Goal: Task Accomplishment & Management: Manage account settings

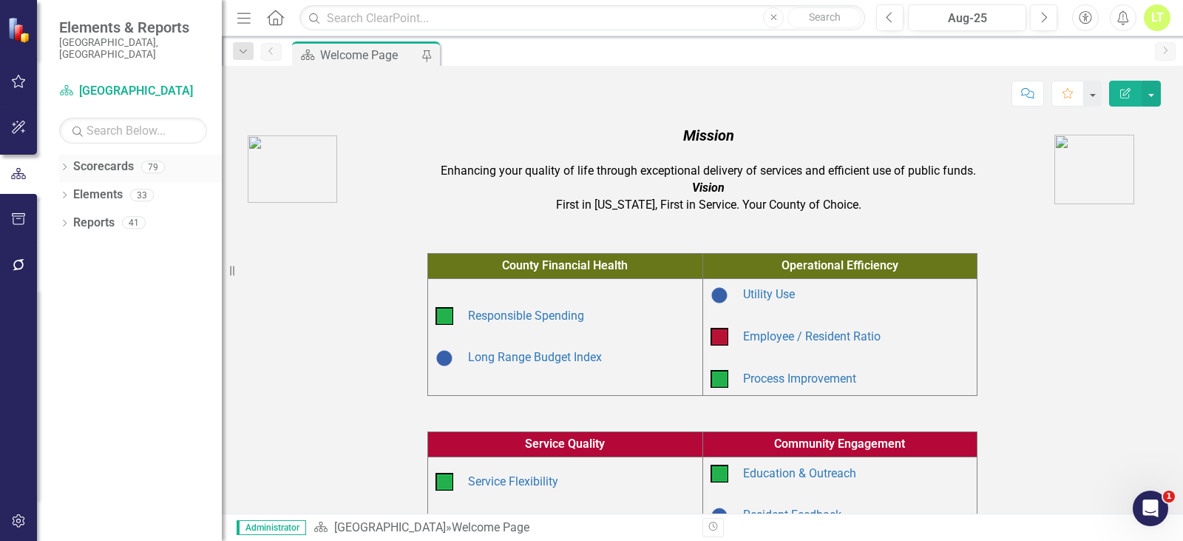
click at [60, 164] on icon "Dropdown" at bounding box center [64, 168] width 10 height 8
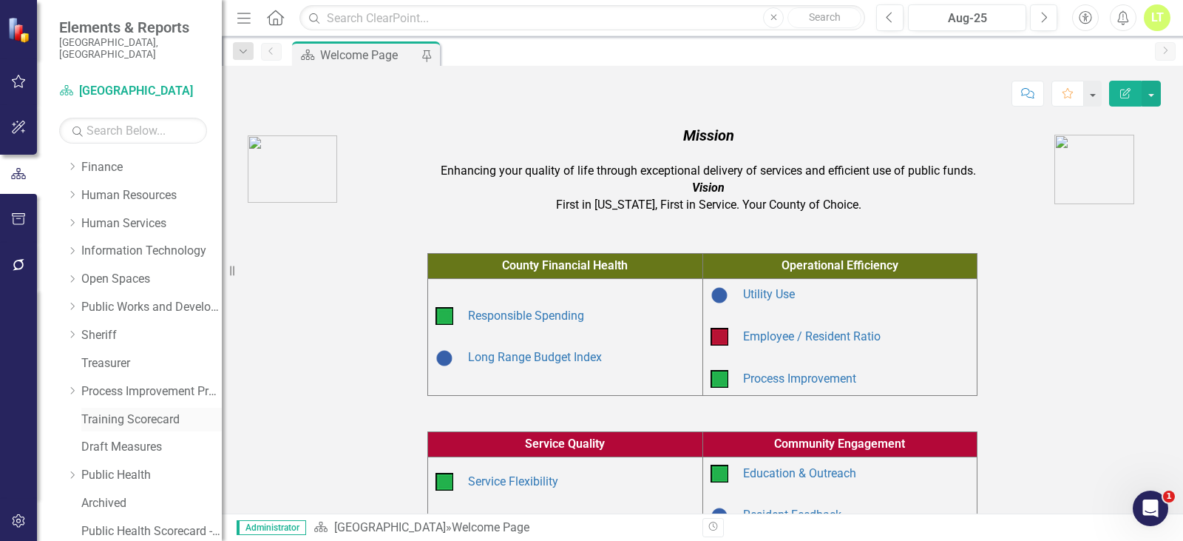
scroll to position [296, 0]
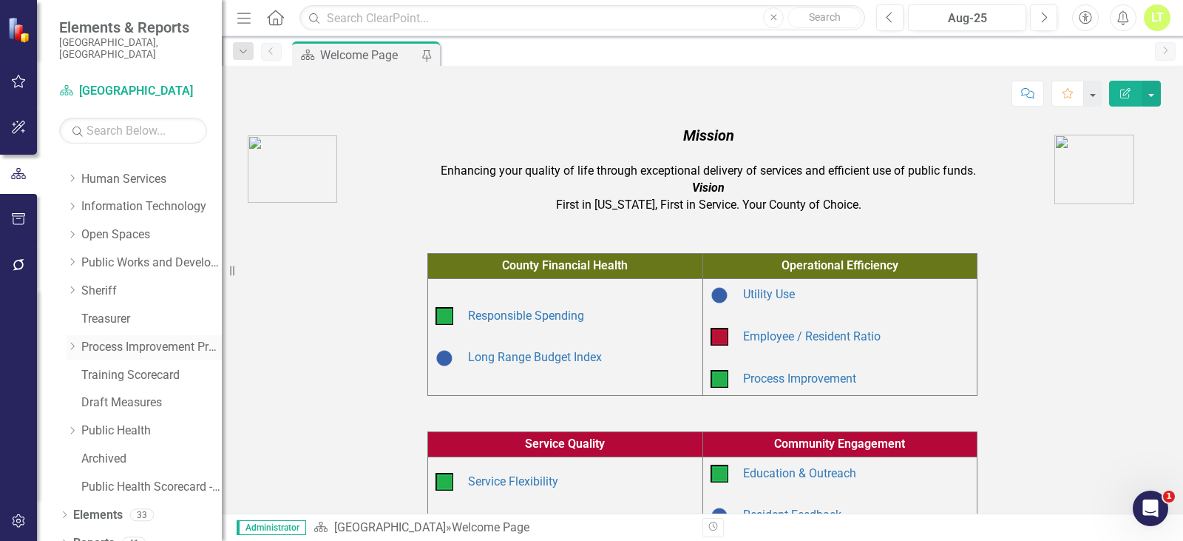
click at [129, 339] on link "Process Improvement Program" at bounding box center [151, 347] width 141 height 17
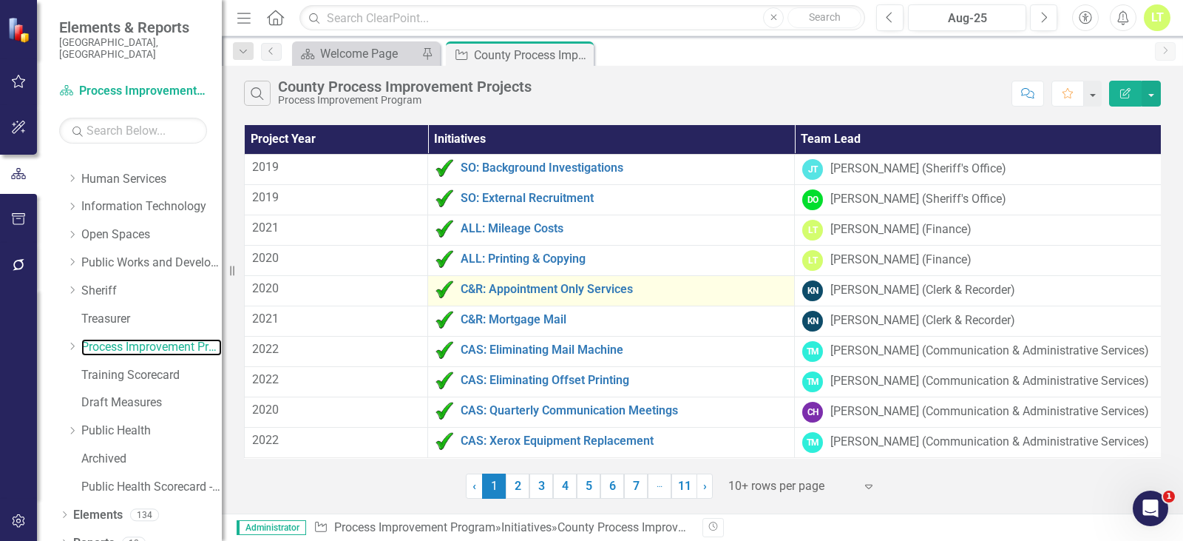
scroll to position [10, 0]
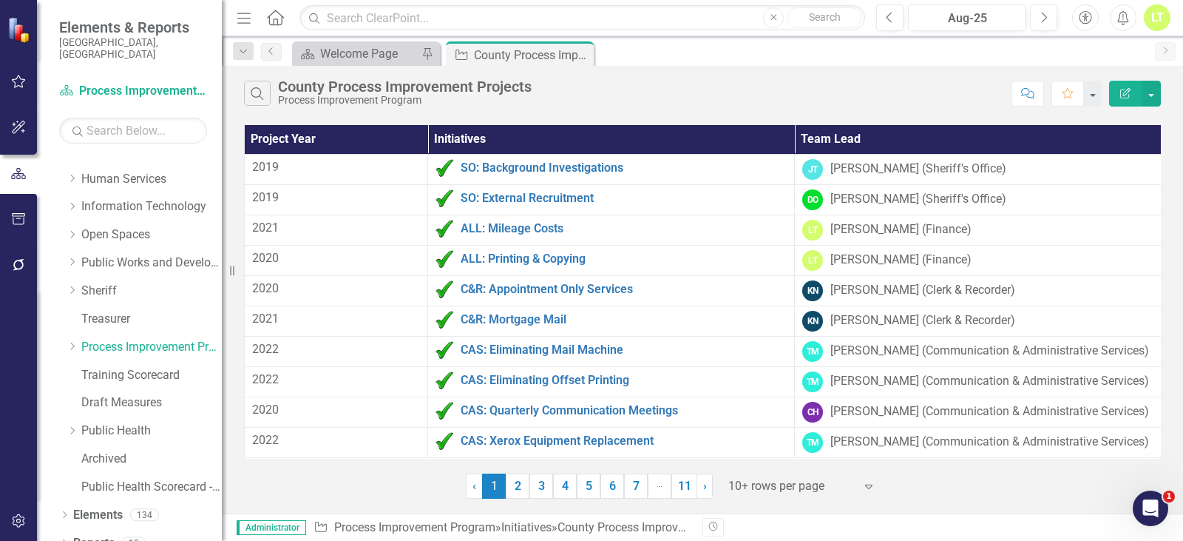
click at [794, 487] on div at bounding box center [792, 486] width 126 height 20
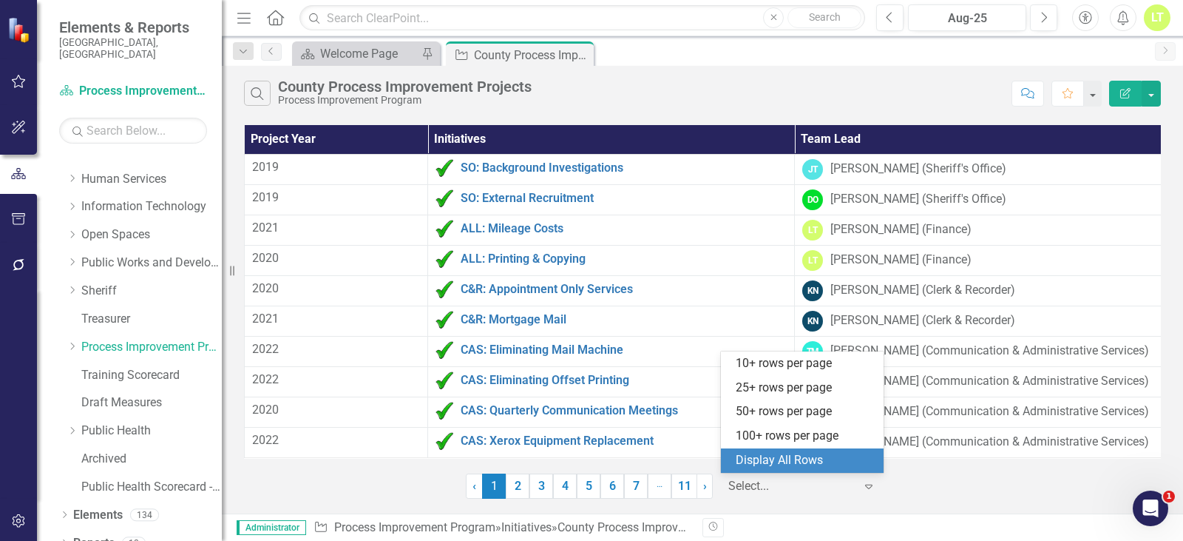
click at [794, 459] on div "Display All Rows" at bounding box center [805, 460] width 139 height 17
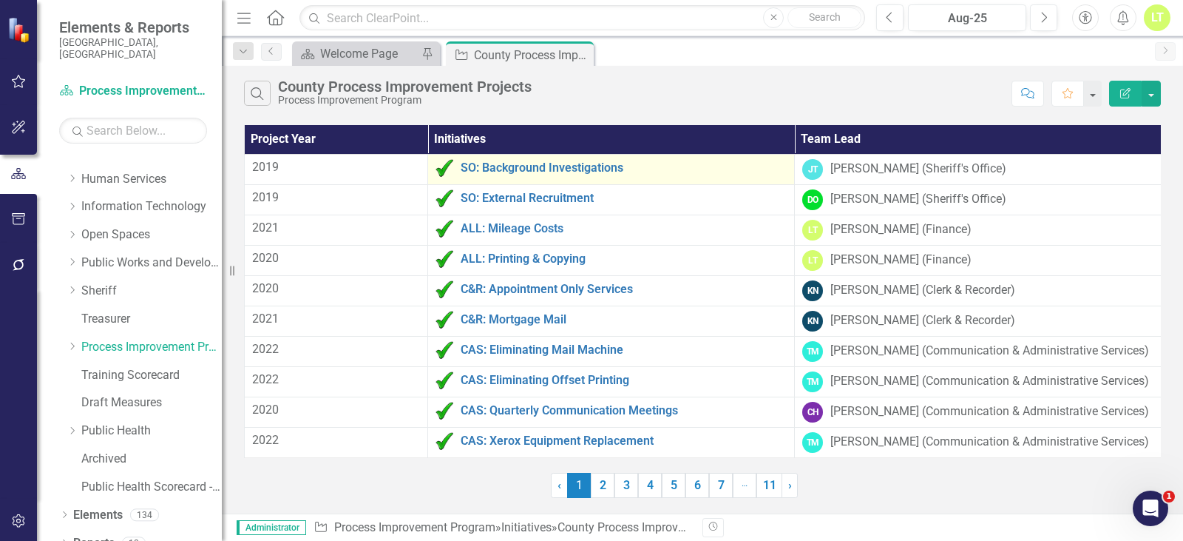
scroll to position [0, 0]
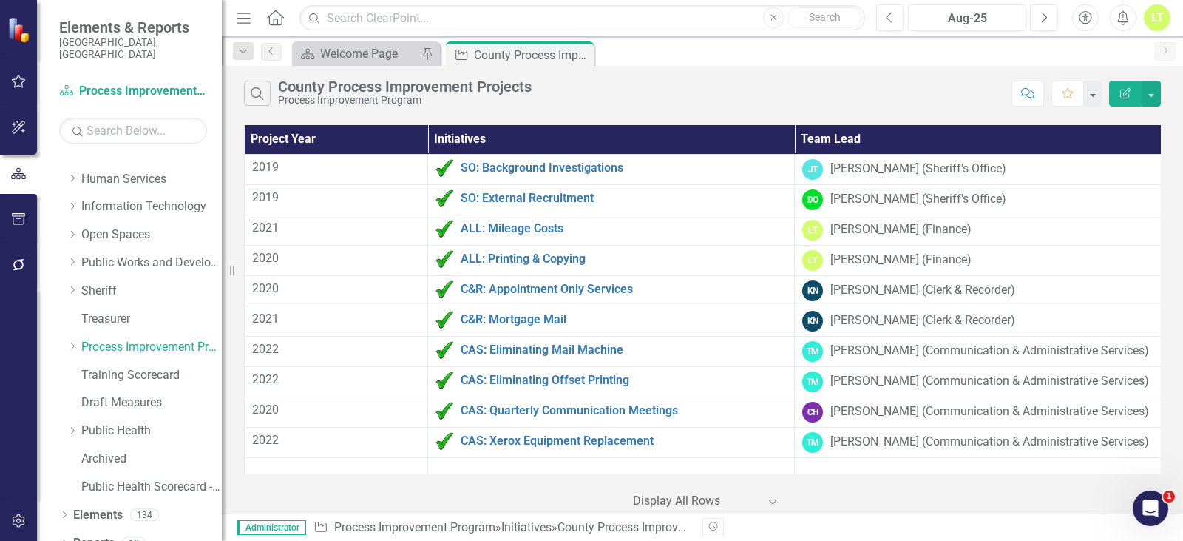
click at [569, 140] on th "Initiatives" at bounding box center [611, 139] width 367 height 29
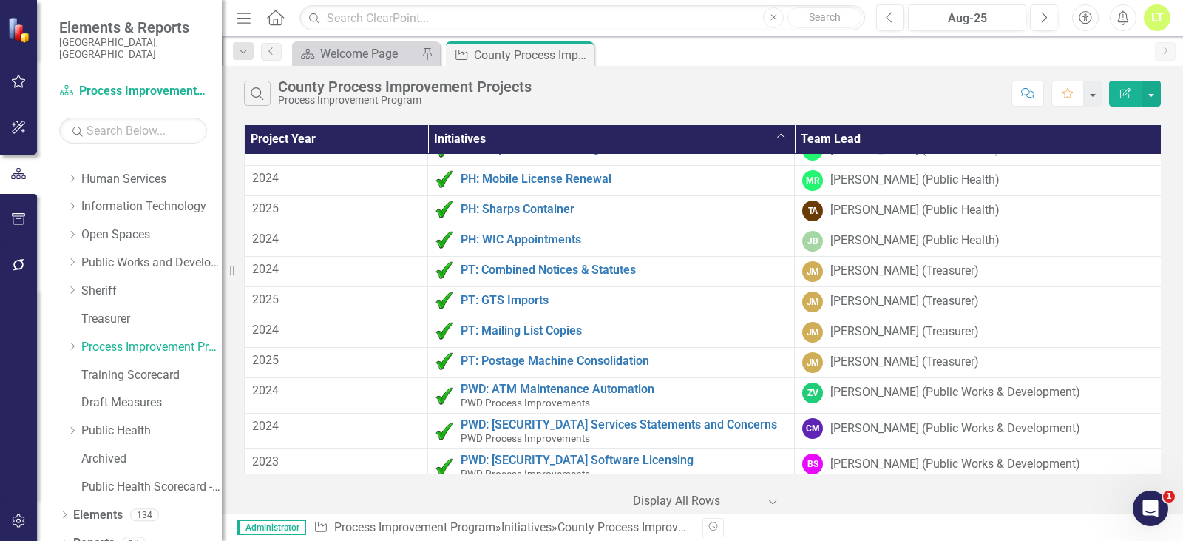
scroll to position [2219, 0]
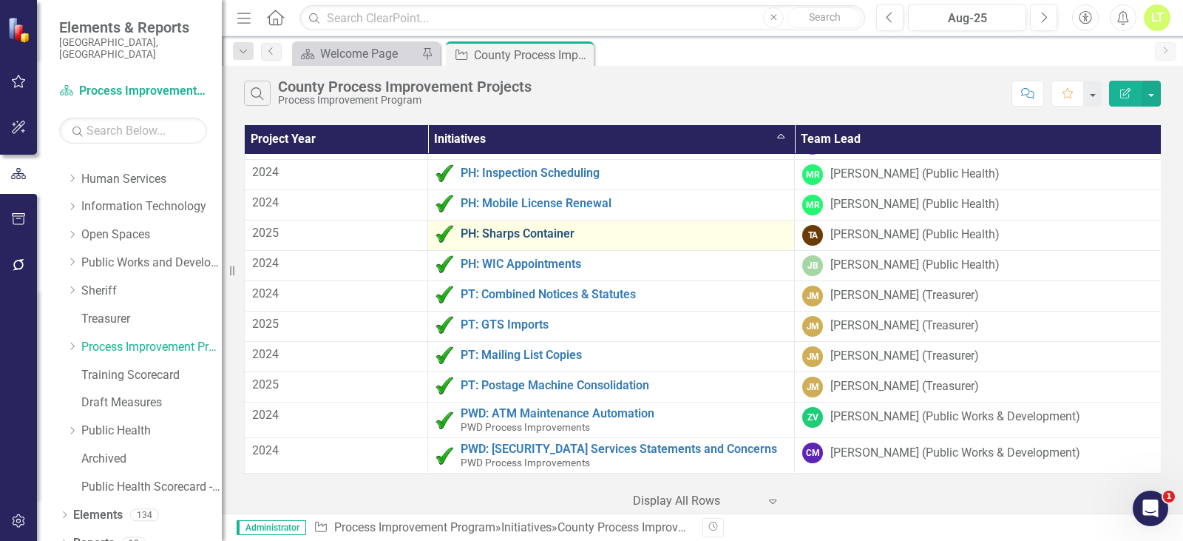
click at [553, 235] on link "PH: Sharps Container" at bounding box center [624, 233] width 326 height 13
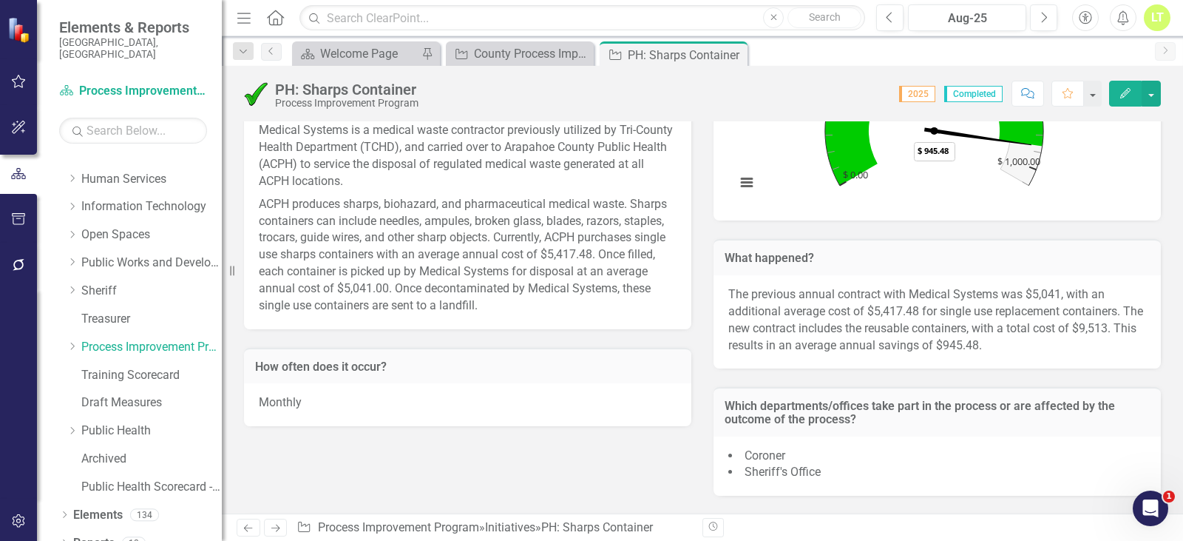
scroll to position [444, 0]
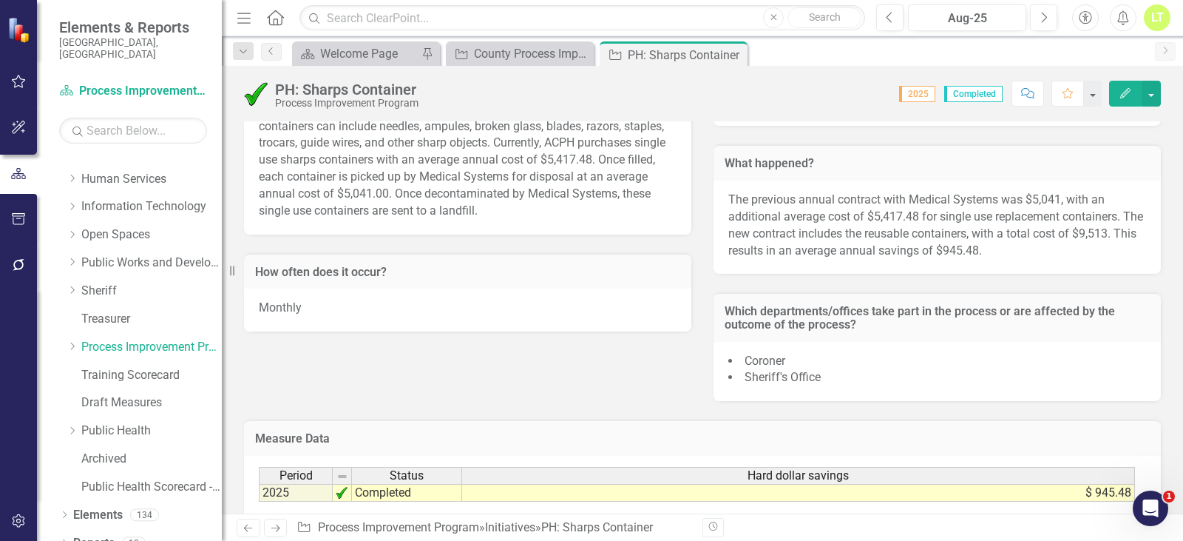
click at [812, 372] on span "Sheriff's Office" at bounding box center [783, 377] width 76 height 14
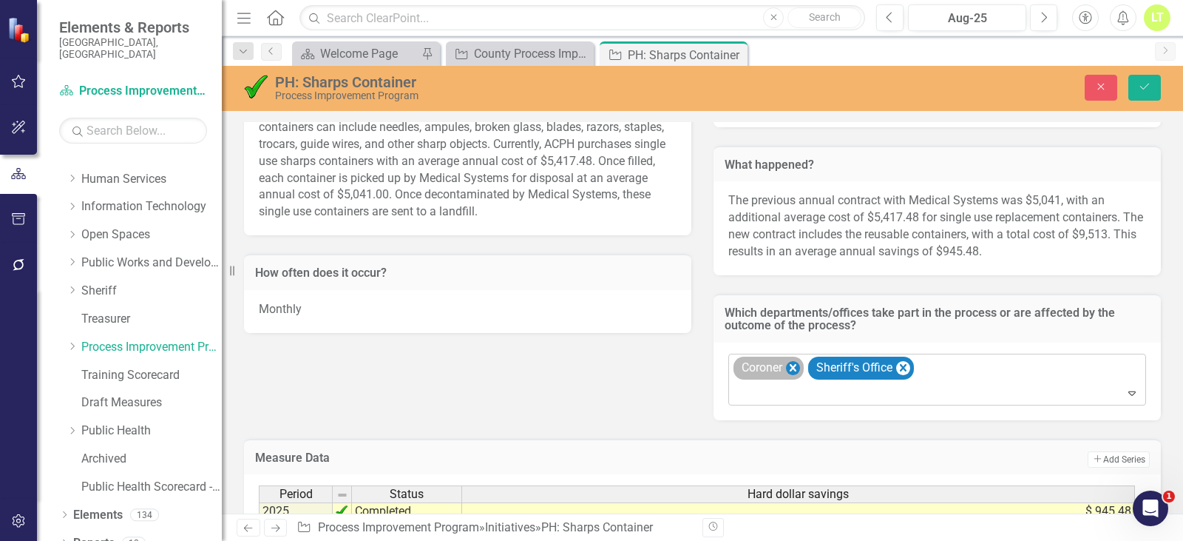
click at [790, 365] on icon "Remove Coroner" at bounding box center [793, 367] width 7 height 7
click at [829, 371] on icon "Remove Sheriff's Office" at bounding box center [829, 368] width 14 height 18
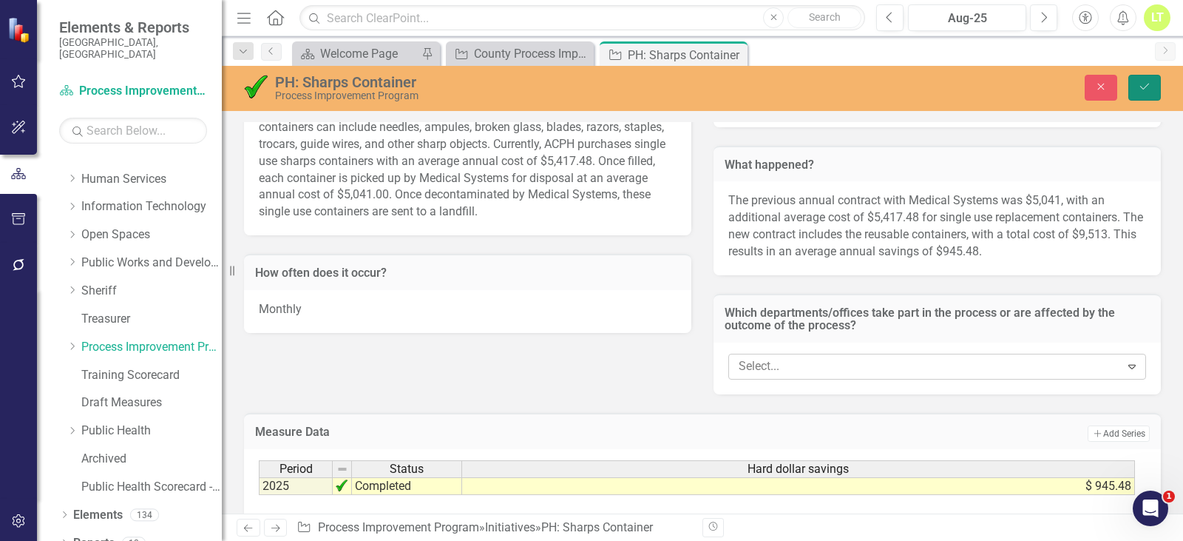
click at [1147, 92] on button "Save" at bounding box center [1145, 88] width 33 height 26
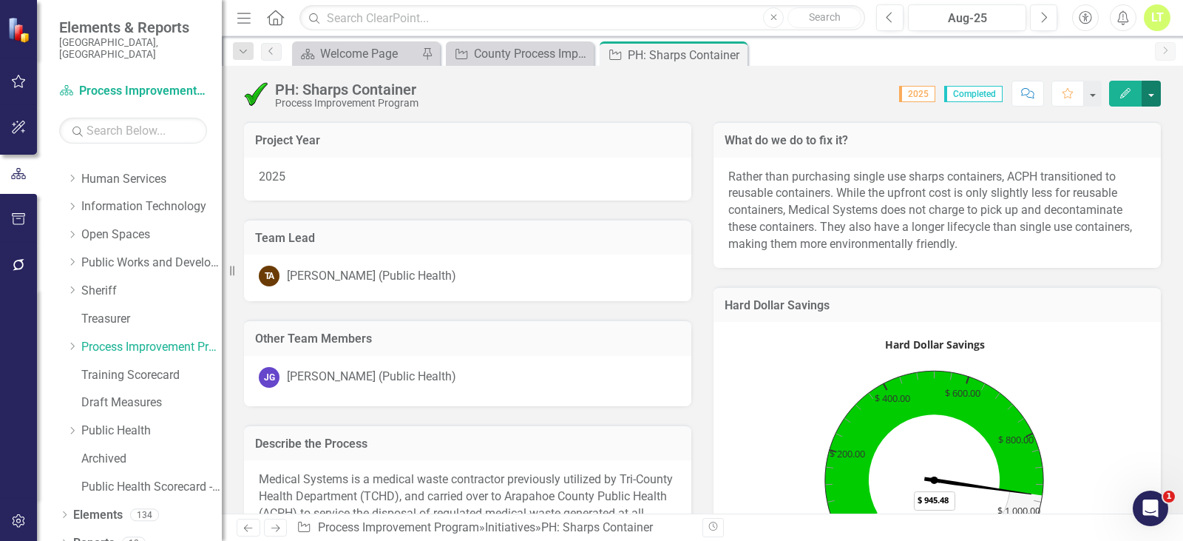
click at [1157, 92] on button "button" at bounding box center [1151, 94] width 19 height 26
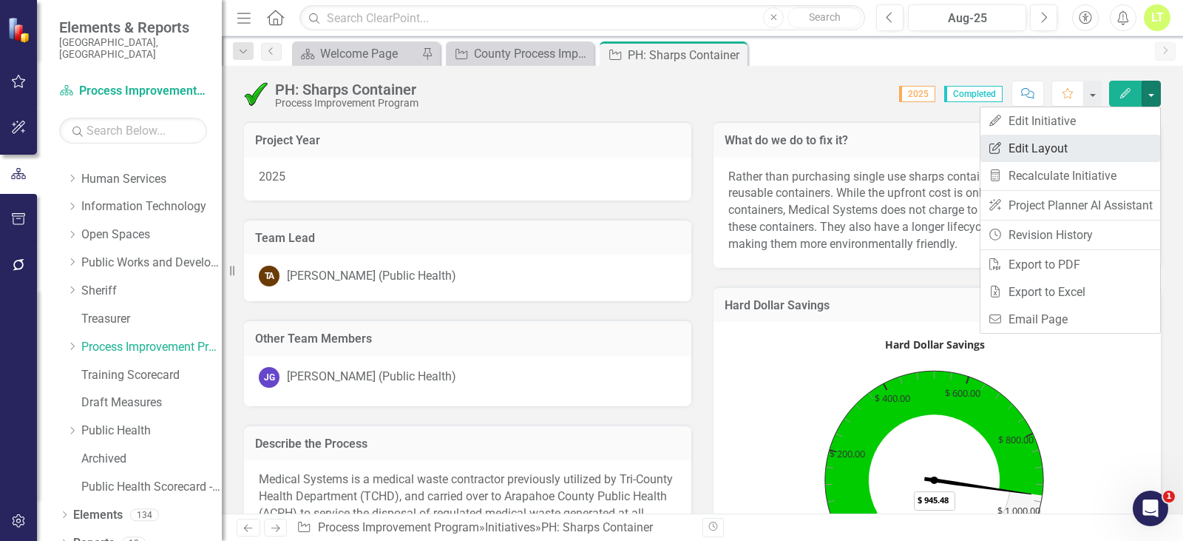
click at [1083, 150] on link "Edit Report Edit Layout" at bounding box center [1071, 148] width 180 height 27
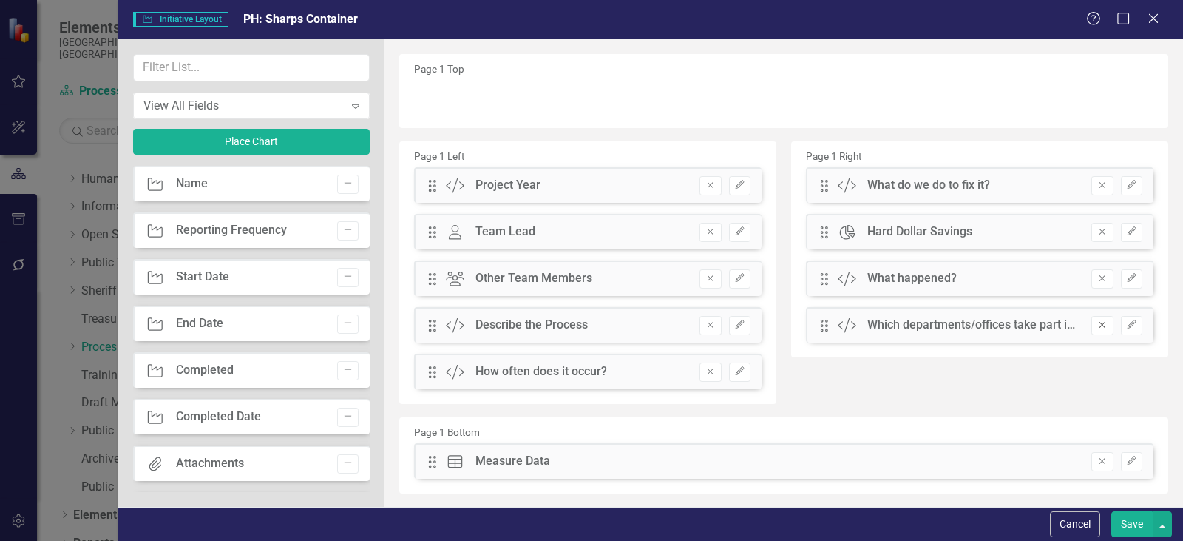
click at [1092, 318] on button "Remove" at bounding box center [1102, 325] width 21 height 19
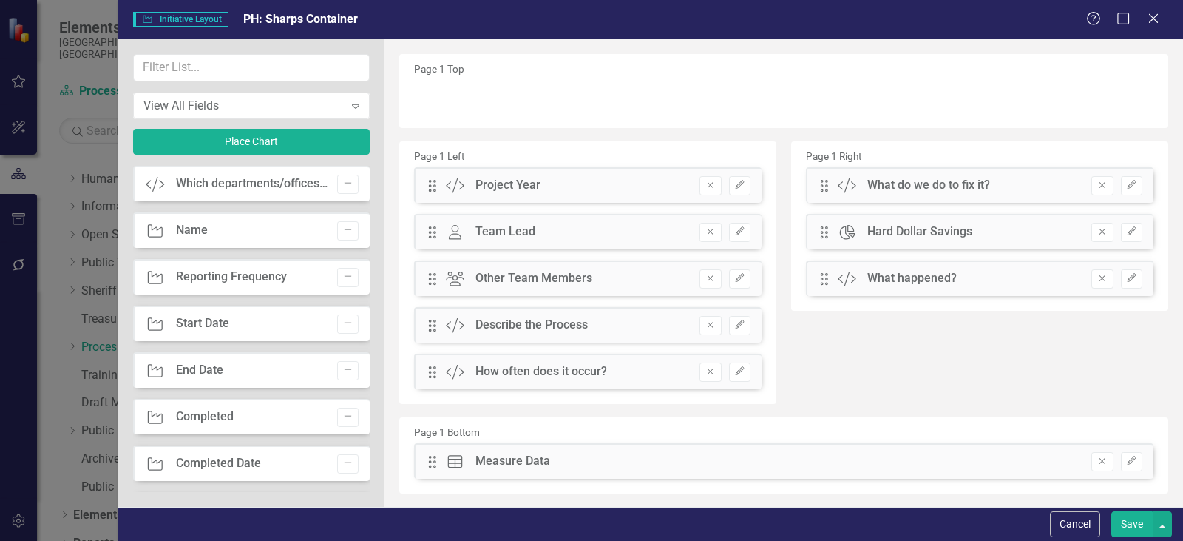
click at [1125, 524] on button "Save" at bounding box center [1132, 524] width 41 height 26
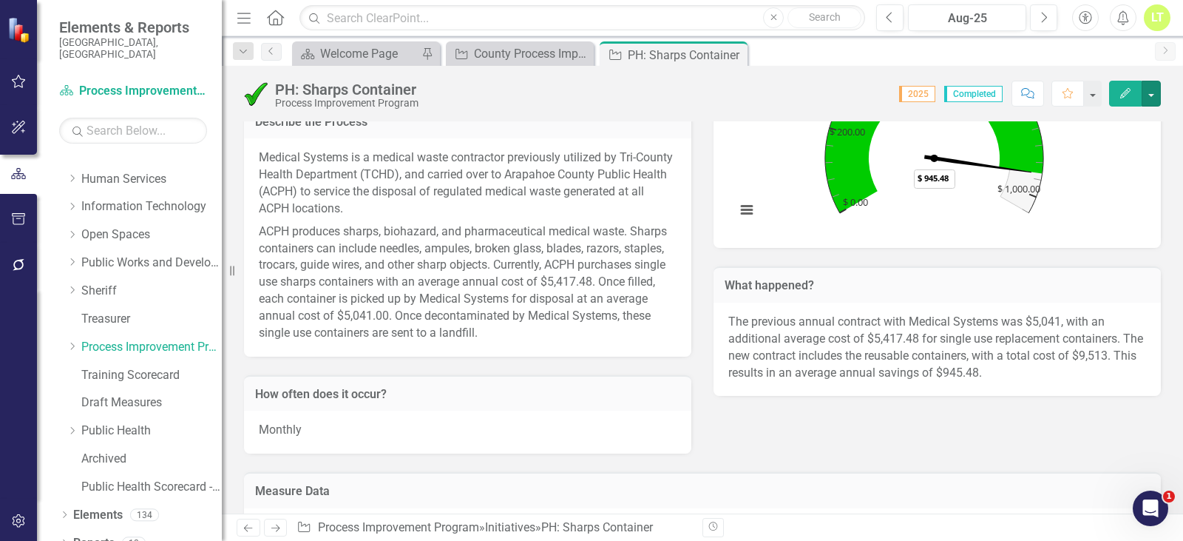
scroll to position [296, 0]
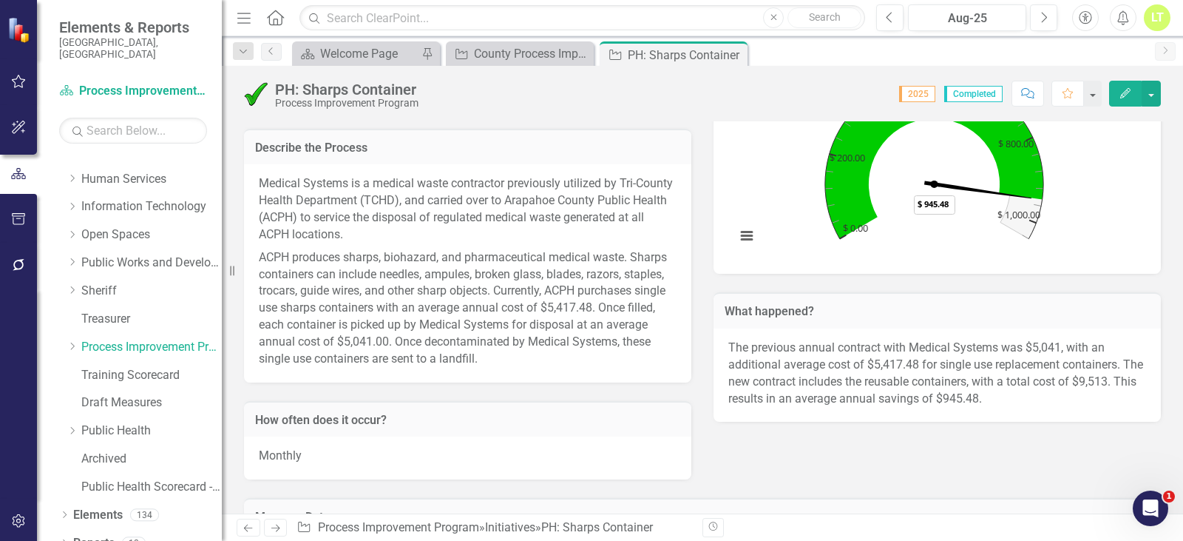
click at [573, 330] on p "ACPH produces sharps, biohazard, and pharmaceutical medical waste. Sharps conta…" at bounding box center [468, 306] width 418 height 121
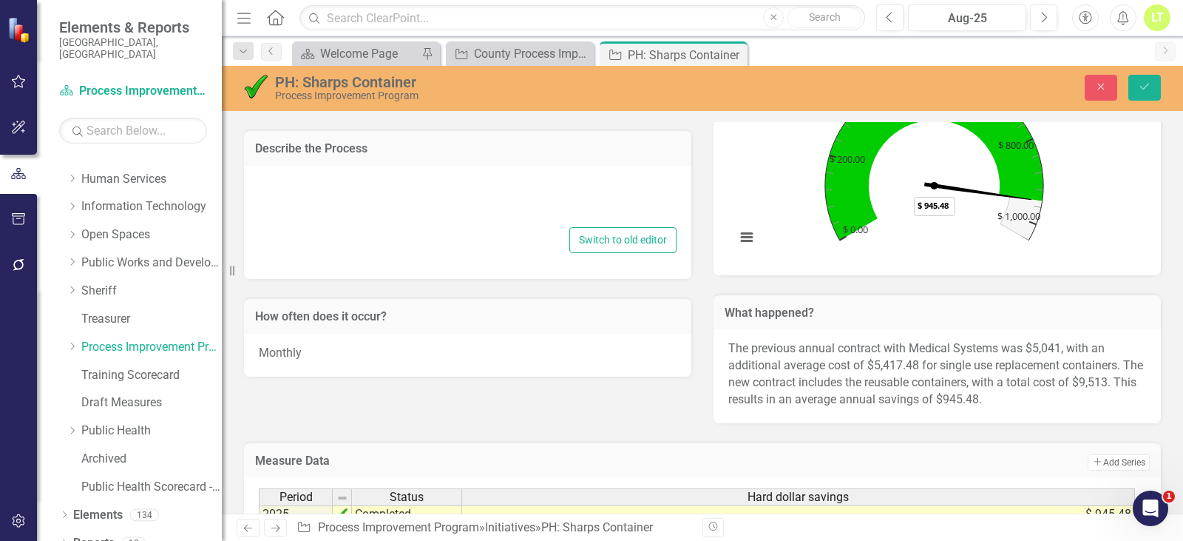
type textarea "<p>Medical Systems is a medical waste contractor previously utilized by Tri-Cou…"
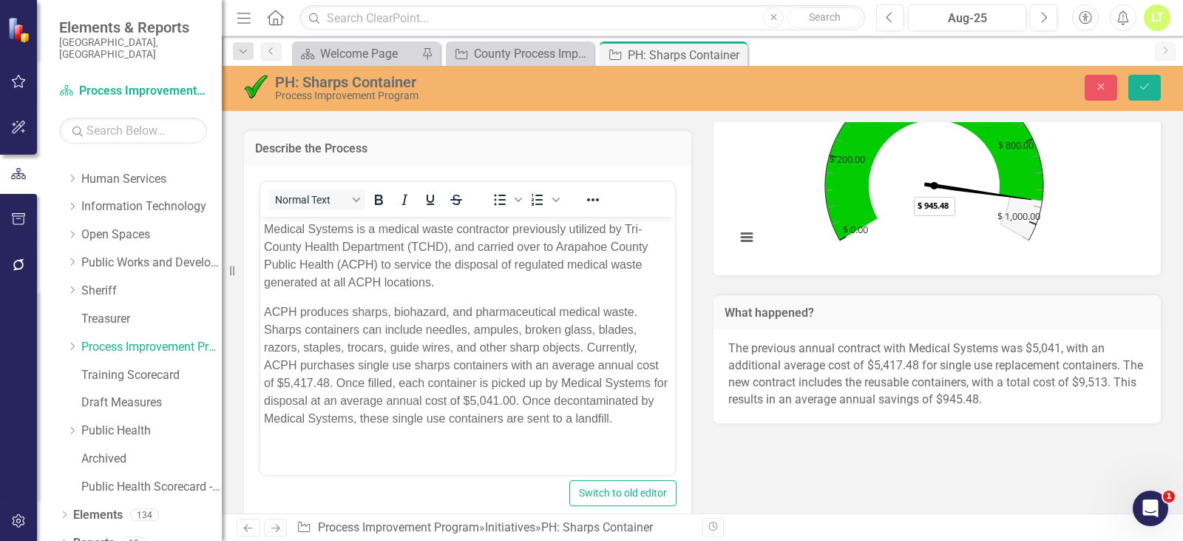
scroll to position [0, 0]
click at [328, 441] on body "Medical Systems is a medical waste contractor previously utilized by Tri-County…" at bounding box center [467, 329] width 415 height 226
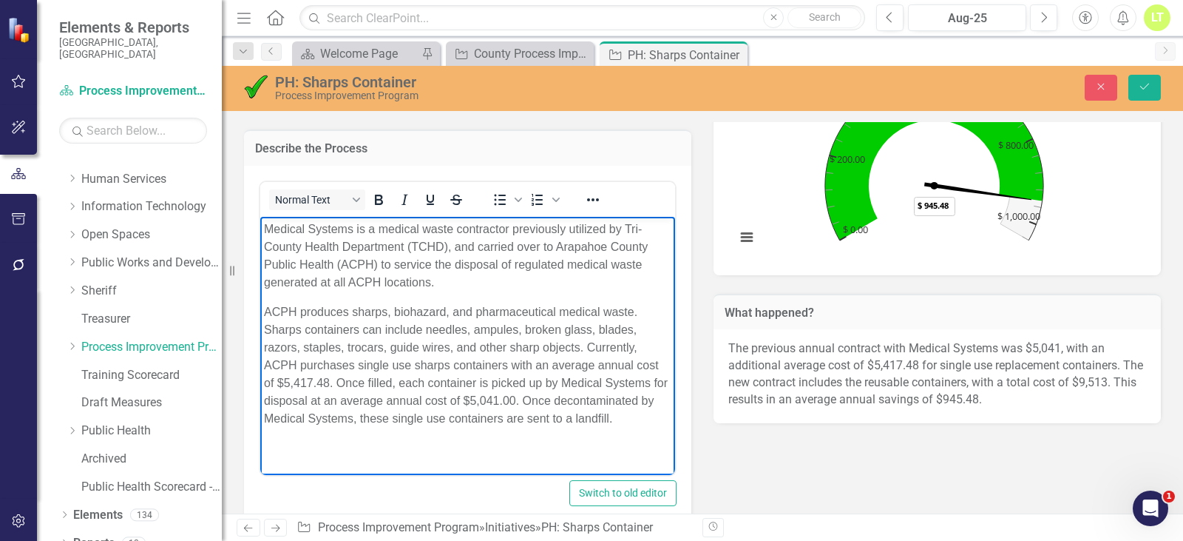
click at [632, 420] on p "ACPH produces sharps, biohazard, and pharmaceutical medical waste. Sharps conta…" at bounding box center [468, 365] width 408 height 124
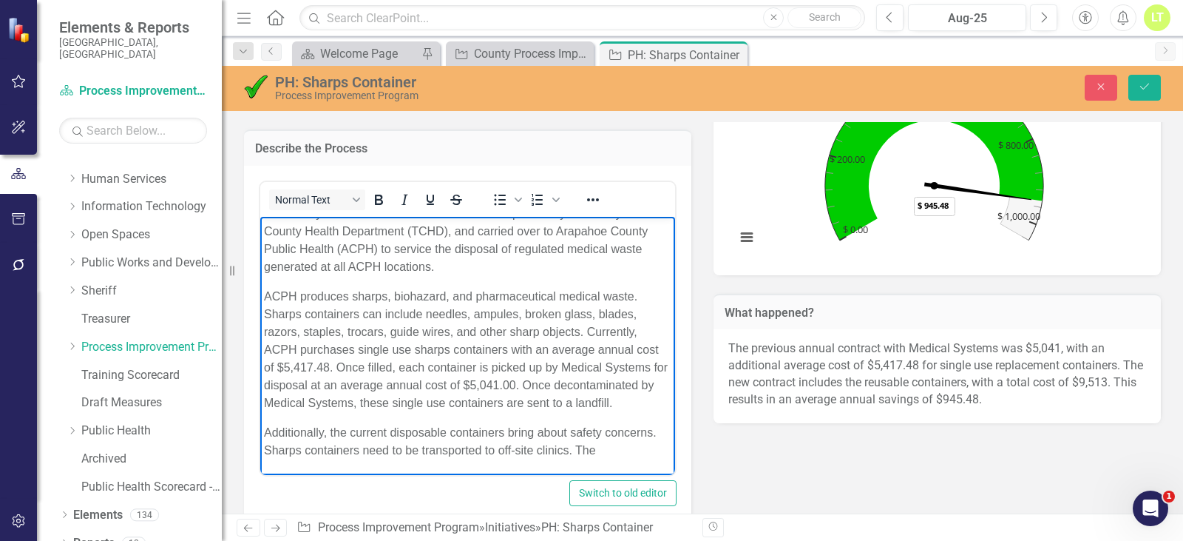
scroll to position [33, 0]
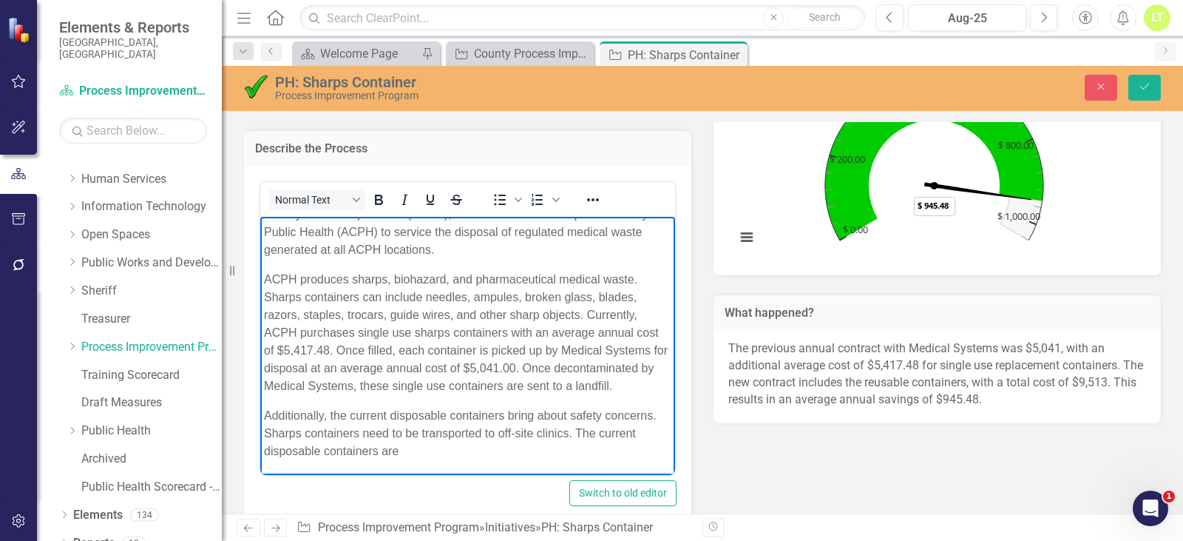
click at [453, 459] on p "Additionally, the current disposable containers bring about safety concerns. Sh…" at bounding box center [468, 432] width 408 height 53
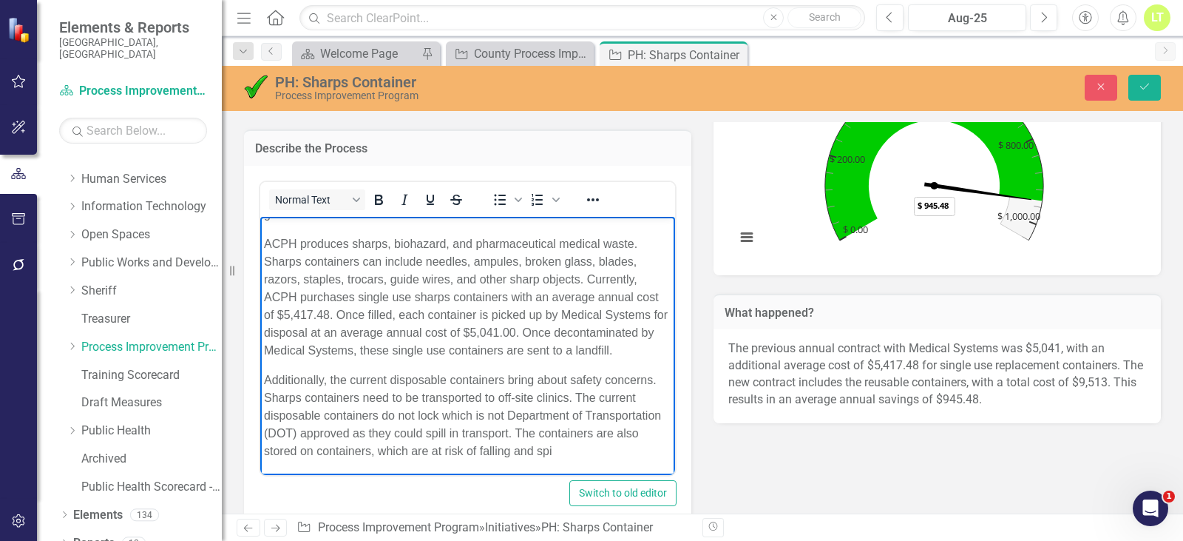
scroll to position [86, 0]
click at [470, 447] on p "Additionally, the current disposable containers bring about safety concerns. Sh…" at bounding box center [468, 414] width 408 height 89
click at [380, 459] on p "Additionally, the current disposable containers bring about safety concerns. Sh…" at bounding box center [468, 414] width 408 height 89
click at [505, 459] on p "Additionally, the current disposable containers bring about safety concerns. Sh…" at bounding box center [468, 414] width 408 height 89
click at [512, 448] on p "Additionally, the current disposable containers bring about safety concerns. Sh…" at bounding box center [468, 414] width 408 height 89
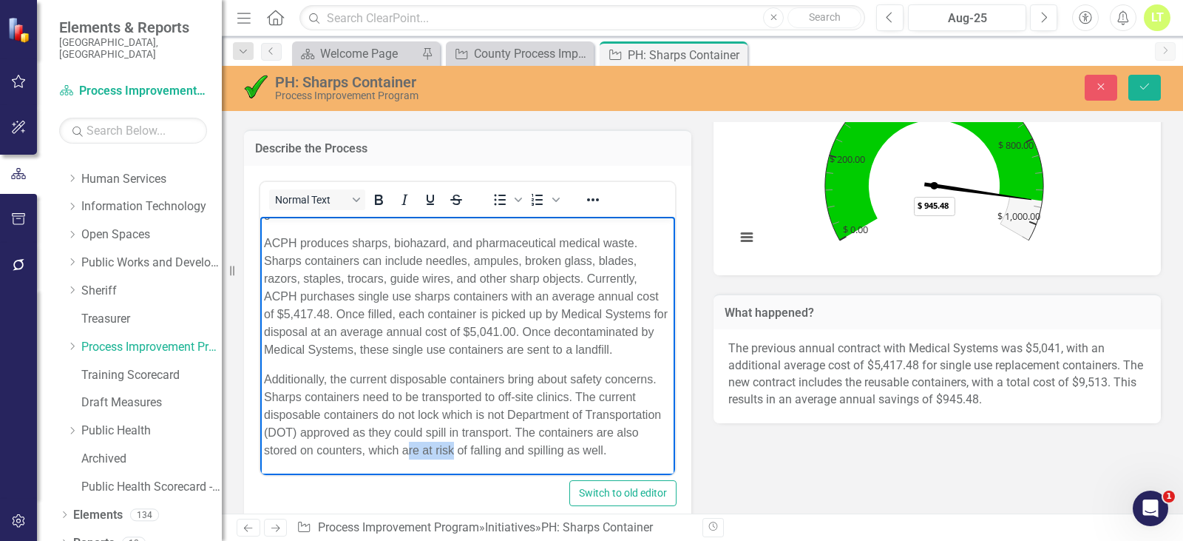
drag, startPoint x: 558, startPoint y: 449, endPoint x: 510, endPoint y: 452, distance: 48.9
click at [510, 452] on p "Additionally, the current disposable containers bring about safety concerns. Sh…" at bounding box center [468, 414] width 408 height 89
drag, startPoint x: 380, startPoint y: 467, endPoint x: 323, endPoint y: 465, distance: 57.0
click at [323, 465] on body "Medical Systems is a medical waste contractor previously utilized by Tri-County…" at bounding box center [467, 310] width 415 height 327
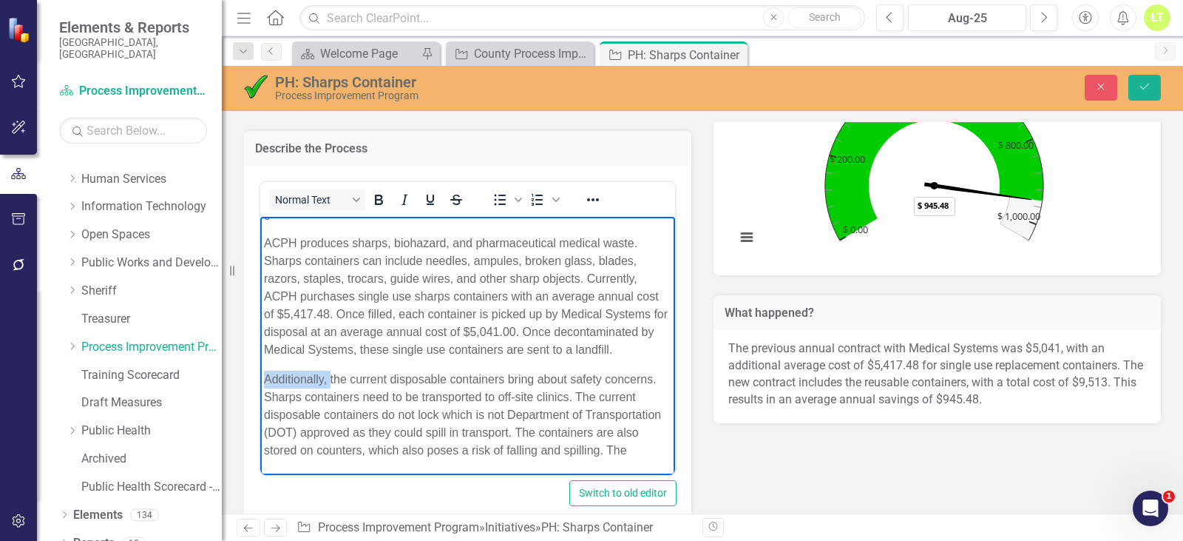
drag, startPoint x: 331, startPoint y: 356, endPoint x: 264, endPoint y: 351, distance: 67.5
click at [264, 370] on p "Additionally, the current disposable containers bring about safety concerns. Sh…" at bounding box center [468, 414] width 408 height 89
click at [589, 382] on p "The current disposable containers bring about safety concerns. Sharps container…" at bounding box center [468, 414] width 408 height 89
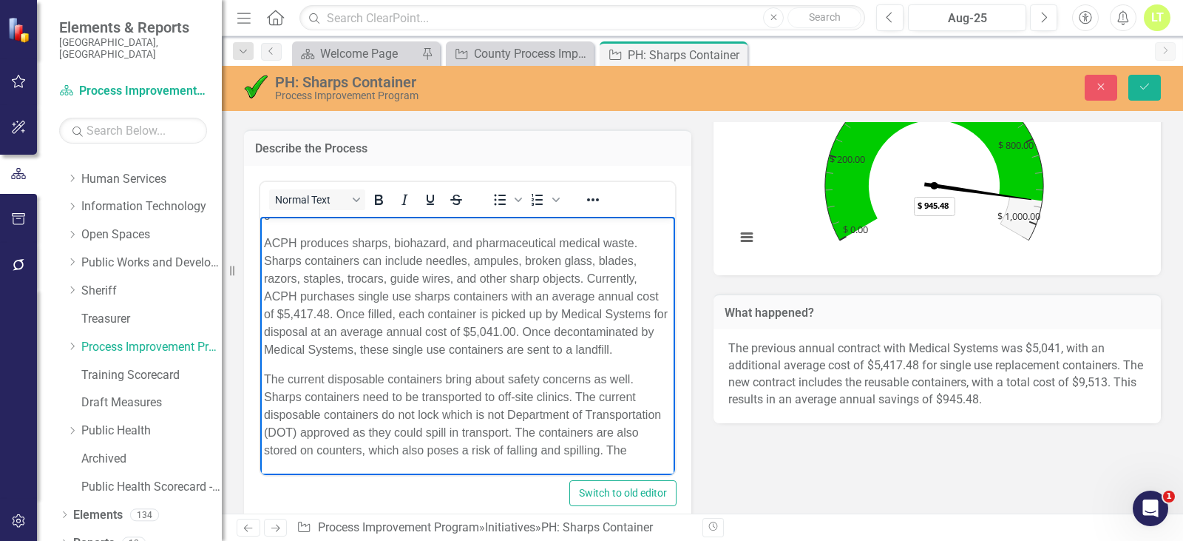
click at [467, 428] on p "The current disposable containers bring about safety concerns as well. Sharps c…" at bounding box center [468, 414] width 408 height 89
click at [379, 453] on p "The current disposable containers bring about safety concerns as well. Sharps c…" at bounding box center [468, 414] width 408 height 89
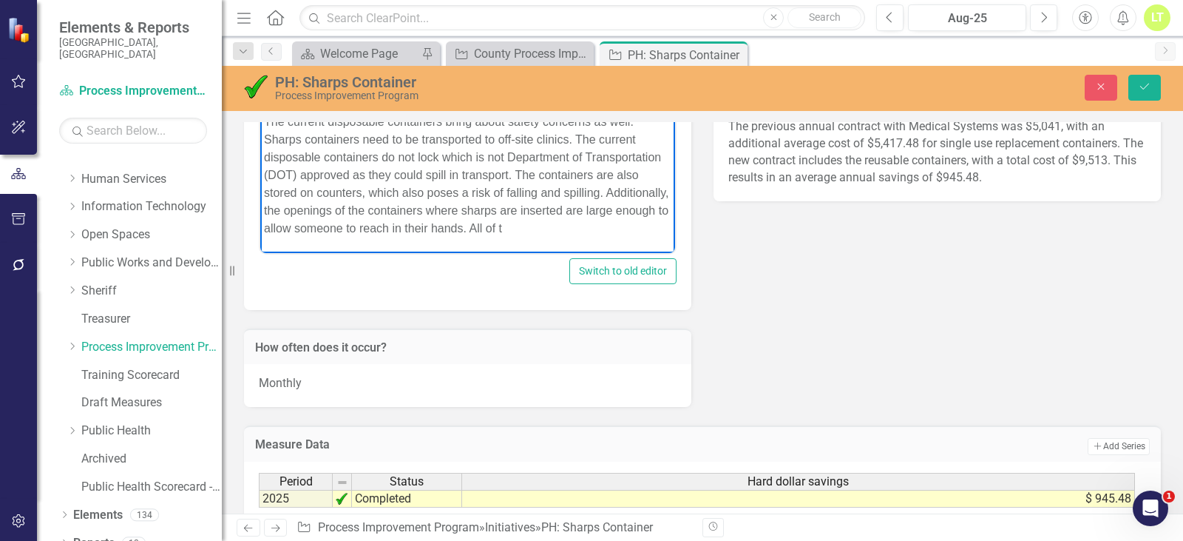
scroll to position [140, 0]
click at [1140, 88] on icon "Save" at bounding box center [1144, 86] width 13 height 10
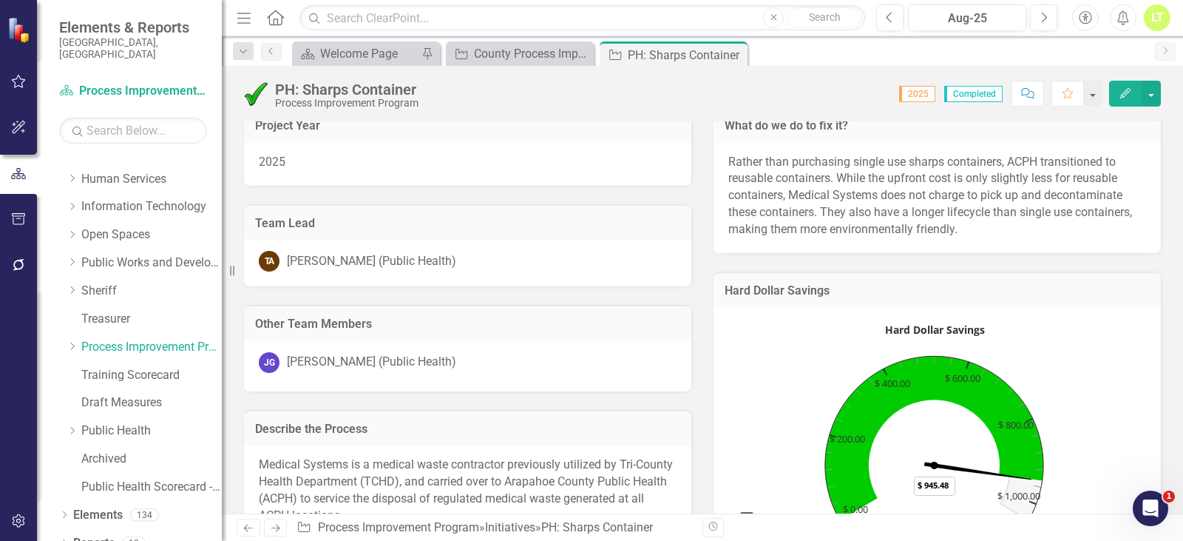
scroll to position [0, 0]
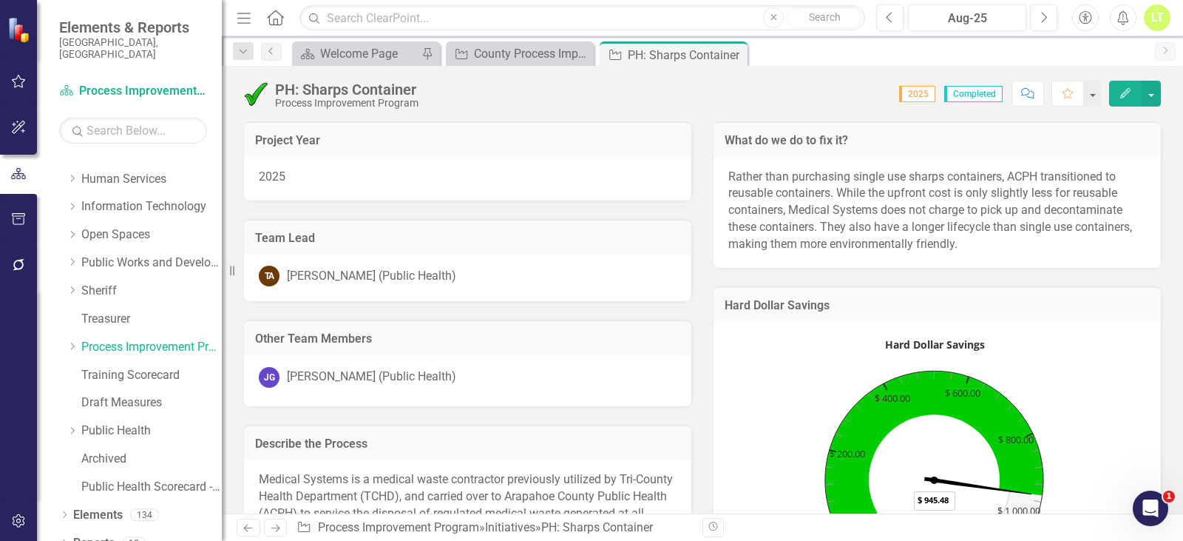
click at [1012, 240] on p "Rather than purchasing single use sharps containers, ACPH transitioned to reusa…" at bounding box center [938, 211] width 418 height 84
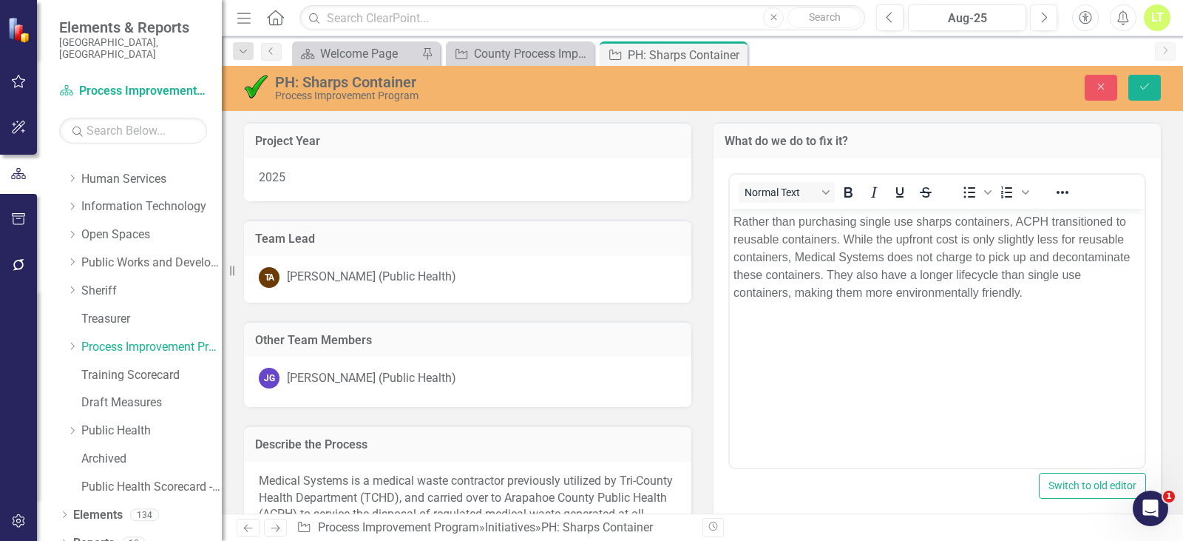
click at [1076, 299] on p "Rather than purchasing single use sharps containers, ACPH transitioned to reusa…" at bounding box center [938, 256] width 408 height 89
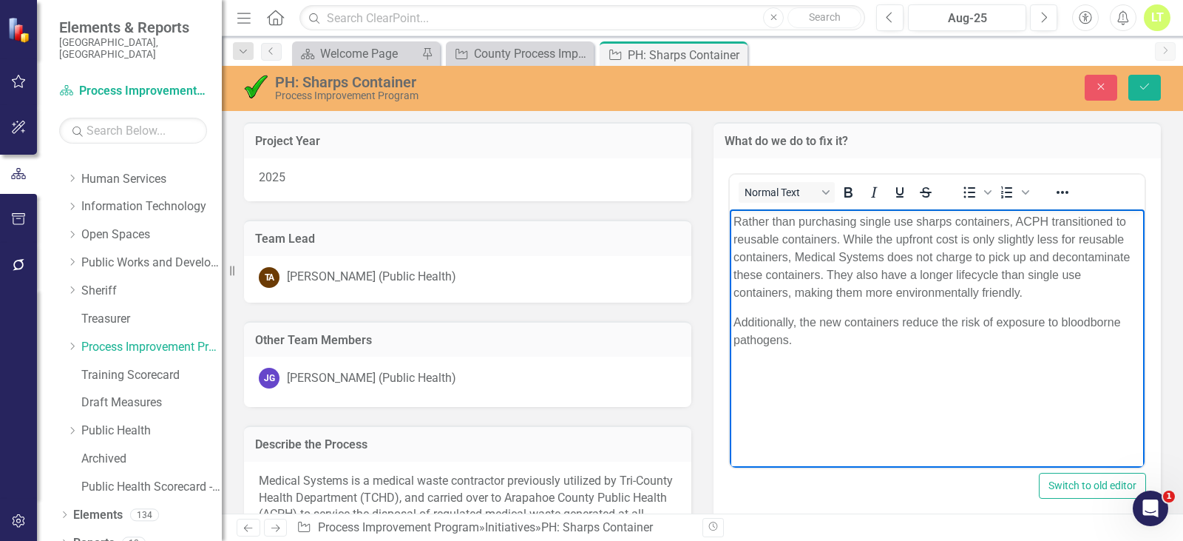
click at [788, 345] on p "Additionally, the new containers reduce the risk of exposure to bloodborne path…" at bounding box center [938, 331] width 408 height 36
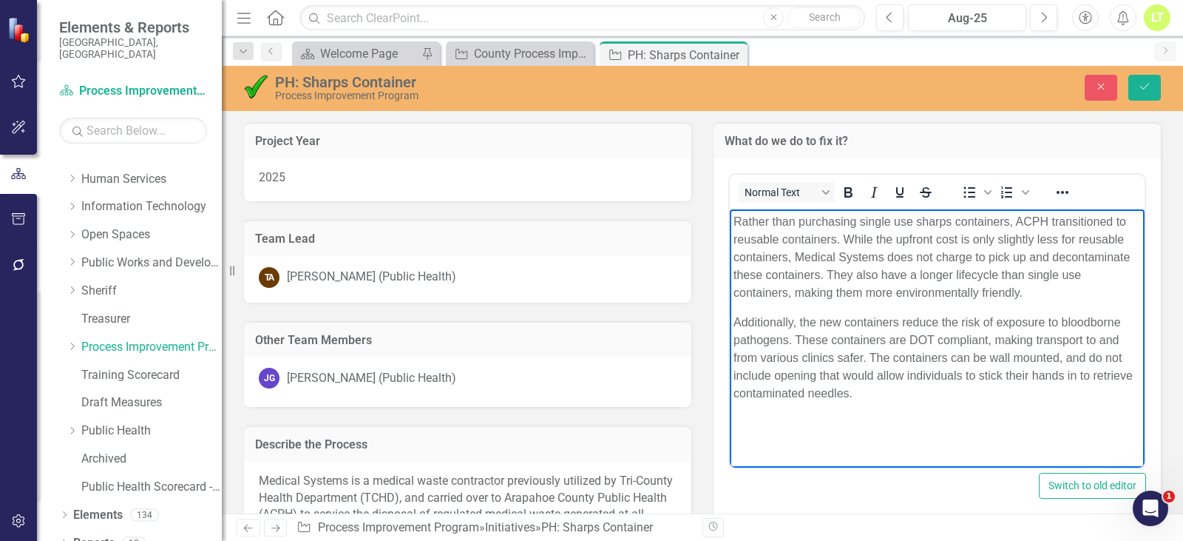
click at [771, 379] on p "Additionally, the new containers reduce the risk of exposure to bloodborne path…" at bounding box center [938, 357] width 408 height 89
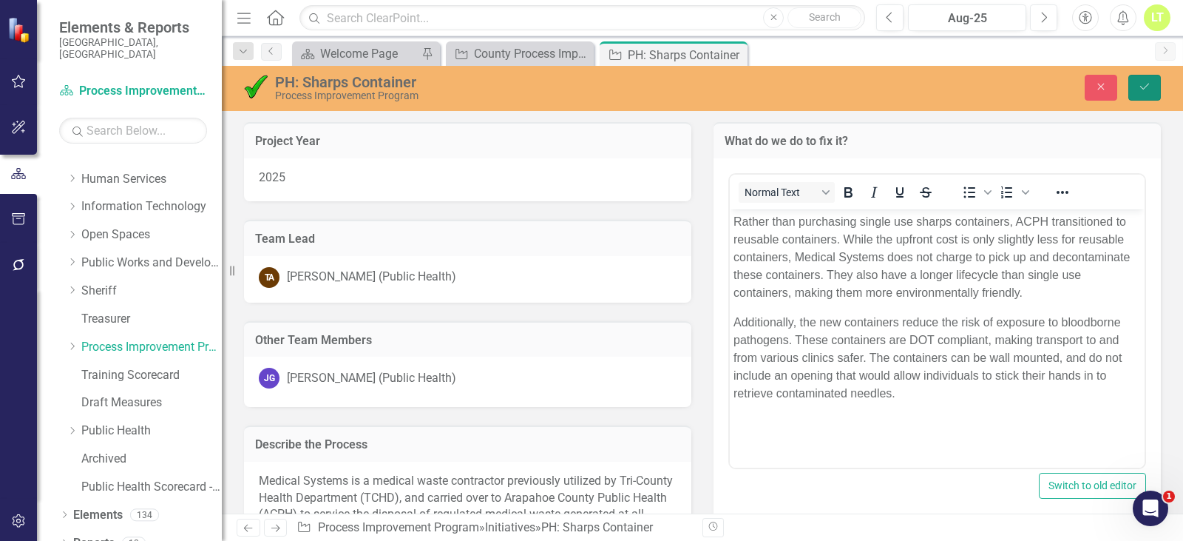
click at [1150, 84] on icon "Save" at bounding box center [1144, 86] width 13 height 10
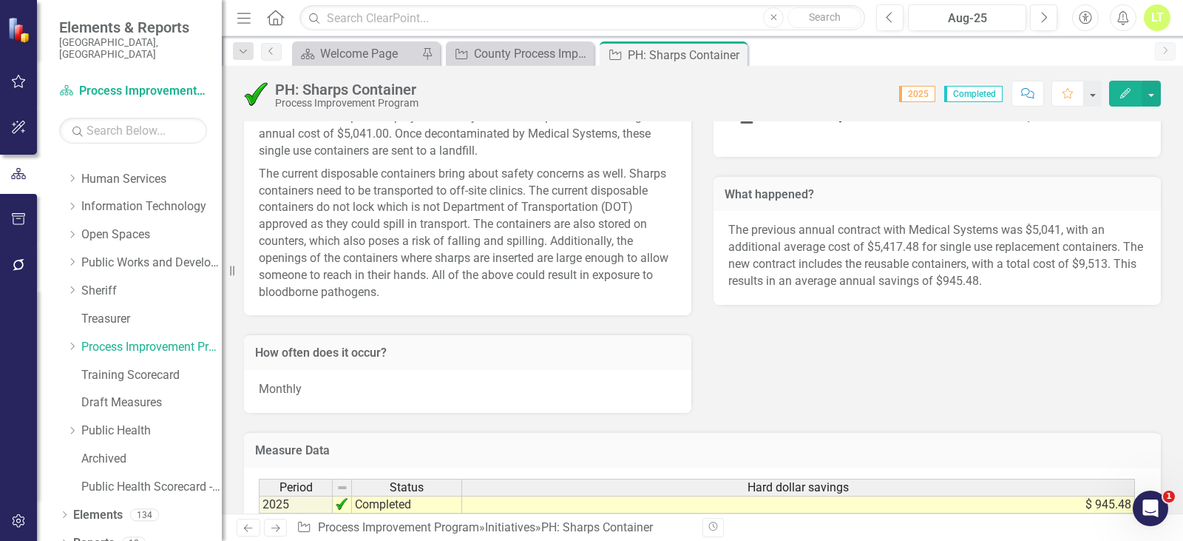
scroll to position [518, 0]
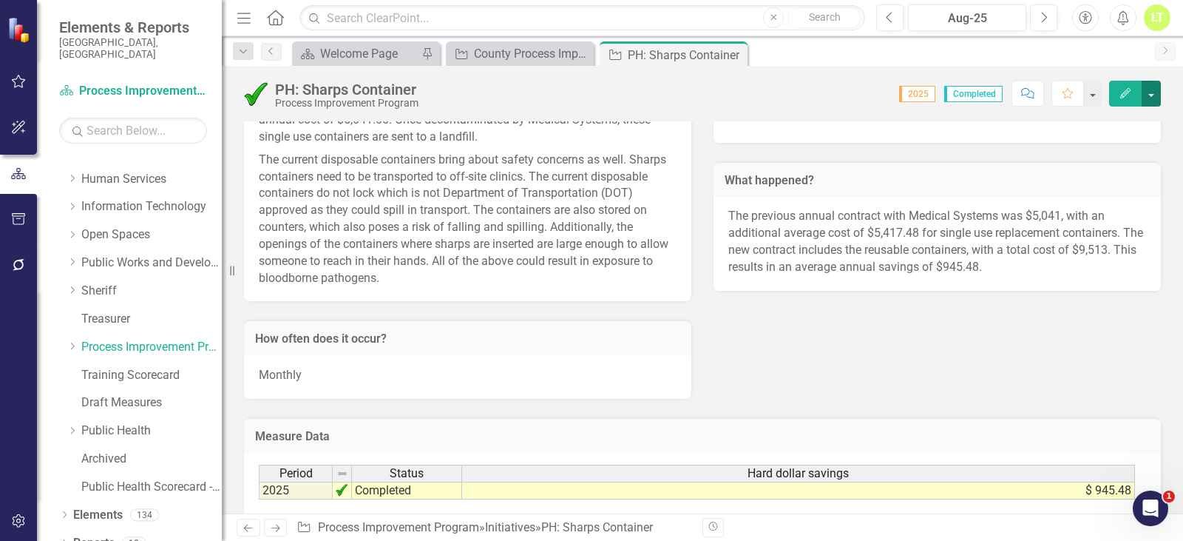
click at [1153, 81] on button "button" at bounding box center [1151, 94] width 19 height 26
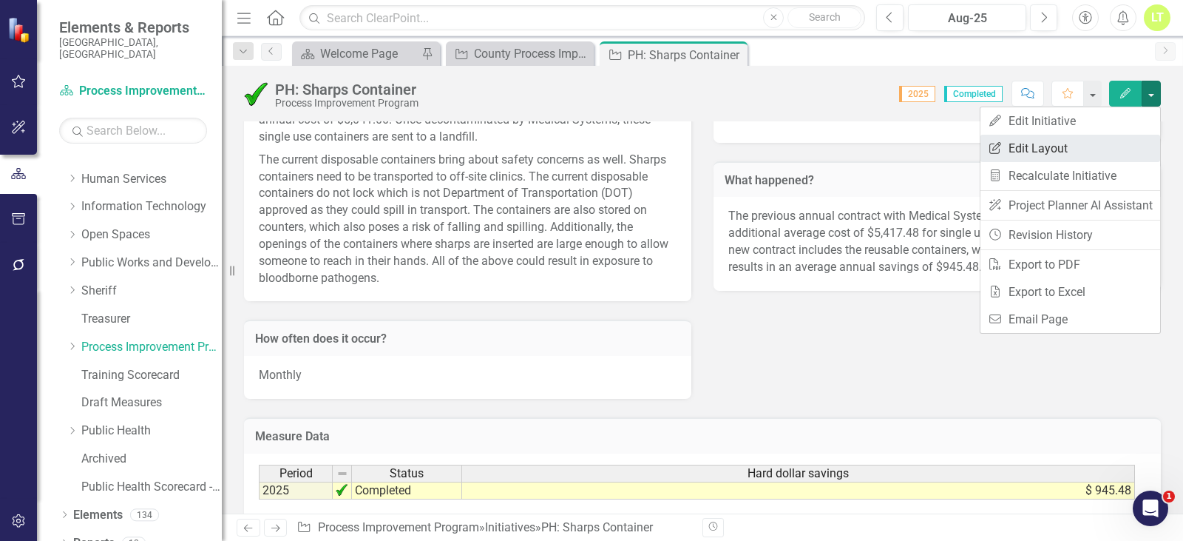
click at [1087, 146] on link "Edit Report Edit Layout" at bounding box center [1071, 148] width 180 height 27
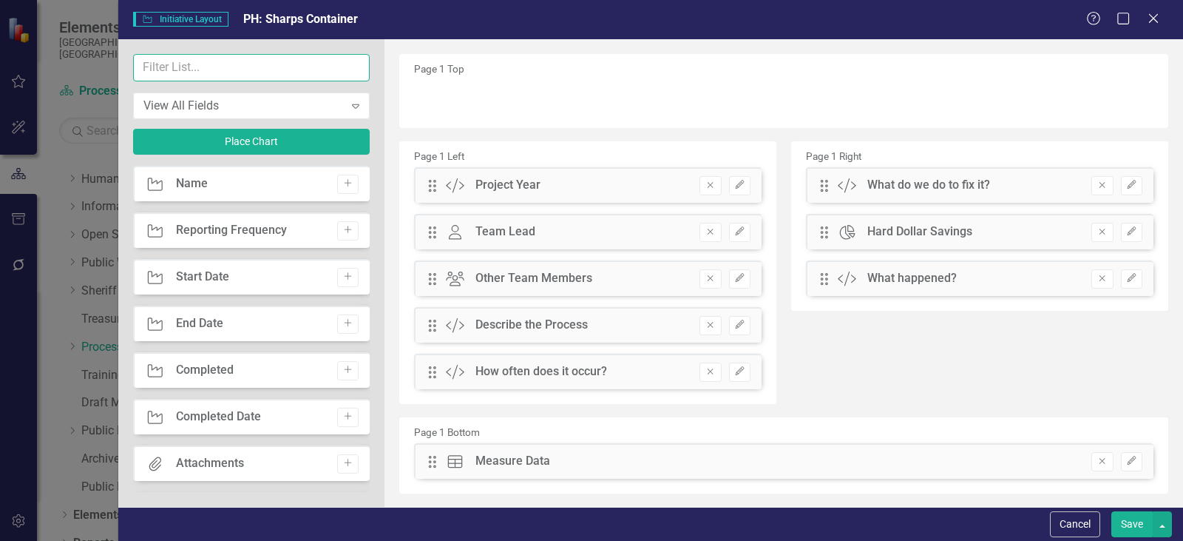
click at [228, 66] on input "text" at bounding box center [251, 67] width 237 height 27
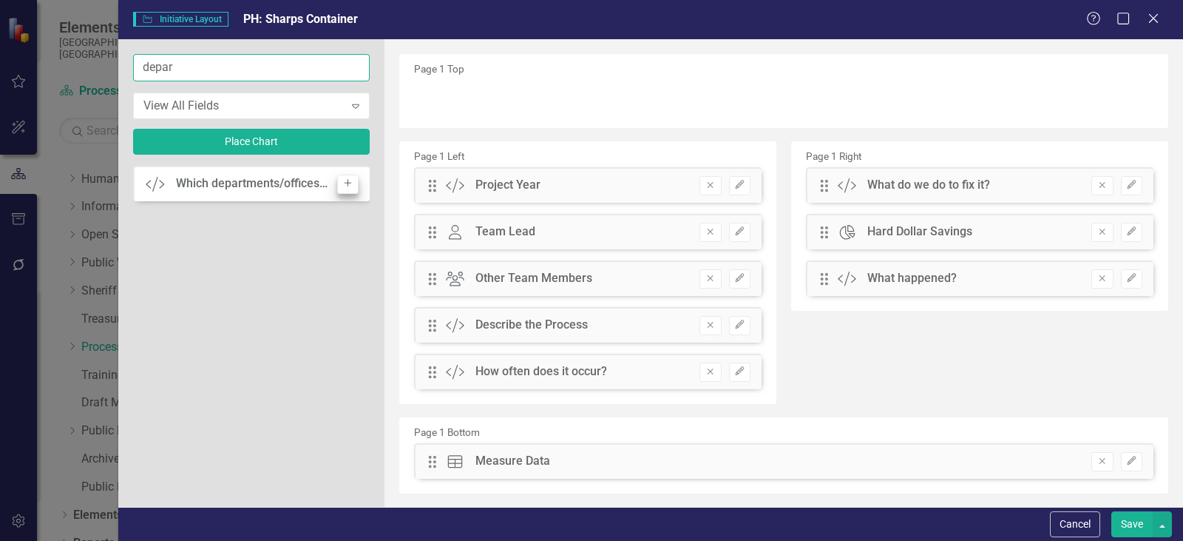
type input "depar"
click at [347, 189] on button "Add" at bounding box center [347, 184] width 21 height 19
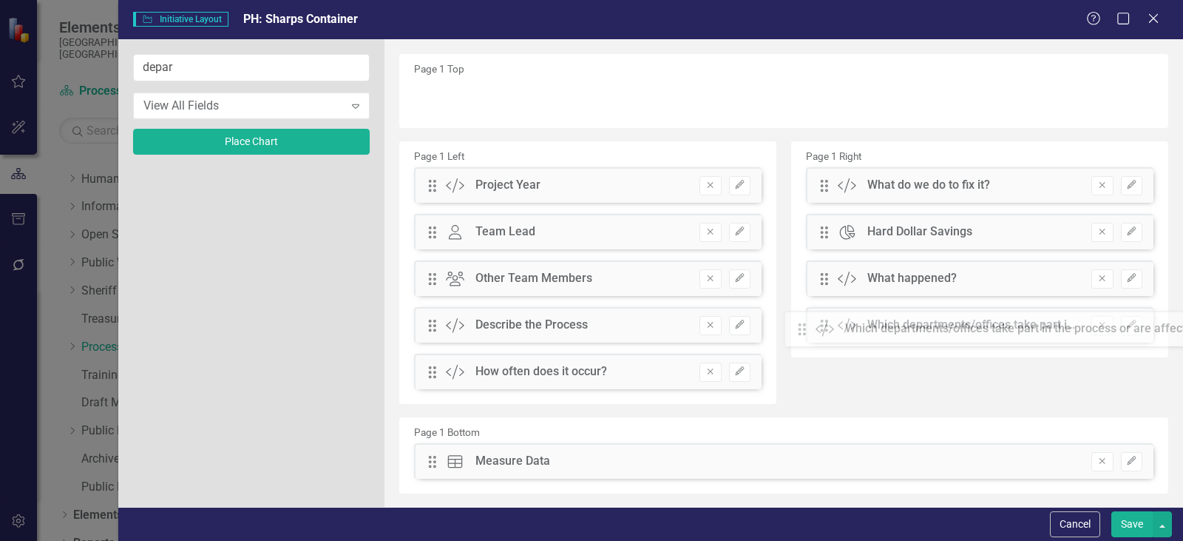
drag, startPoint x: 431, startPoint y: 92, endPoint x: 812, endPoint y: 323, distance: 445.4
click at [1123, 520] on button "Save" at bounding box center [1132, 524] width 41 height 26
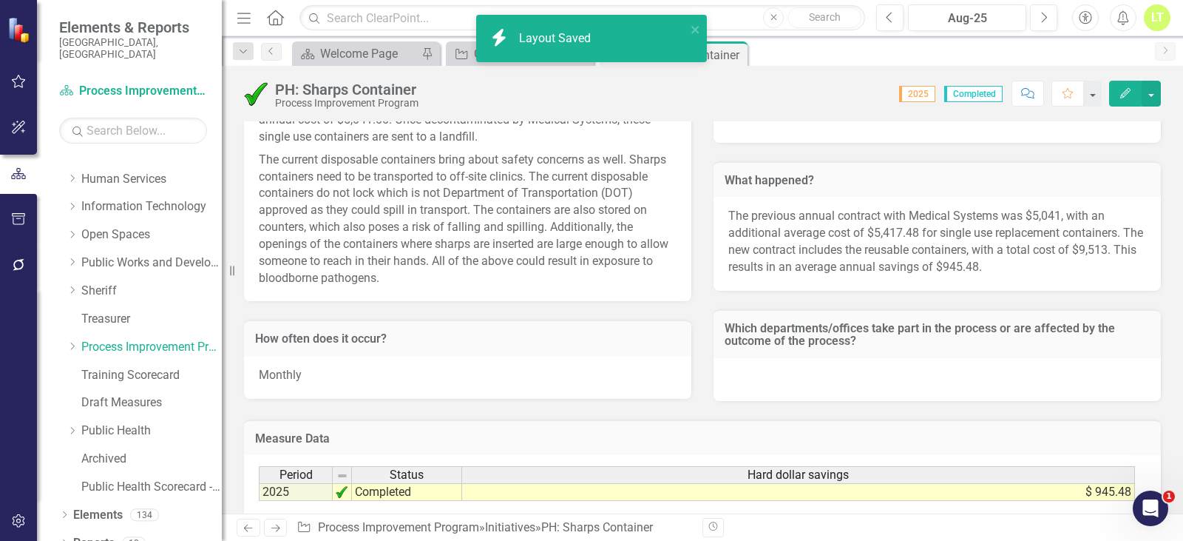
click at [846, 371] on div at bounding box center [938, 379] width 448 height 43
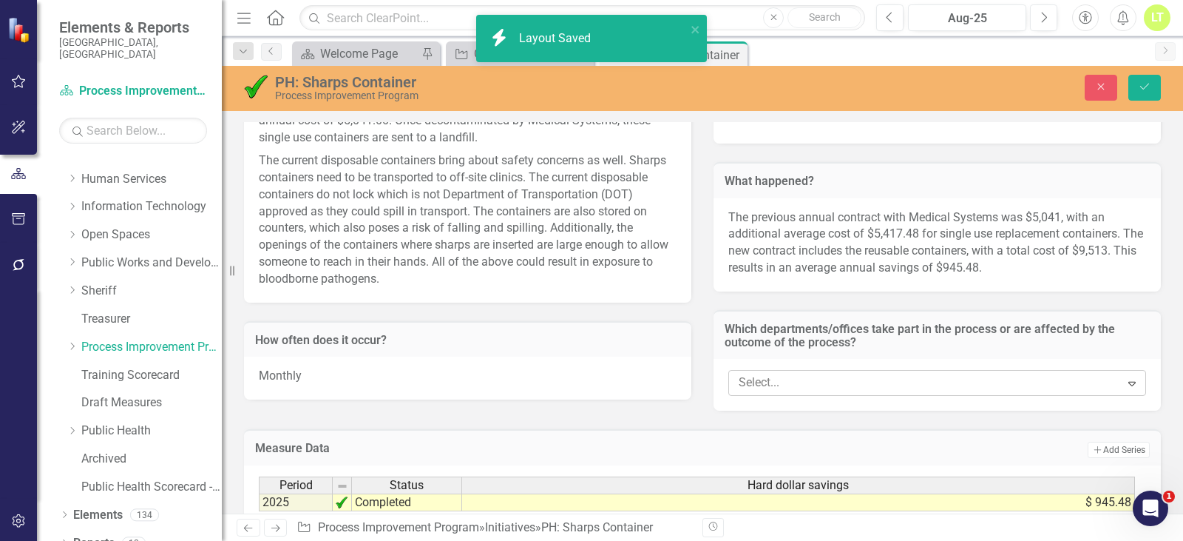
click at [842, 371] on div "Select... Expand" at bounding box center [938, 383] width 418 height 26
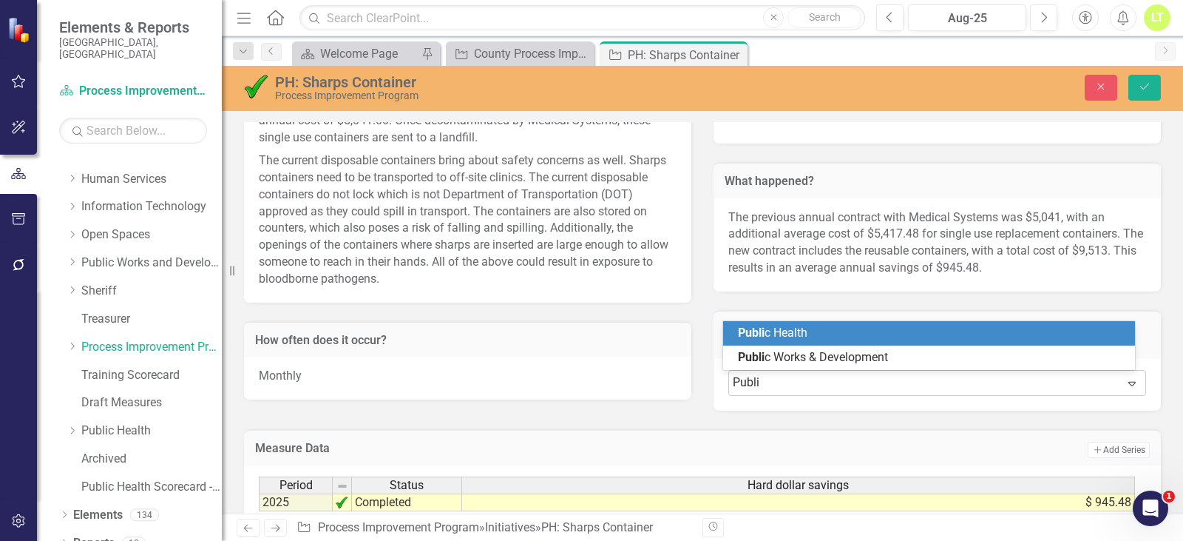
type input "Public"
click at [818, 334] on div "Public Health" at bounding box center [932, 333] width 389 height 17
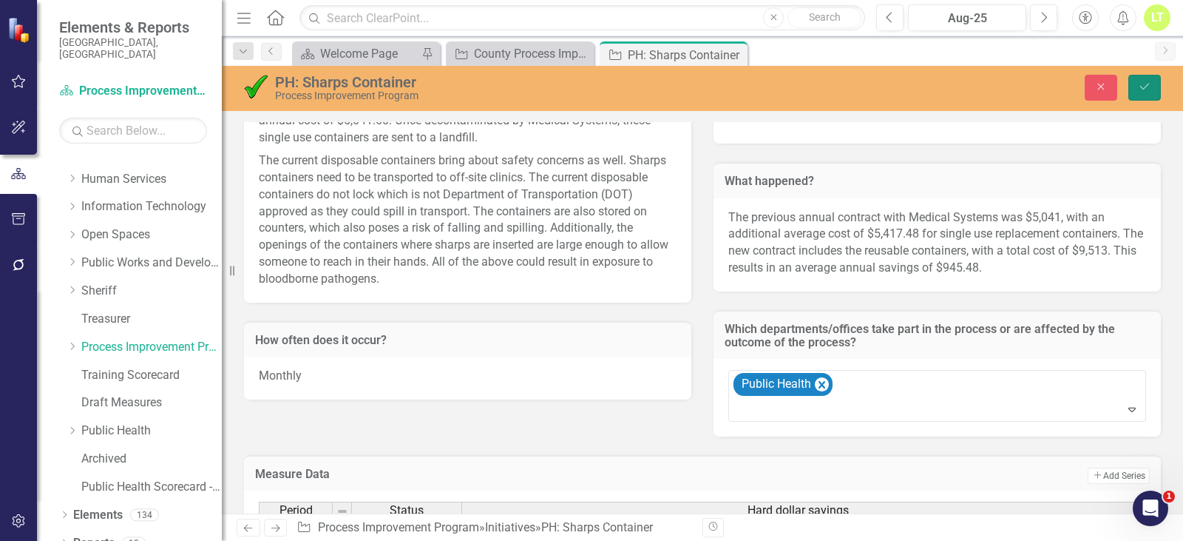
click at [1149, 87] on icon "Save" at bounding box center [1144, 86] width 13 height 10
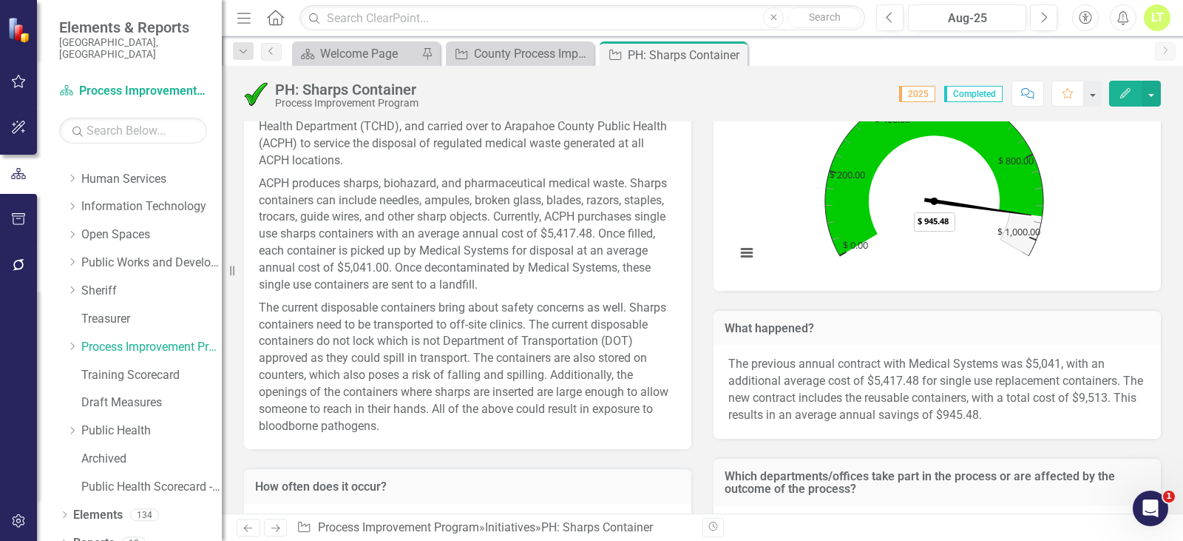
scroll to position [655, 0]
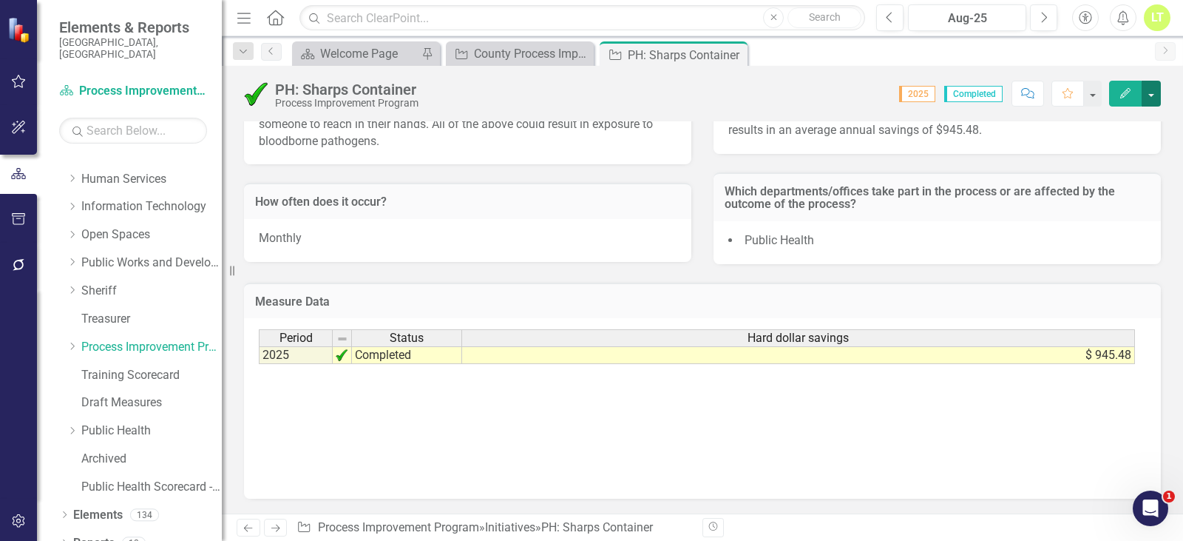
drag, startPoint x: 1158, startPoint y: 90, endPoint x: 1151, endPoint y: 104, distance: 15.2
click at [1158, 90] on button "button" at bounding box center [1151, 94] width 19 height 26
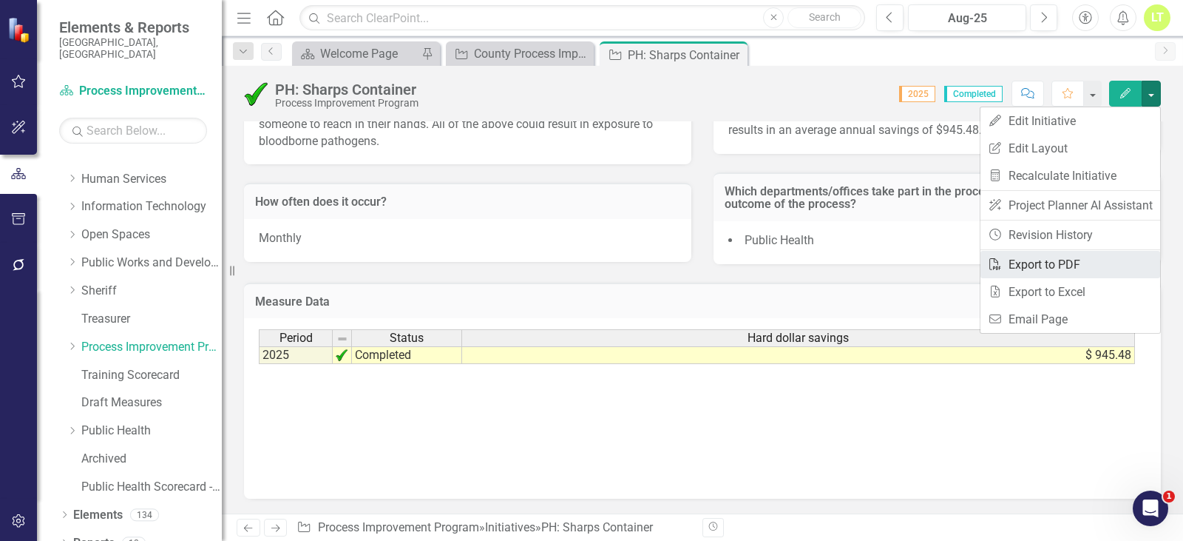
click at [1088, 254] on link "PDF Export to PDF" at bounding box center [1071, 264] width 180 height 27
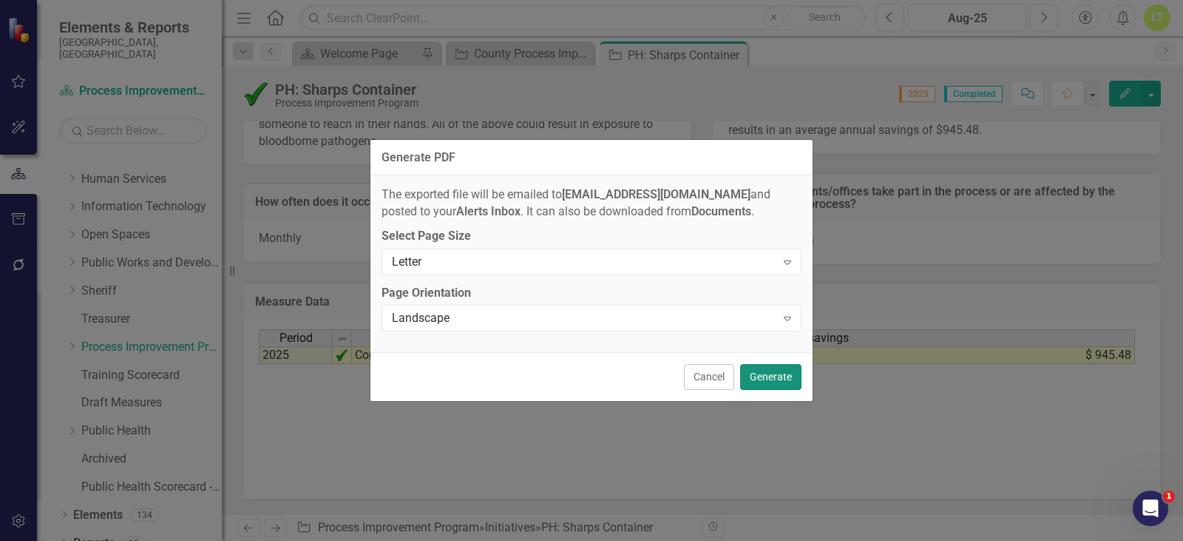
click at [783, 375] on button "Generate" at bounding box center [770, 377] width 61 height 26
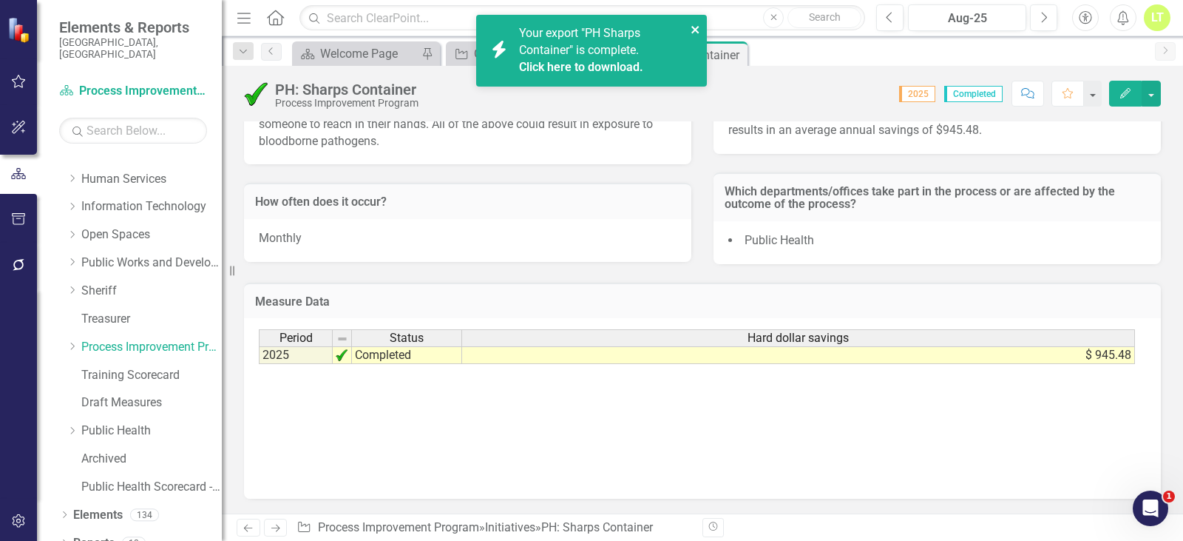
click at [695, 24] on icon "close" at bounding box center [696, 30] width 10 height 12
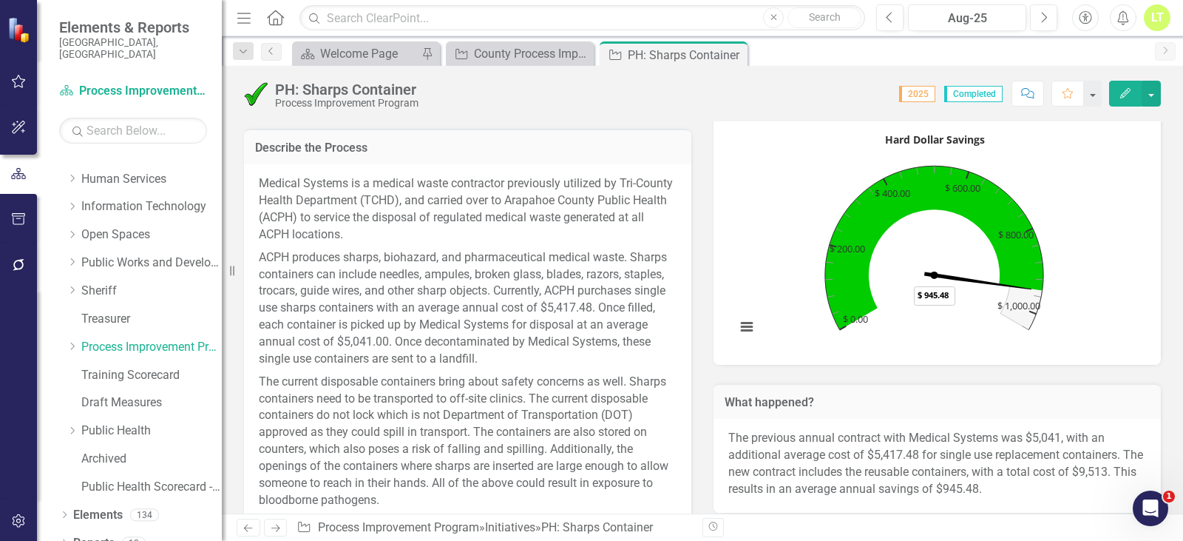
scroll to position [370, 0]
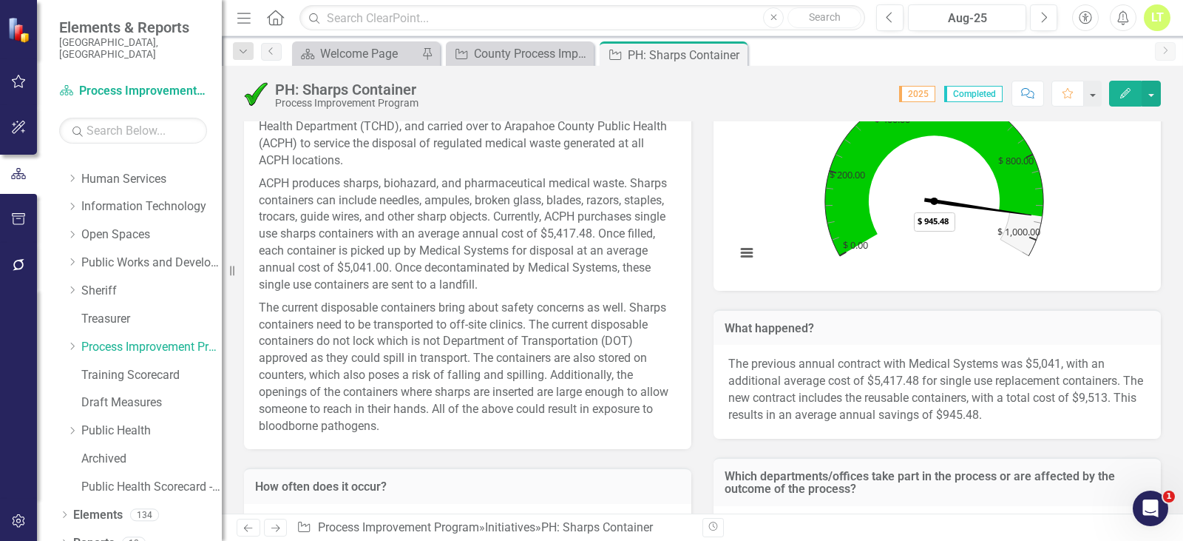
click at [461, 215] on p "ACPH produces sharps, biohazard, and pharmaceutical medical waste. Sharps conta…" at bounding box center [468, 234] width 418 height 124
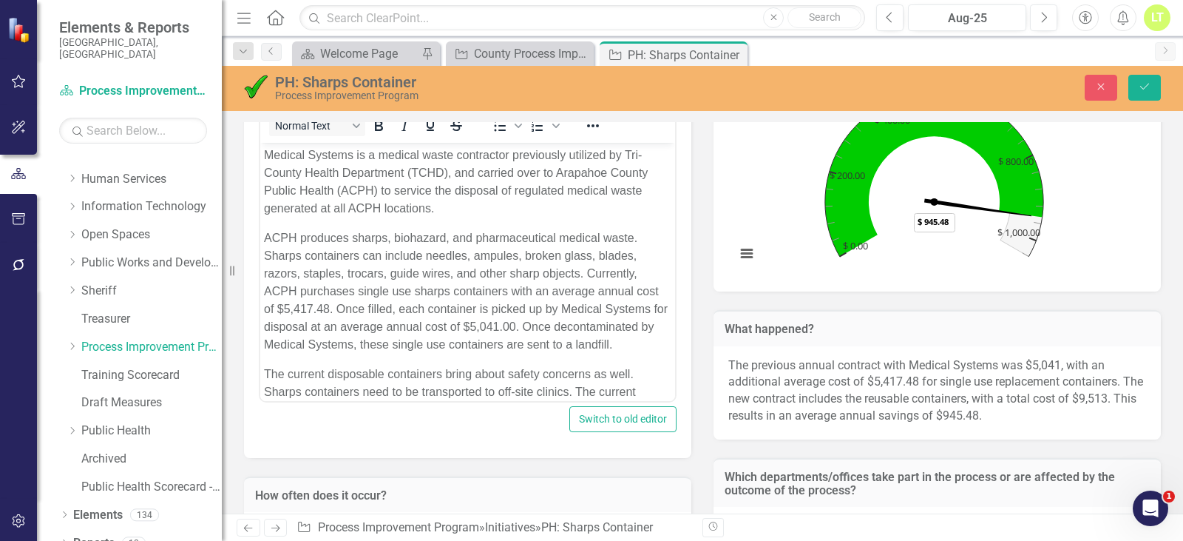
scroll to position [296, 0]
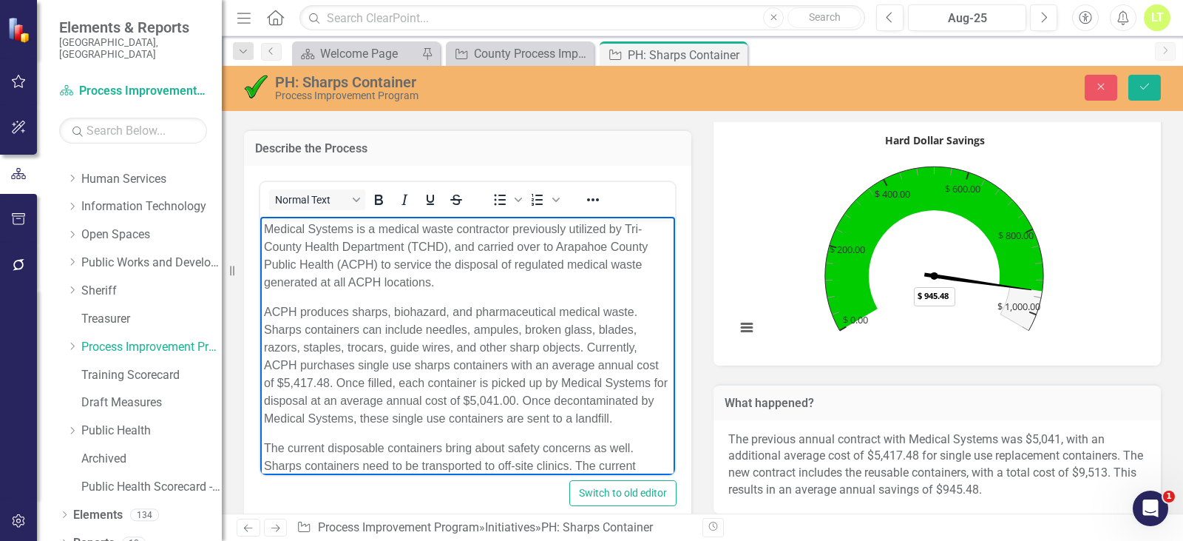
drag, startPoint x: 337, startPoint y: 437, endPoint x: 260, endPoint y: 217, distance: 232.5
click at [260, 217] on body "Medical Systems is a medical waste contractor previously utilized by Tri-County…" at bounding box center [467, 406] width 415 height 380
copy body "Medical Systems is a medical waste contractor previously utilized by Tri-County…"
drag, startPoint x: 447, startPoint y: 249, endPoint x: 465, endPoint y: 242, distance: 19.7
click at [447, 249] on p "Medical Systems is a medical waste contractor previously utilized by Tri-County…" at bounding box center [468, 255] width 408 height 71
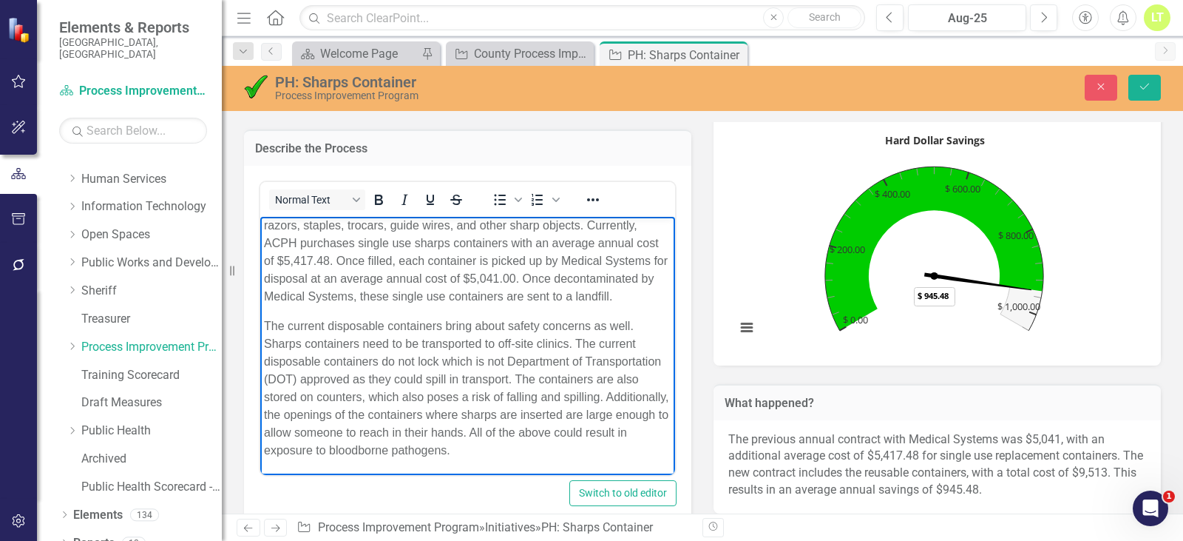
scroll to position [140, 0]
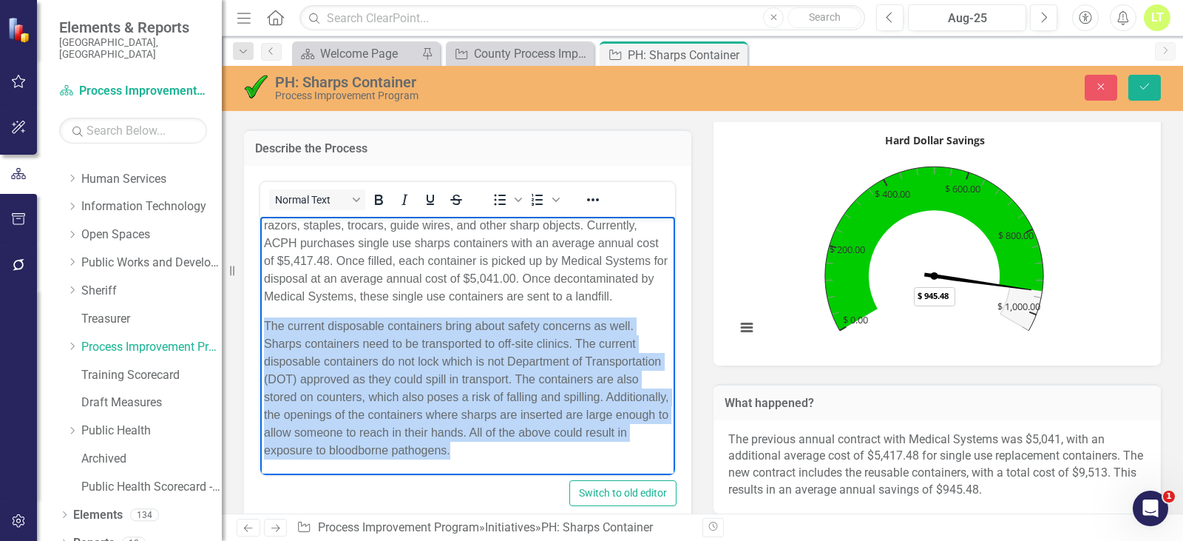
drag, startPoint x: 266, startPoint y: 325, endPoint x: 646, endPoint y: 480, distance: 410.4
click at [646, 474] on html "Medical Systems is a medical waste contractor previously utilized by Tri-County…" at bounding box center [467, 284] width 415 height 380
copy p "The current disposable containers bring about safety concerns as well. Sharps c…"
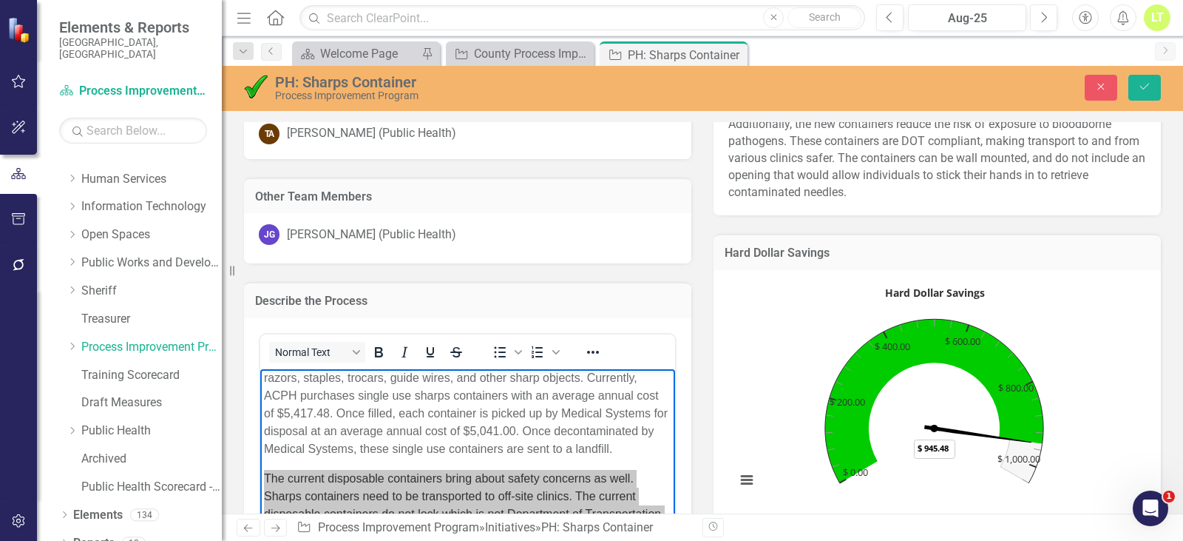
scroll to position [0, 0]
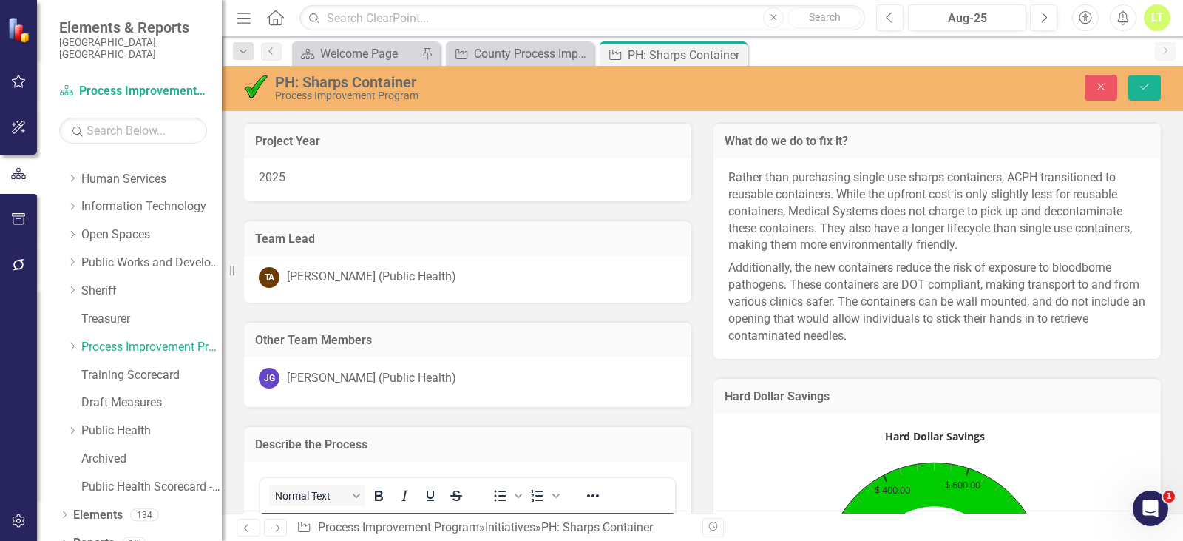
click at [944, 243] on p "Rather than purchasing single use sharps containers, ACPH transitioned to reusa…" at bounding box center [938, 212] width 418 height 87
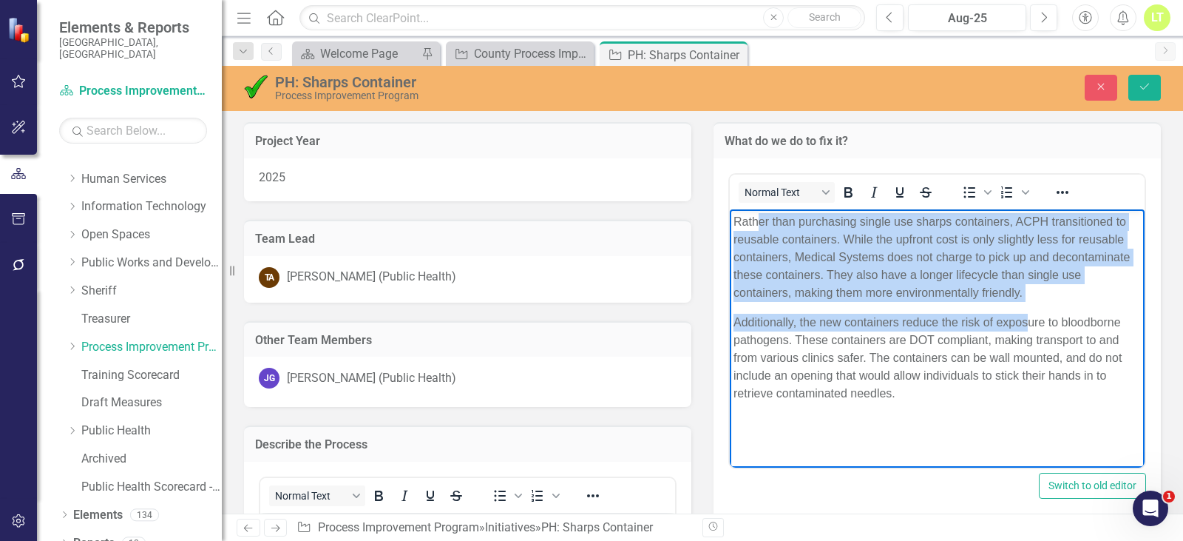
drag, startPoint x: 1029, startPoint y: 304, endPoint x: 756, endPoint y: 223, distance: 284.8
click at [756, 223] on body "Rather than purchasing single use sharps containers, ACPH transitioned to reusa…" at bounding box center [937, 320] width 415 height 222
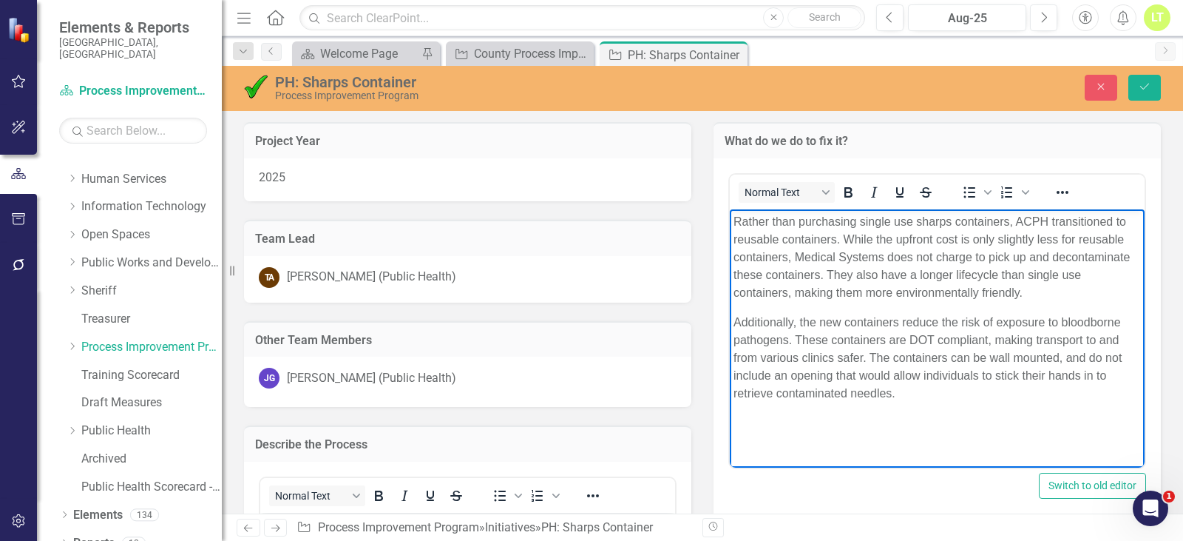
click at [1007, 411] on body "Rather than purchasing single use sharps containers, ACPH transitioned to reusa…" at bounding box center [937, 320] width 415 height 222
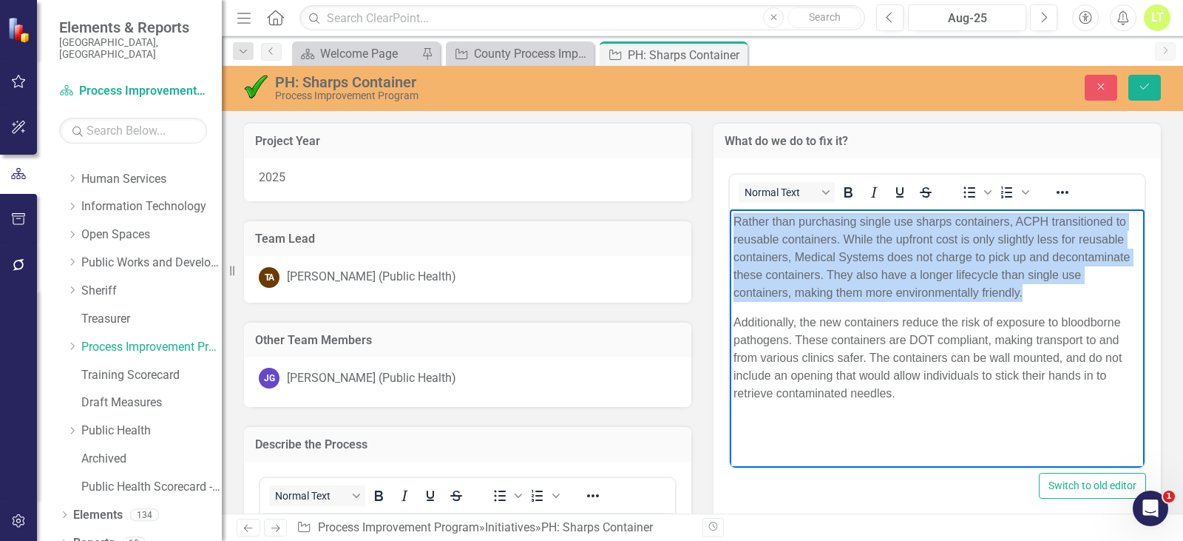
drag, startPoint x: 1033, startPoint y: 292, endPoint x: 675, endPoint y: 204, distance: 367.9
click at [730, 209] on html "Rather than purchasing single use sharps containers, ACPH transitioned to reusa…" at bounding box center [937, 320] width 415 height 222
copy p "Rather than purchasing single use sharps containers, ACPH transitioned to reusa…"
drag, startPoint x: 936, startPoint y: 395, endPoint x: 1449, endPoint y: 527, distance: 529.4
click at [730, 322] on html "Rather than purchasing single use sharps containers, ACPH transitioned to reusa…" at bounding box center [937, 320] width 415 height 222
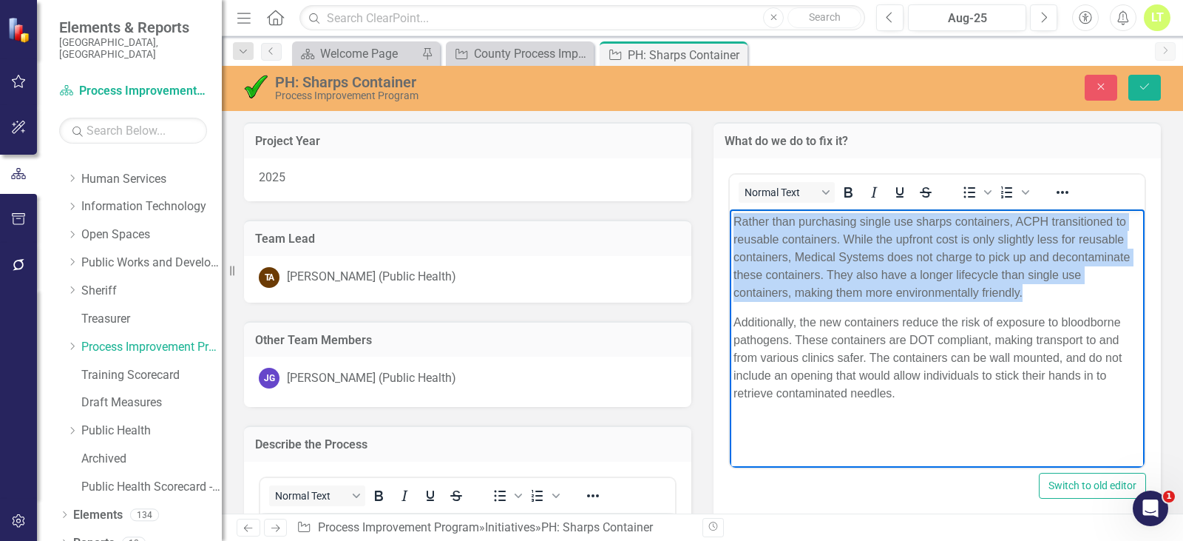
copy p "Additionally, the new containers reduce the risk of exposure to bloodborne path…"
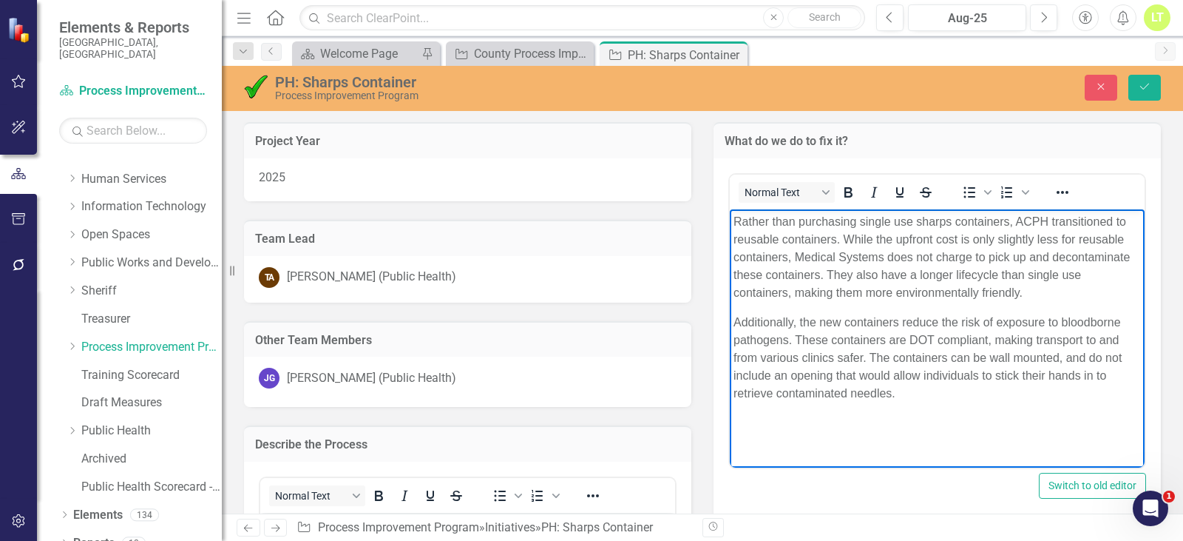
click at [1032, 297] on p "Rather than purchasing single use sharps containers, ACPH transitioned to reusa…" at bounding box center [938, 256] width 408 height 89
click at [1030, 297] on p "Rather than purchasing single use sharps containers, ACPH transitioned to reusa…" at bounding box center [938, 256] width 408 height 89
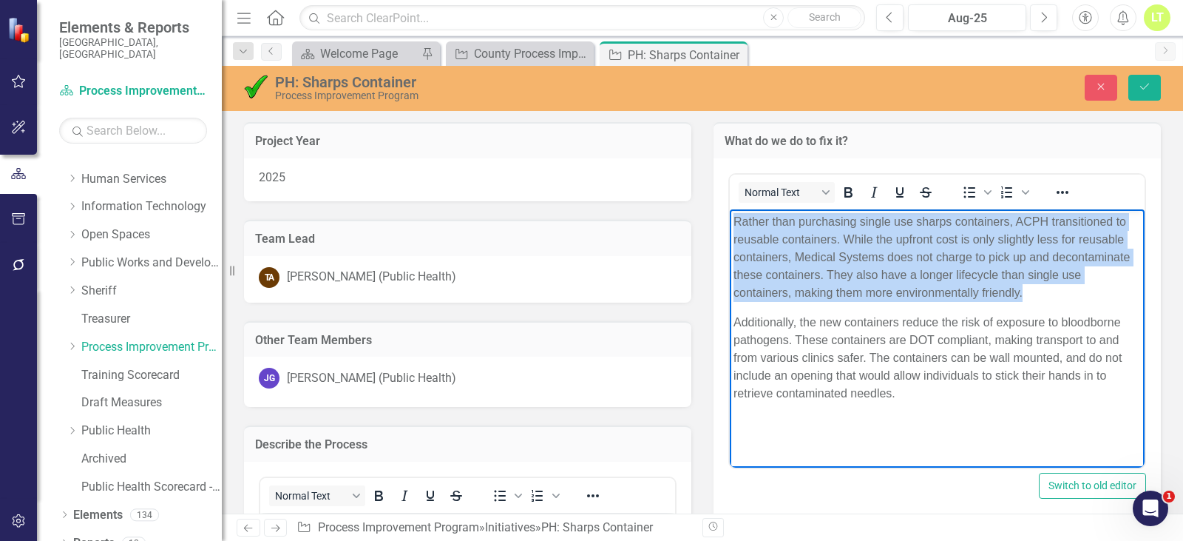
drag, startPoint x: 735, startPoint y: 216, endPoint x: 1060, endPoint y: 300, distance: 335.5
click at [1061, 300] on p "Rather than purchasing single use sharps containers, ACPH transitioned to reusa…" at bounding box center [938, 256] width 408 height 89
copy p "Rather than purchasing single use sharps containers, ACPH transitioned to reusa…"
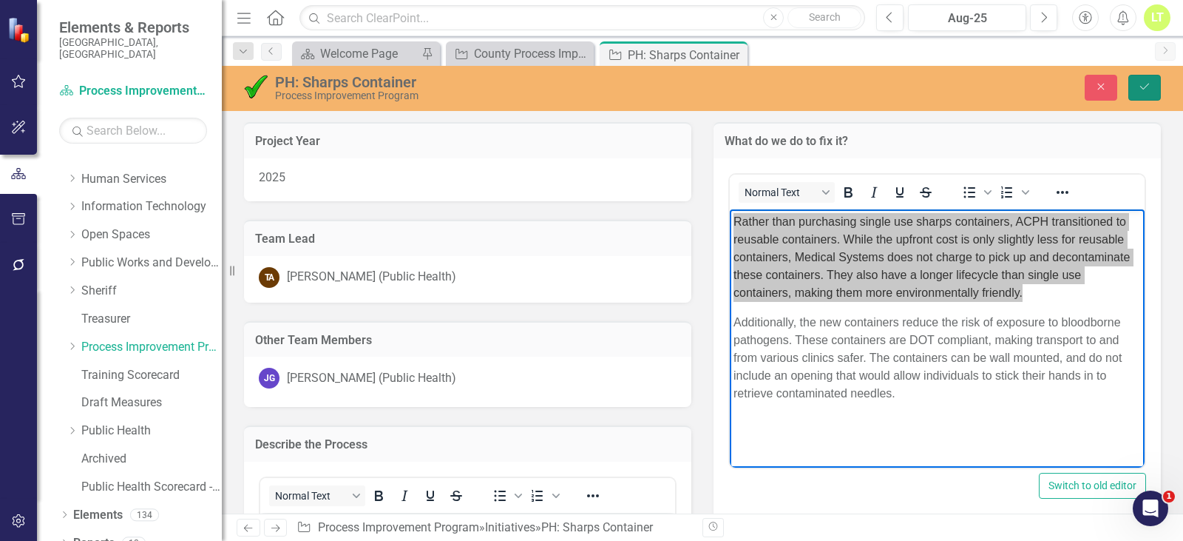
drag, startPoint x: 1138, startPoint y: 89, endPoint x: 1175, endPoint y: 112, distance: 43.9
click at [1138, 89] on icon "Save" at bounding box center [1144, 86] width 13 height 10
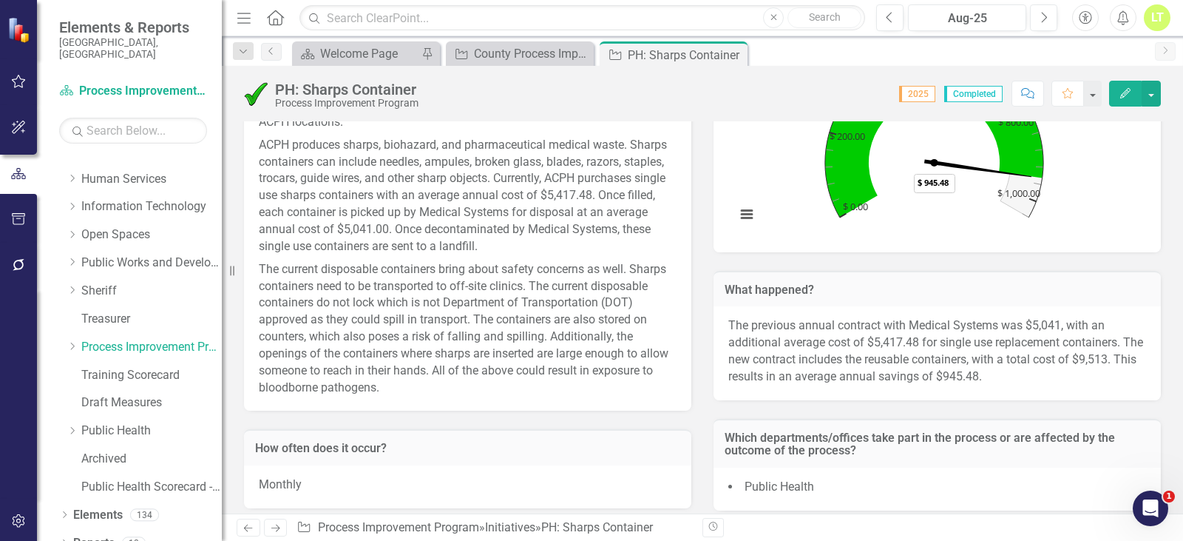
scroll to position [444, 0]
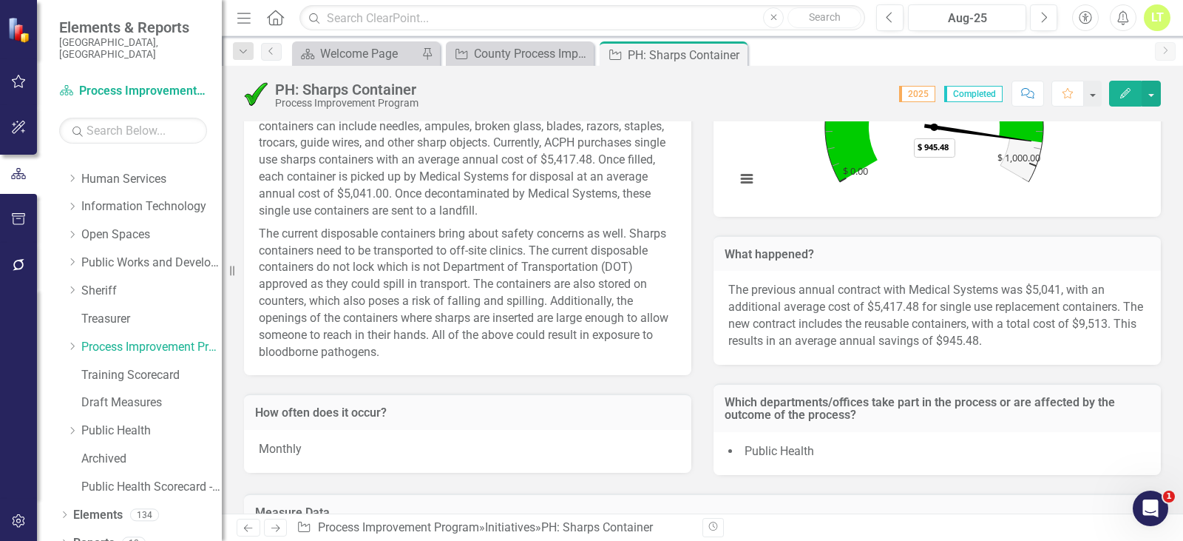
click at [997, 337] on p "The previous annual contract with Medical Systems was $5,041, with an additiona…" at bounding box center [938, 315] width 418 height 67
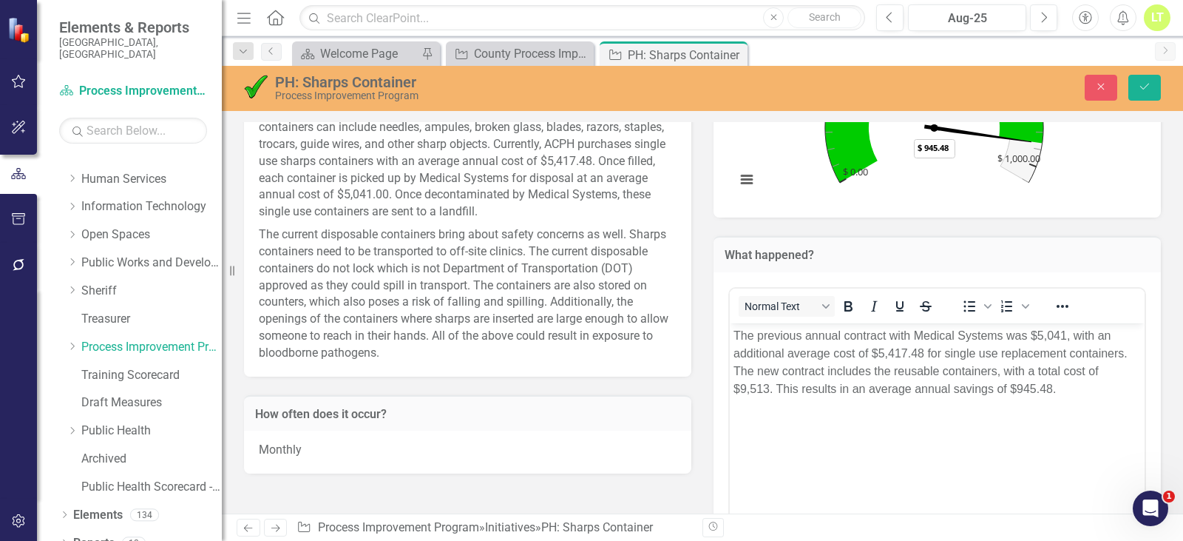
scroll to position [0, 0]
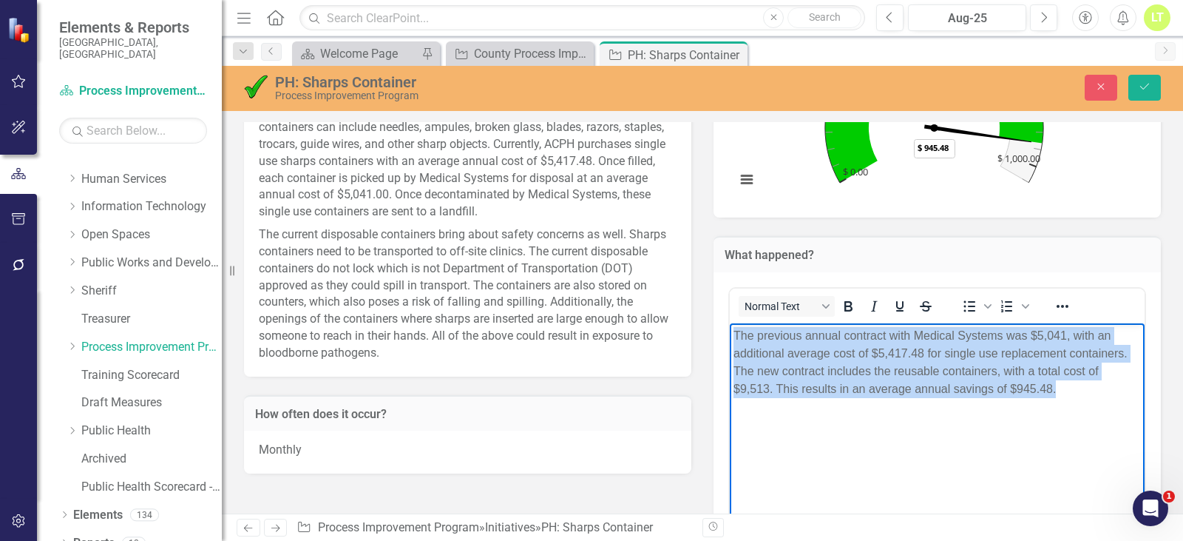
drag, startPoint x: 1067, startPoint y: 394, endPoint x: 720, endPoint y: 334, distance: 351.4
click at [730, 334] on html "The previous annual contract with Medical Systems was $5,041, with an additiona…" at bounding box center [937, 434] width 415 height 222
copy p "The previous annual contract with Medical Systems was $5,041, with an additiona…"
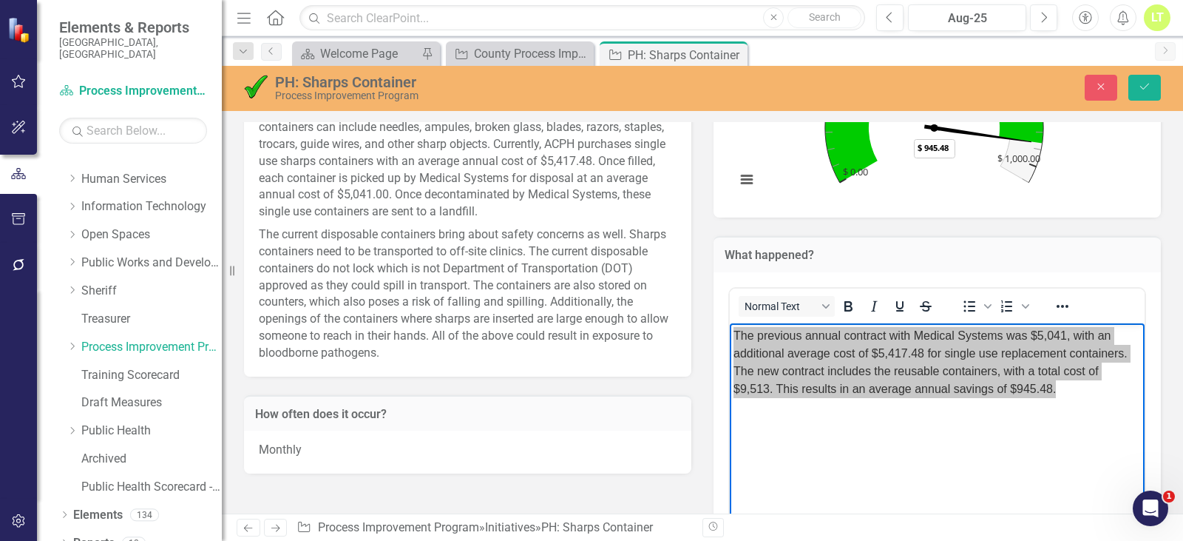
click at [1147, 72] on div "PH: Sharps Container Process Improvement Program Close Save" at bounding box center [703, 88] width 962 height 45
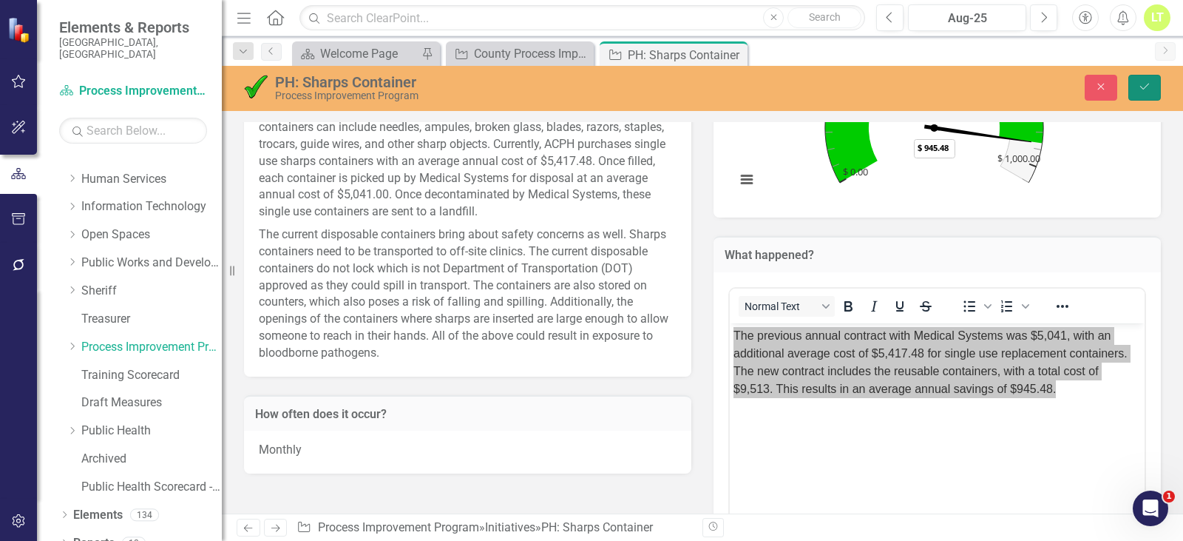
click at [1142, 90] on icon "Save" at bounding box center [1144, 86] width 13 height 10
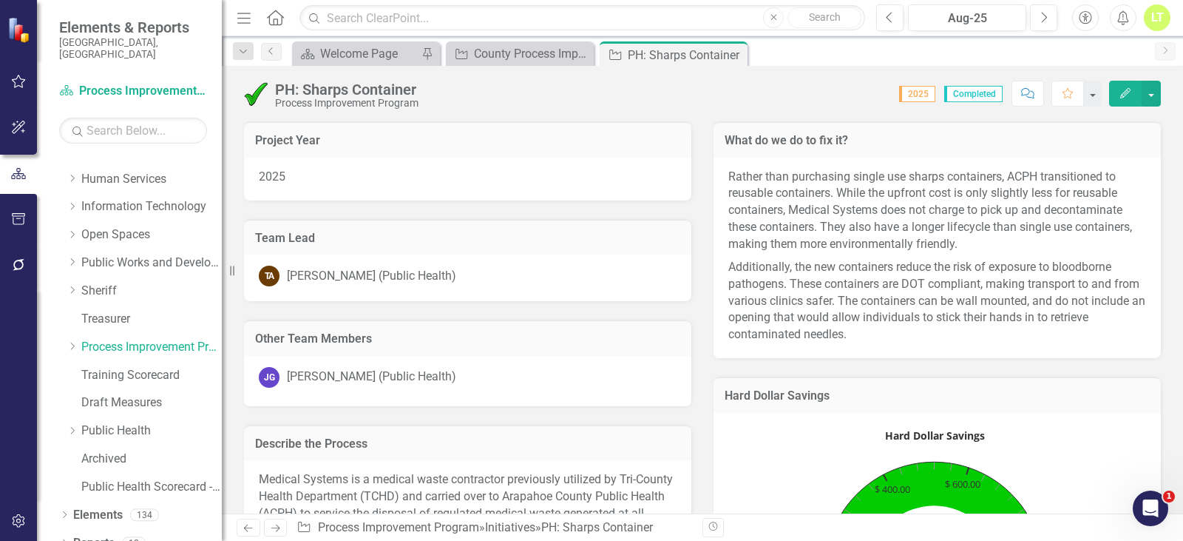
click at [65, 249] on div "Dropdown Scorecards 79 Dropdown Arapahoe County Provide Essential and Mandated …" at bounding box center [140, 181] width 163 height 644
click at [75, 257] on icon "Dropdown" at bounding box center [72, 261] width 11 height 9
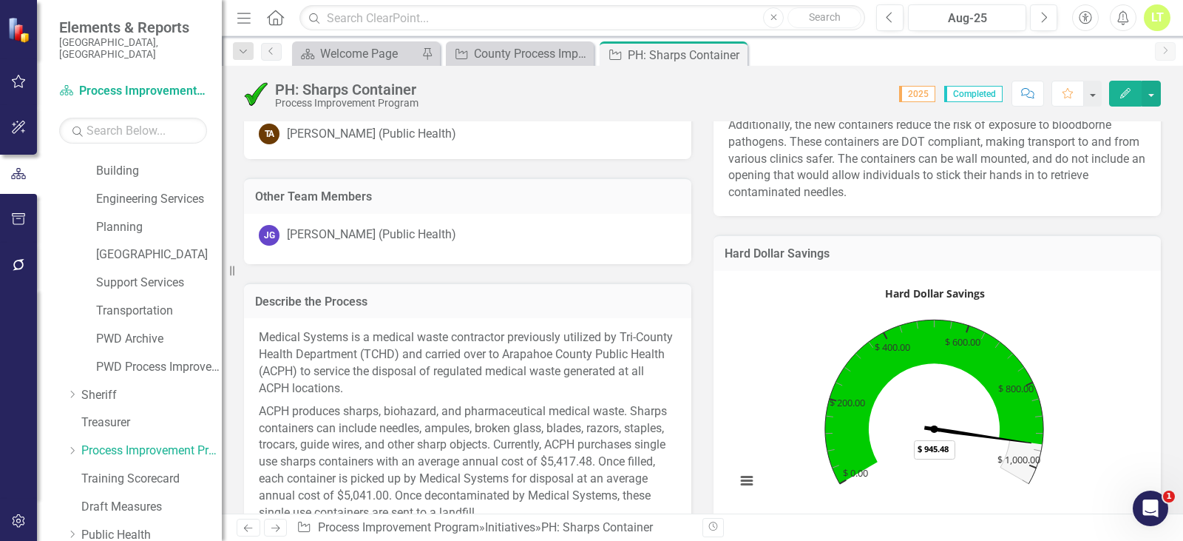
scroll to position [148, 0]
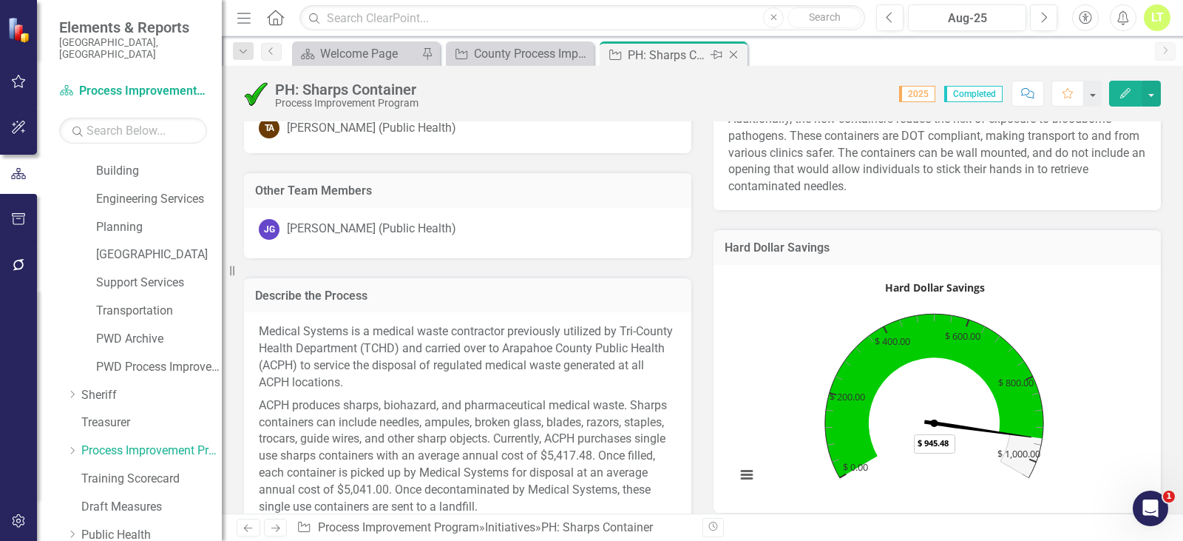
click at [732, 51] on icon "Close" at bounding box center [733, 55] width 15 height 12
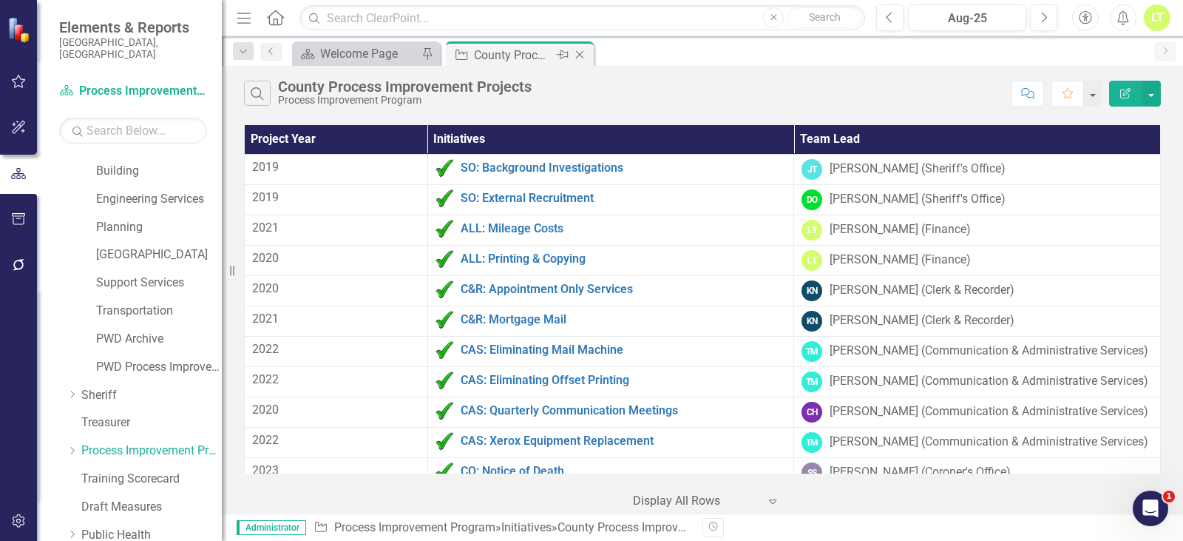
click at [586, 53] on icon "Close" at bounding box center [580, 55] width 15 height 12
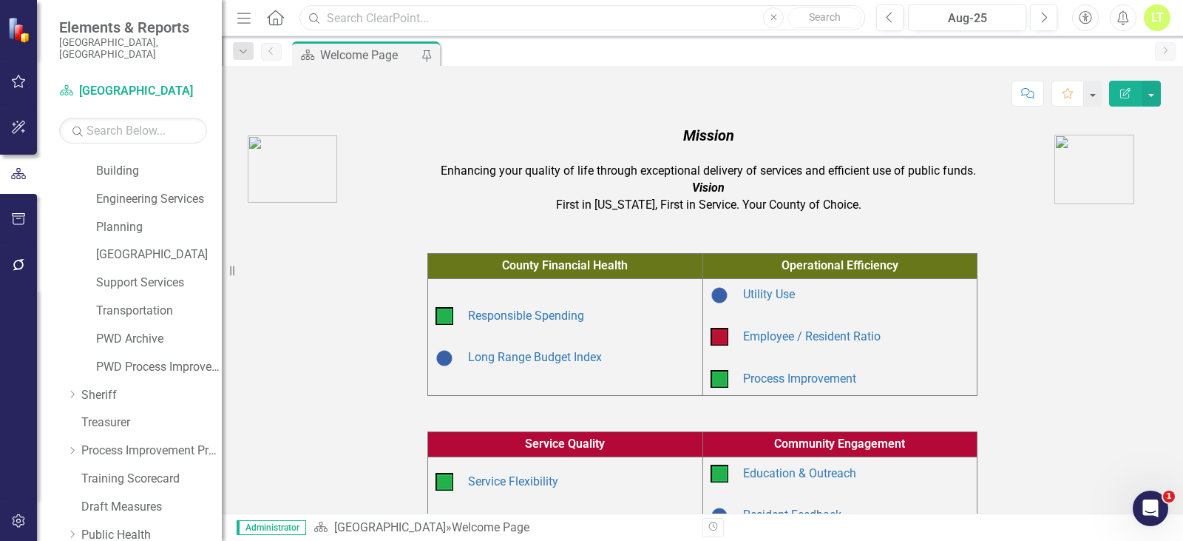
click at [441, 7] on input "text" at bounding box center [583, 18] width 566 height 26
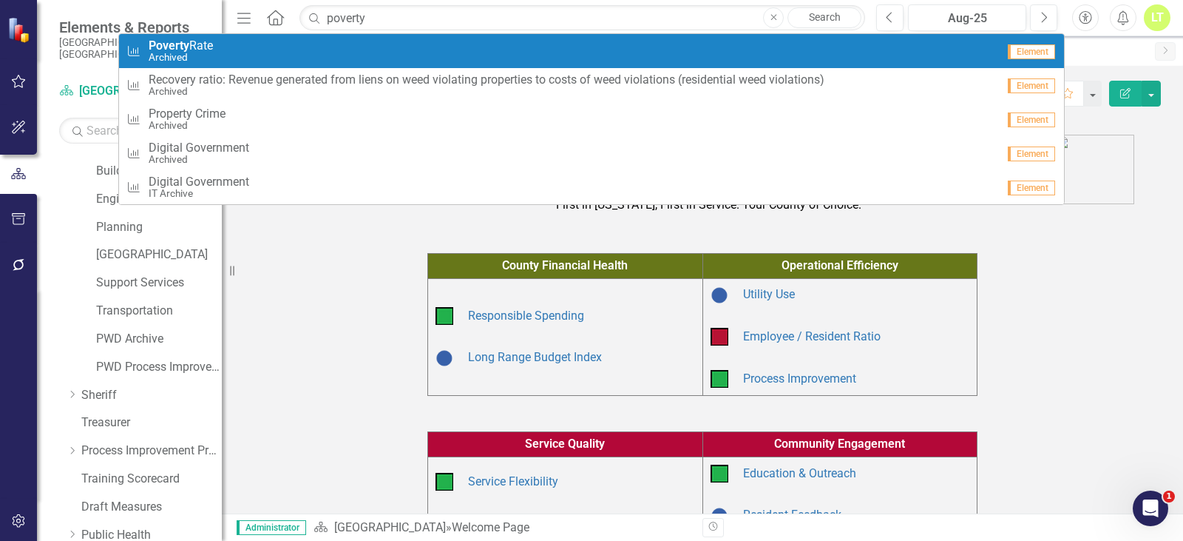
click at [212, 58] on small "Archived" at bounding box center [181, 57] width 64 height 11
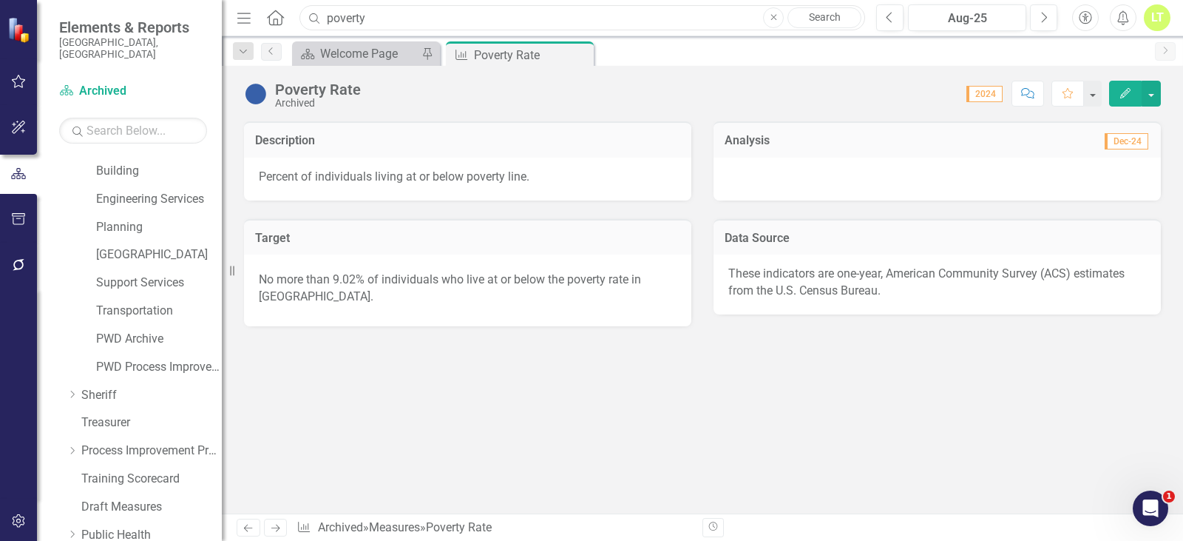
click at [392, 18] on input "poverty" at bounding box center [583, 18] width 566 height 26
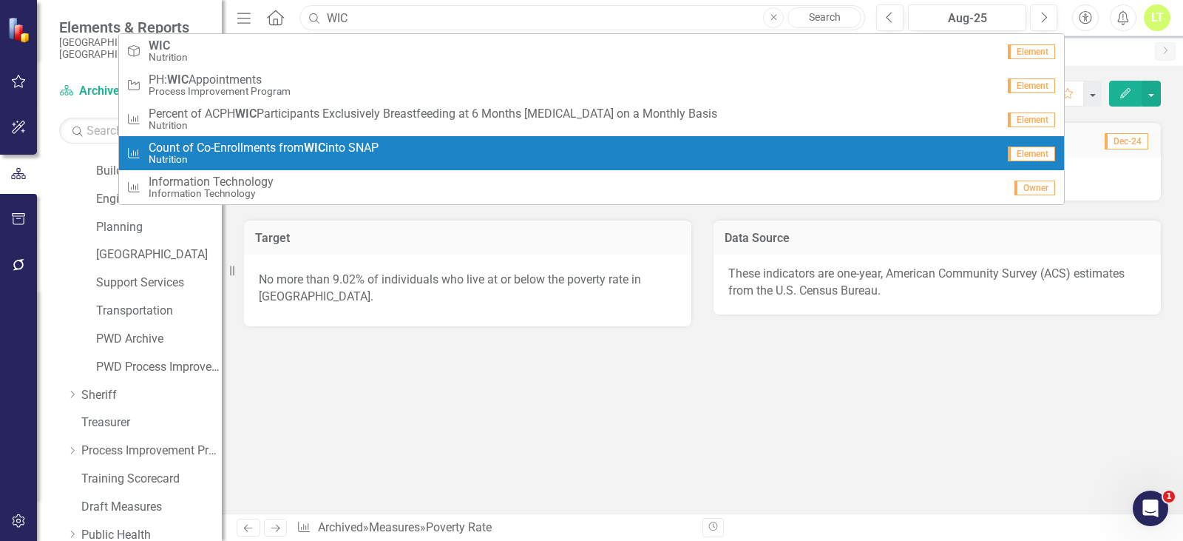
type input "WIC"
click at [240, 150] on span "Count of Co-Enrollments from WIC into SNAP" at bounding box center [264, 147] width 230 height 13
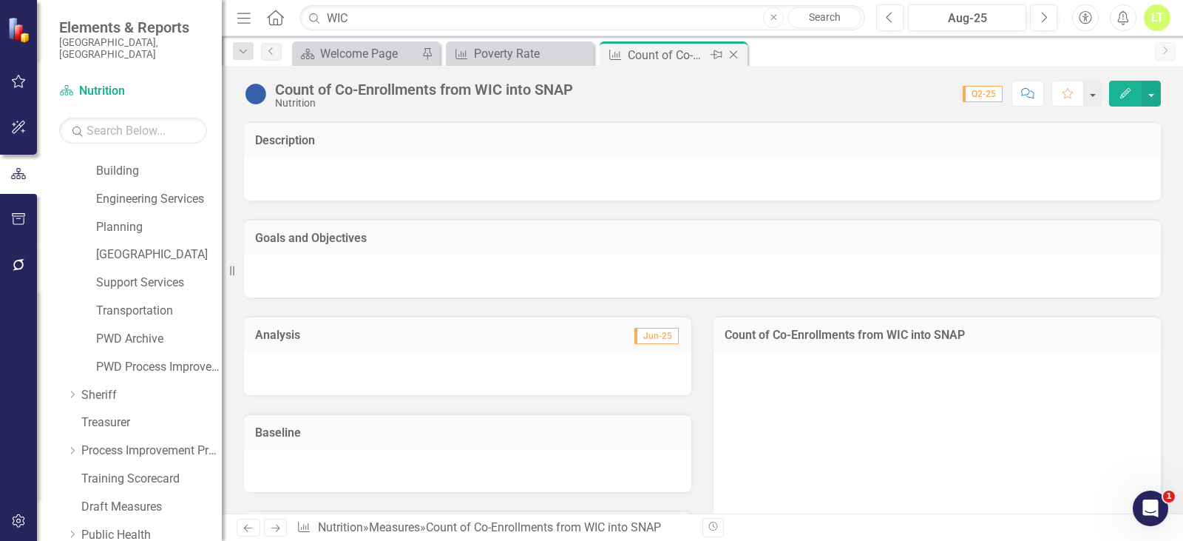
click at [735, 58] on icon "Close" at bounding box center [733, 55] width 15 height 12
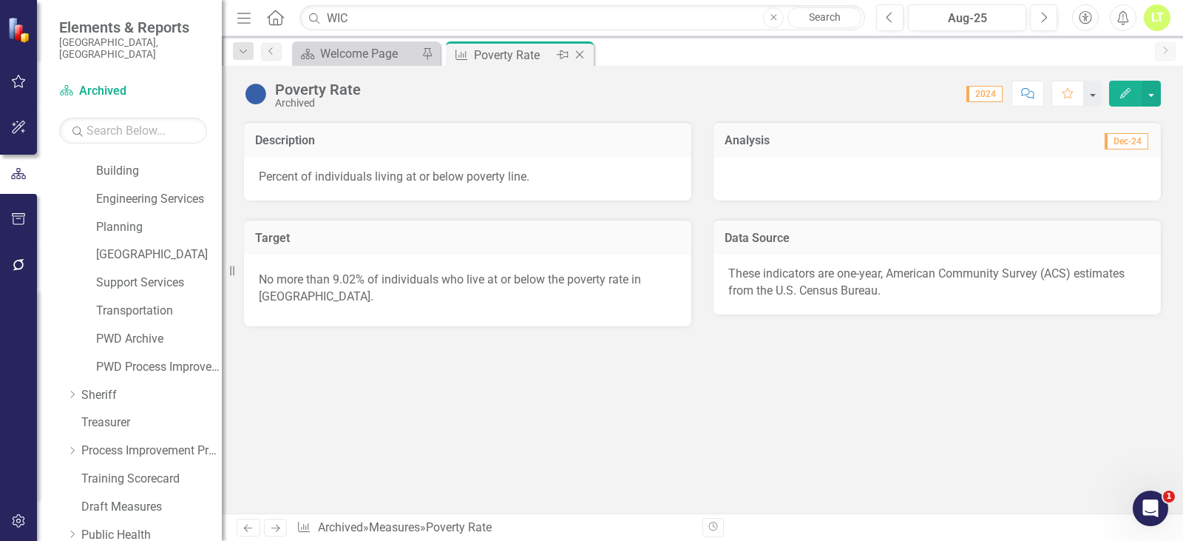
click at [576, 55] on icon "Close" at bounding box center [580, 55] width 15 height 12
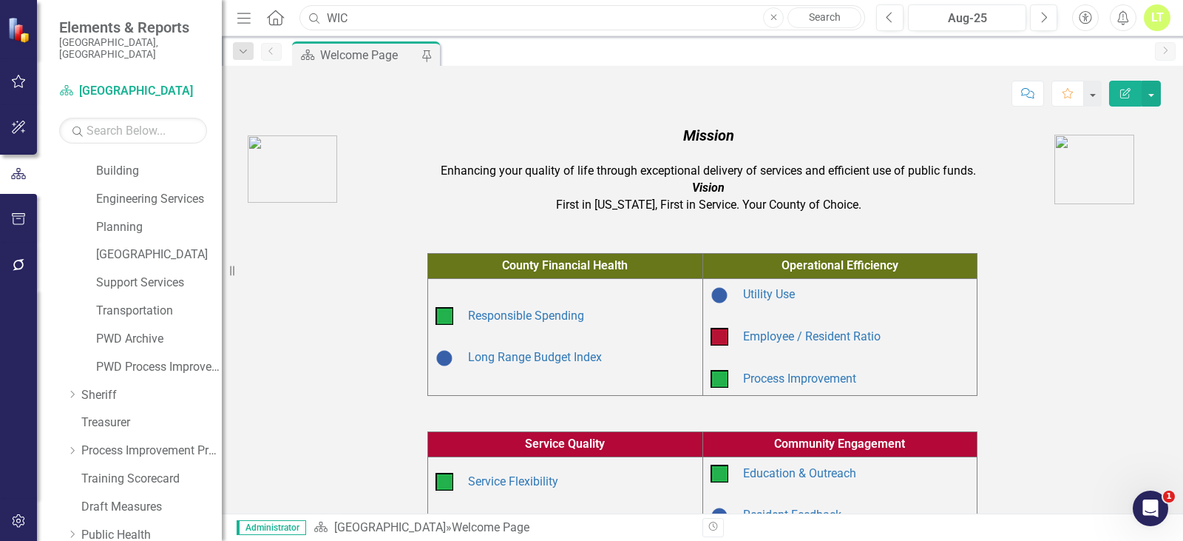
click at [415, 23] on input "WIC" at bounding box center [583, 18] width 566 height 26
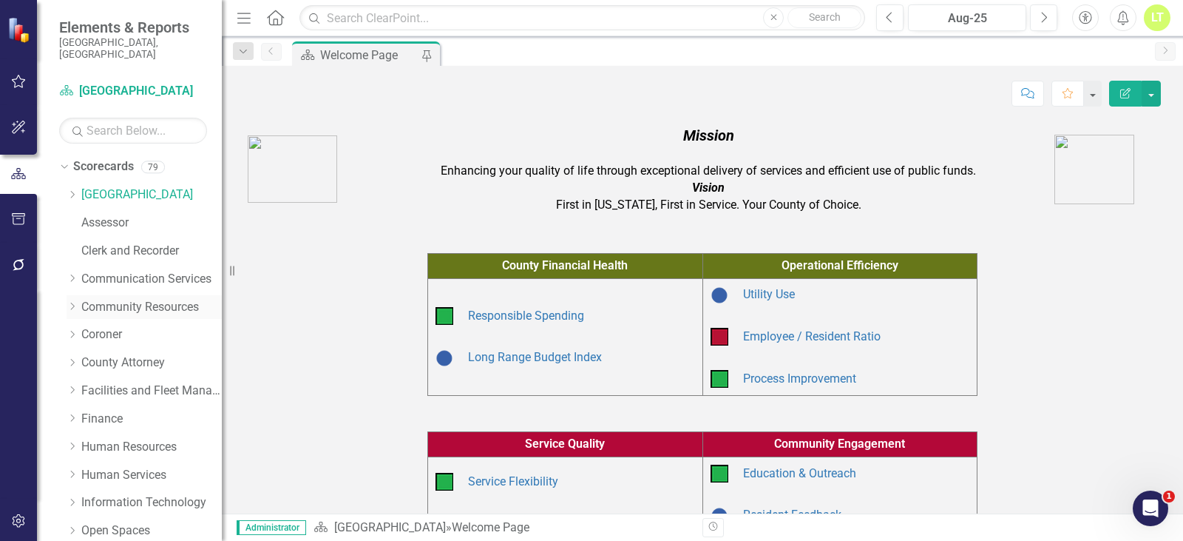
click at [70, 302] on icon "Dropdown" at bounding box center [72, 306] width 11 height 9
drag, startPoint x: 122, startPoint y: 406, endPoint x: 129, endPoint y: 397, distance: 11.1
click at [121, 411] on link "Judicial Services" at bounding box center [159, 419] width 126 height 17
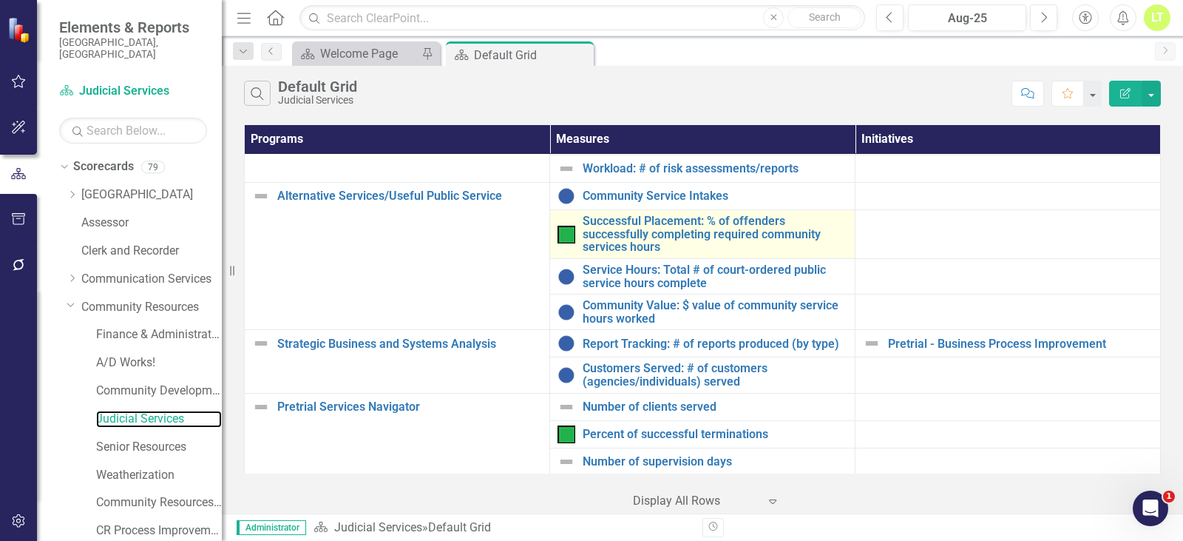
scroll to position [305, 0]
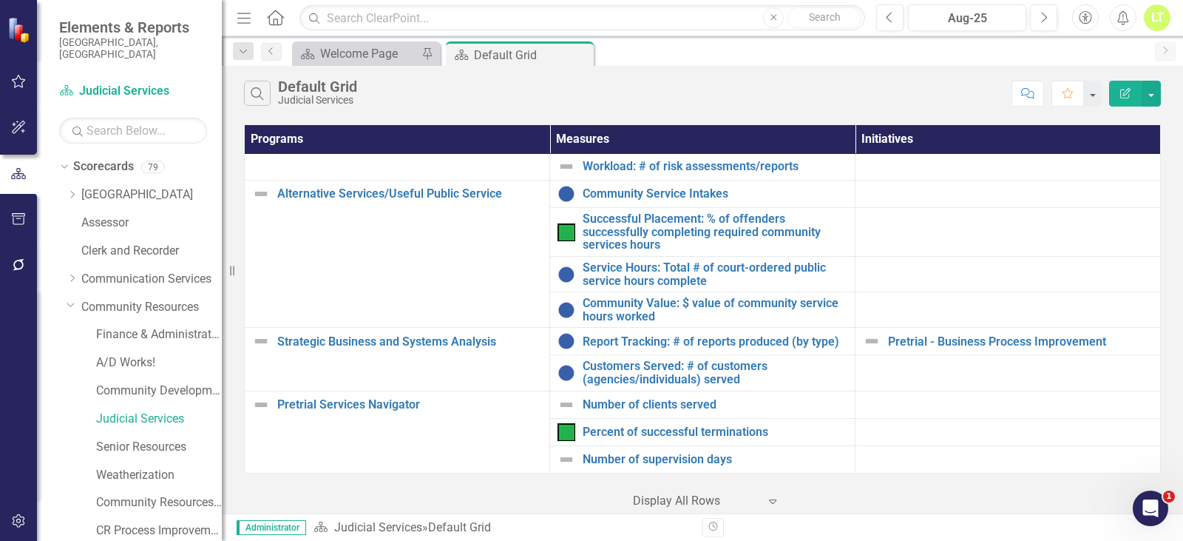
click at [71, 299] on icon "Dropdown" at bounding box center [71, 304] width 9 height 11
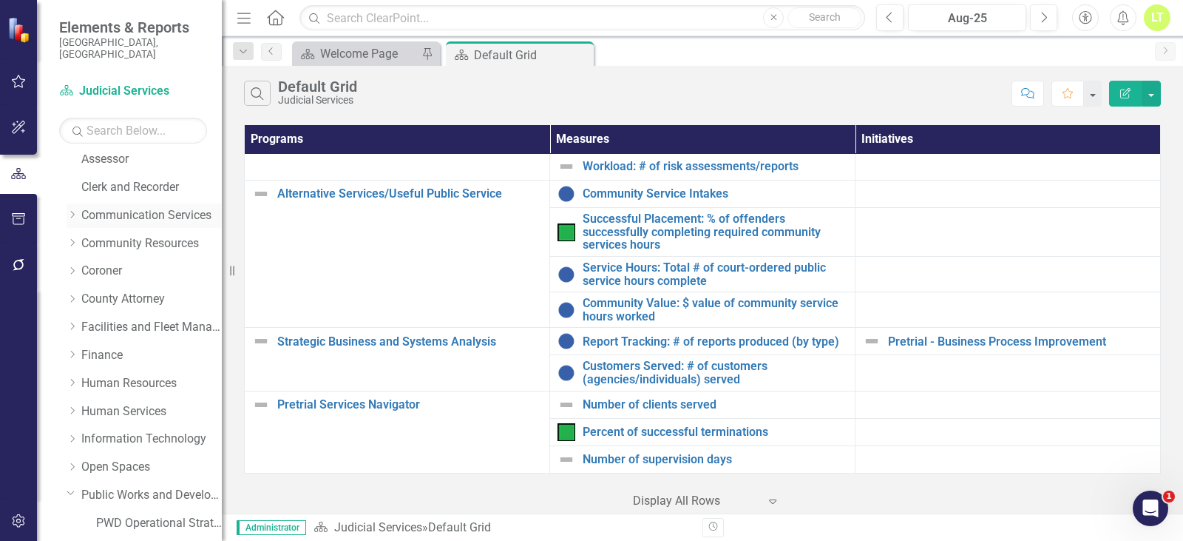
scroll to position [148, 0]
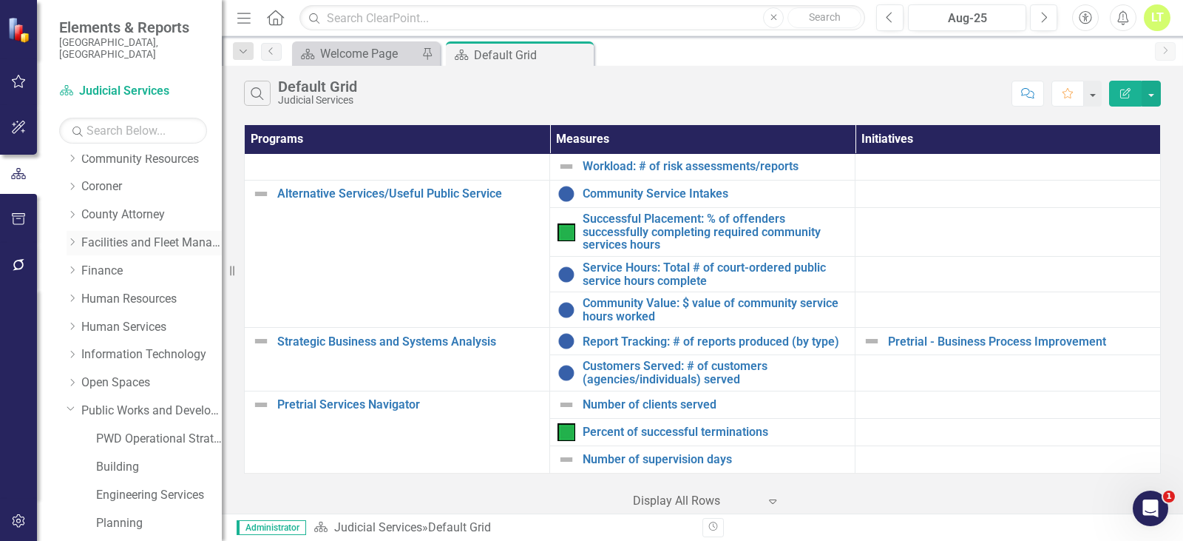
click at [77, 237] on icon "Dropdown" at bounding box center [72, 241] width 11 height 9
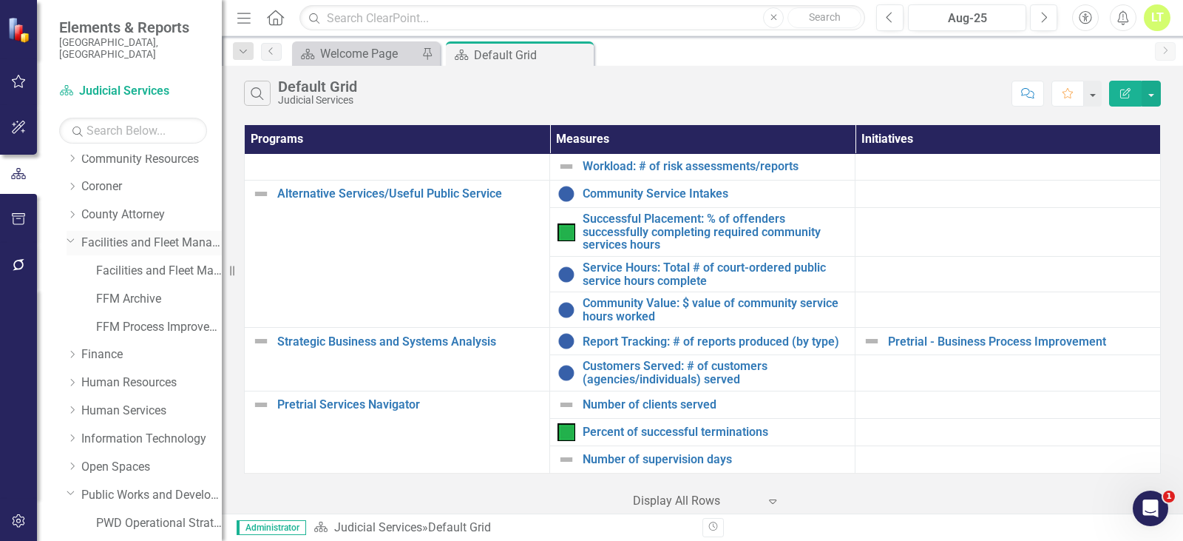
click at [124, 234] on link "Facilities and Fleet Management" at bounding box center [151, 242] width 141 height 17
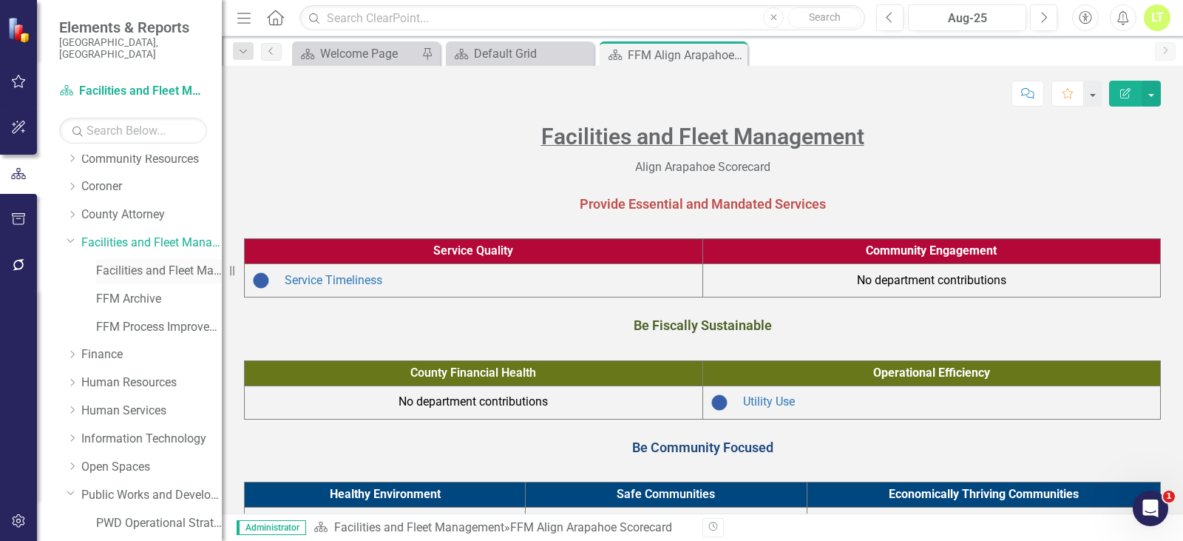
click at [144, 263] on link "Facilities and Fleet Management (Operations)" at bounding box center [159, 271] width 126 height 17
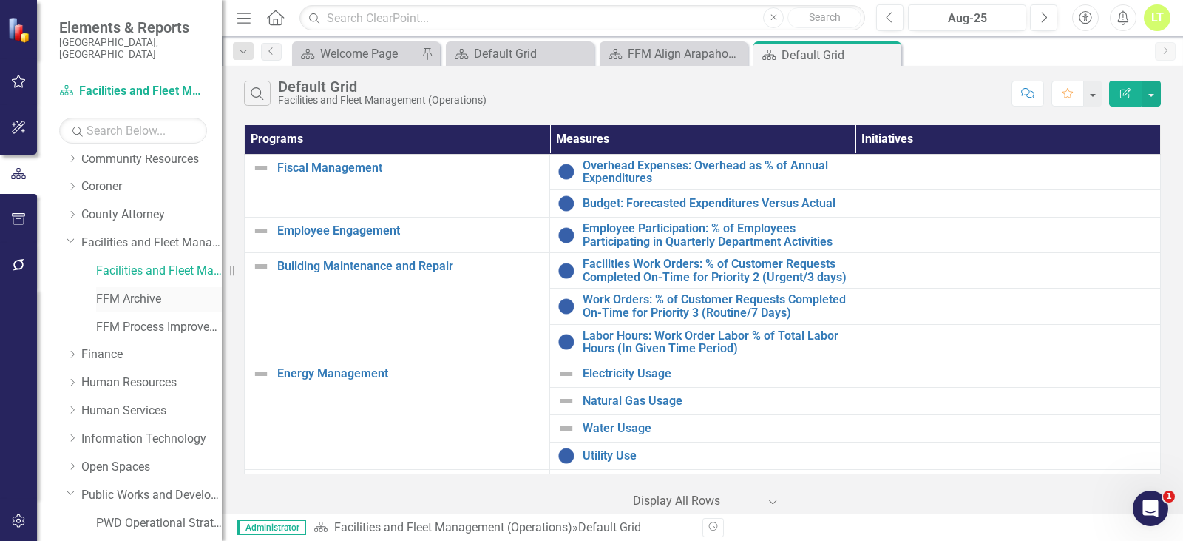
click at [114, 291] on link "FFM Archive" at bounding box center [159, 299] width 126 height 17
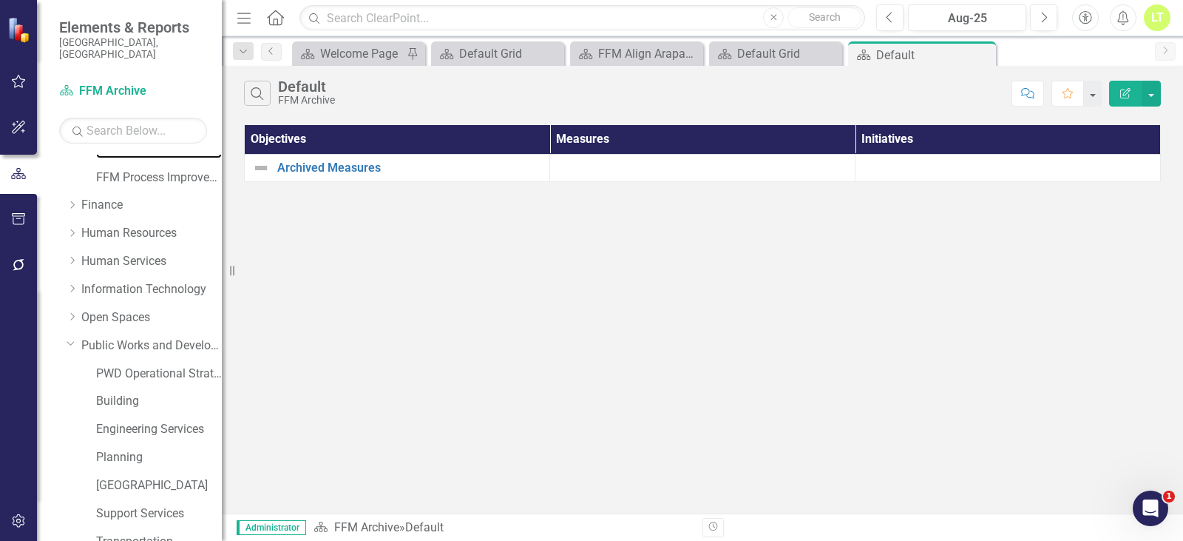
scroll to position [638, 0]
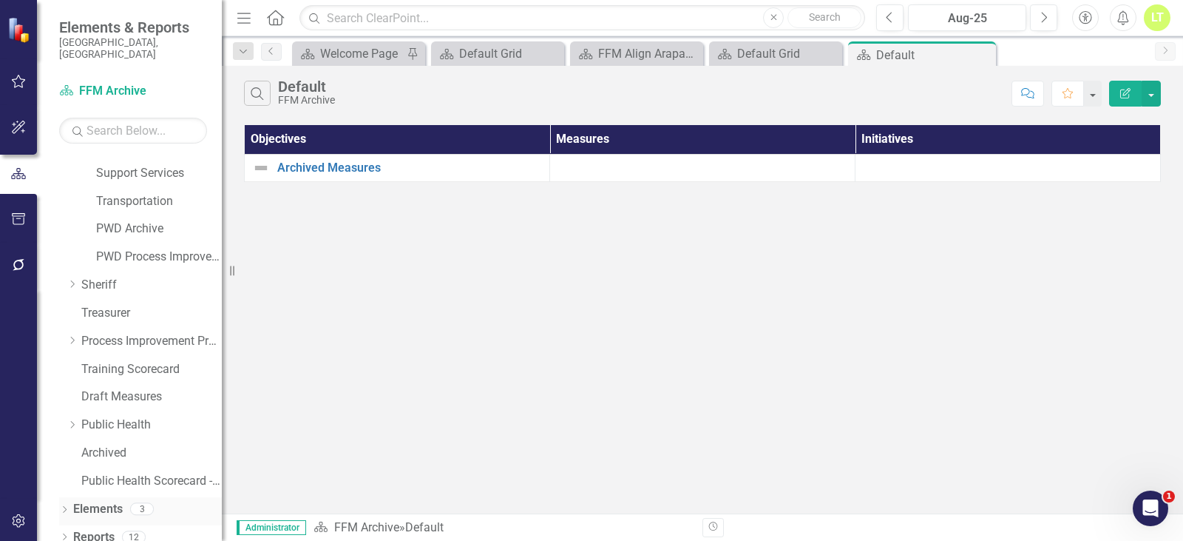
click at [80, 501] on link "Elements" at bounding box center [98, 509] width 50 height 17
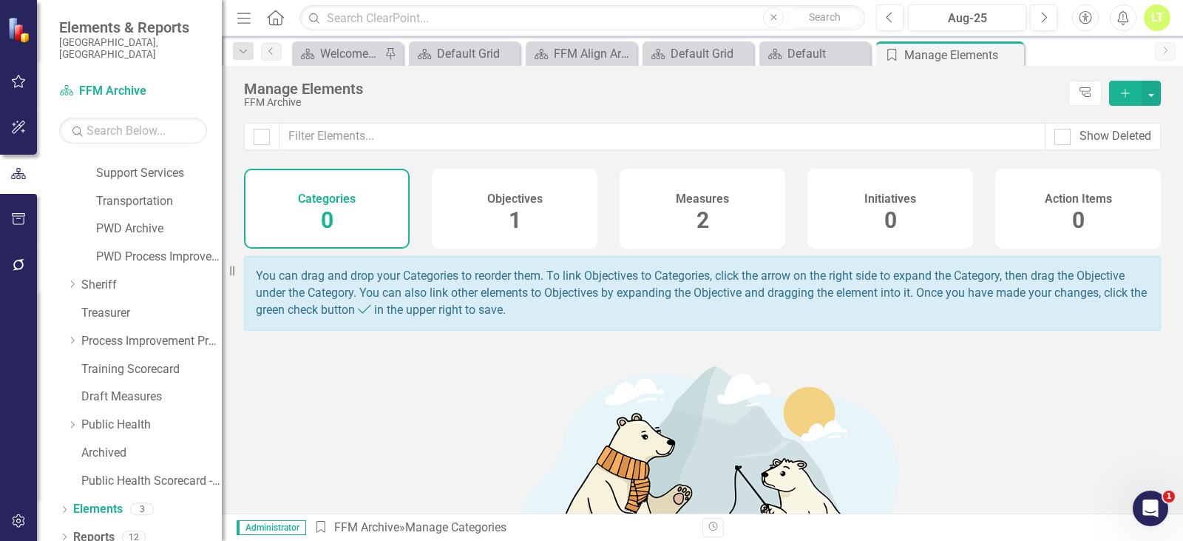
click at [697, 206] on div "2" at bounding box center [703, 221] width 13 height 32
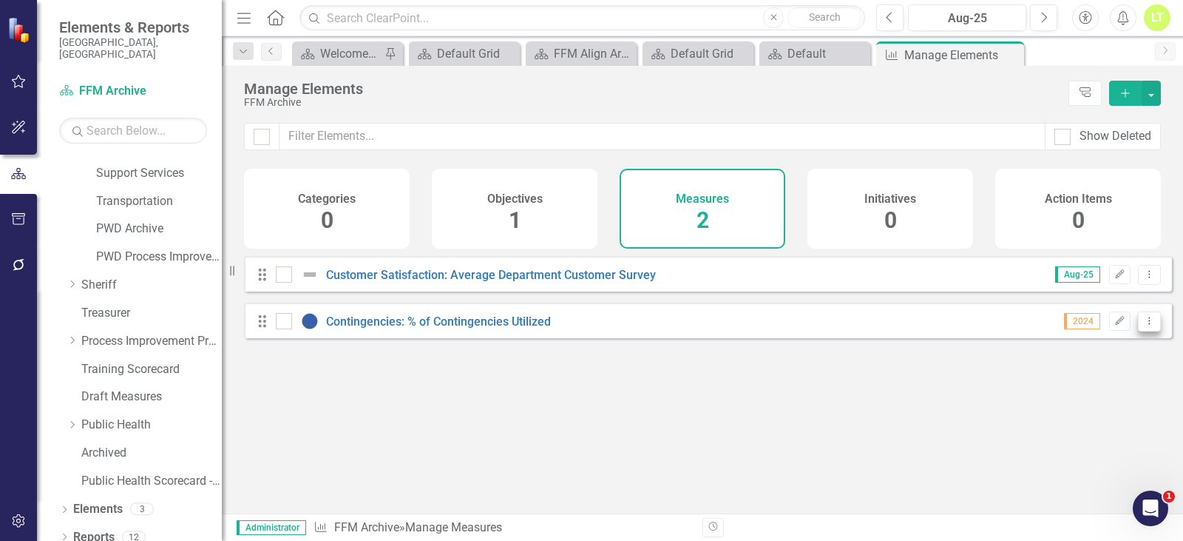
click at [1141, 331] on button "Dropdown Menu" at bounding box center [1149, 321] width 23 height 20
click at [479, 328] on link "Contingencies: % of Contingencies Utilized" at bounding box center [438, 321] width 225 height 14
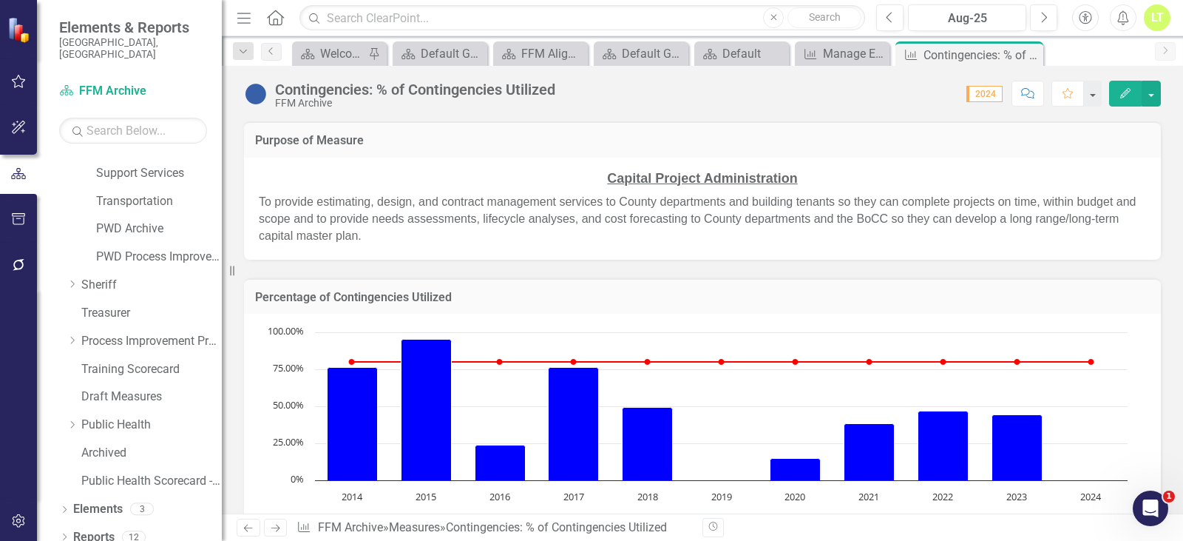
click at [1128, 99] on button "Edit" at bounding box center [1126, 94] width 33 height 26
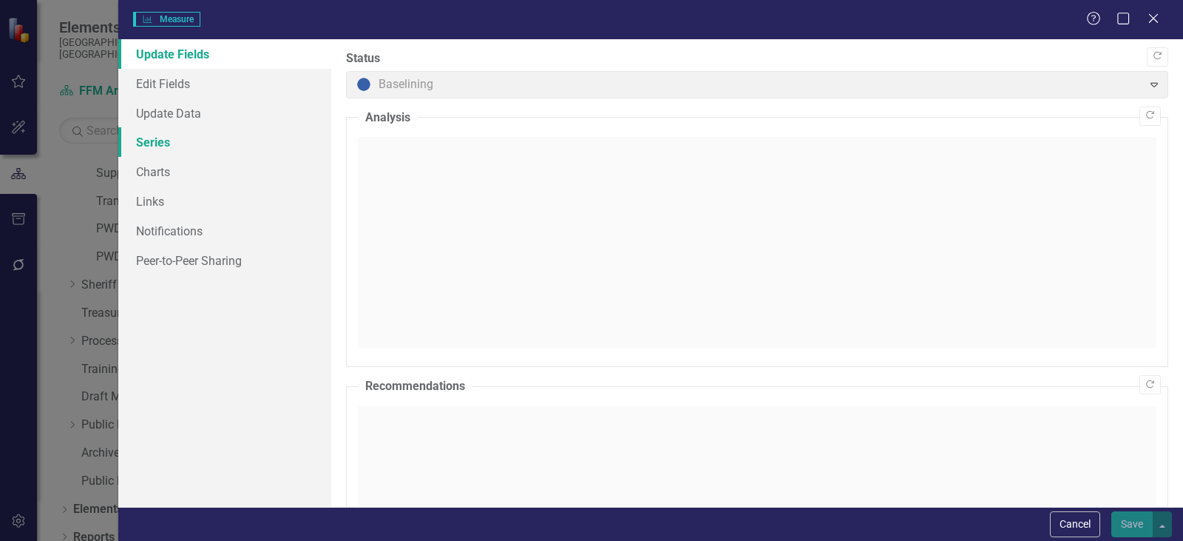
click at [149, 153] on link "Series" at bounding box center [224, 142] width 213 height 30
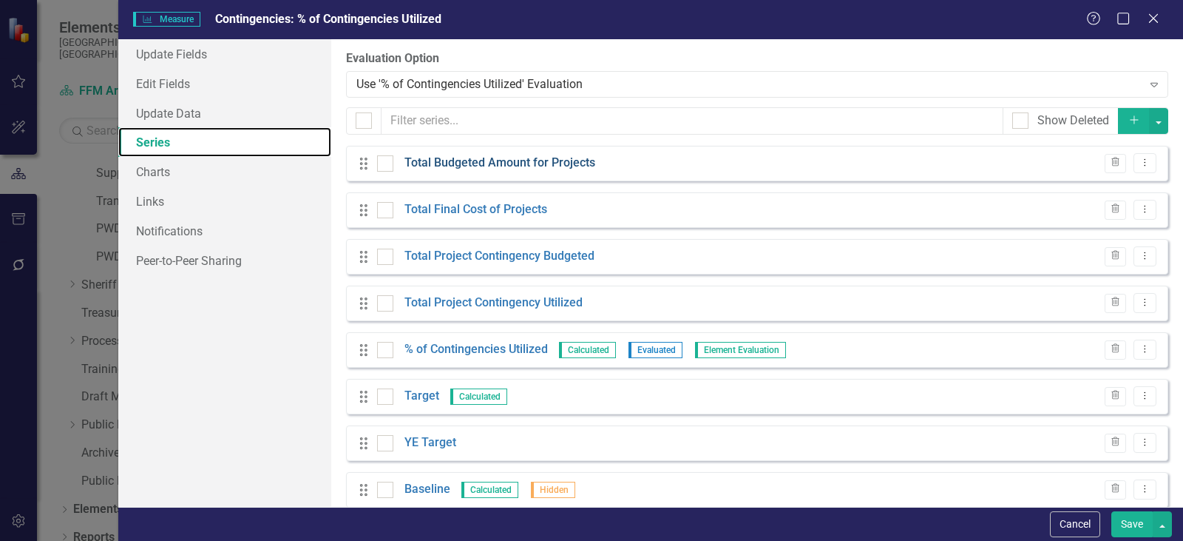
checkbox input "false"
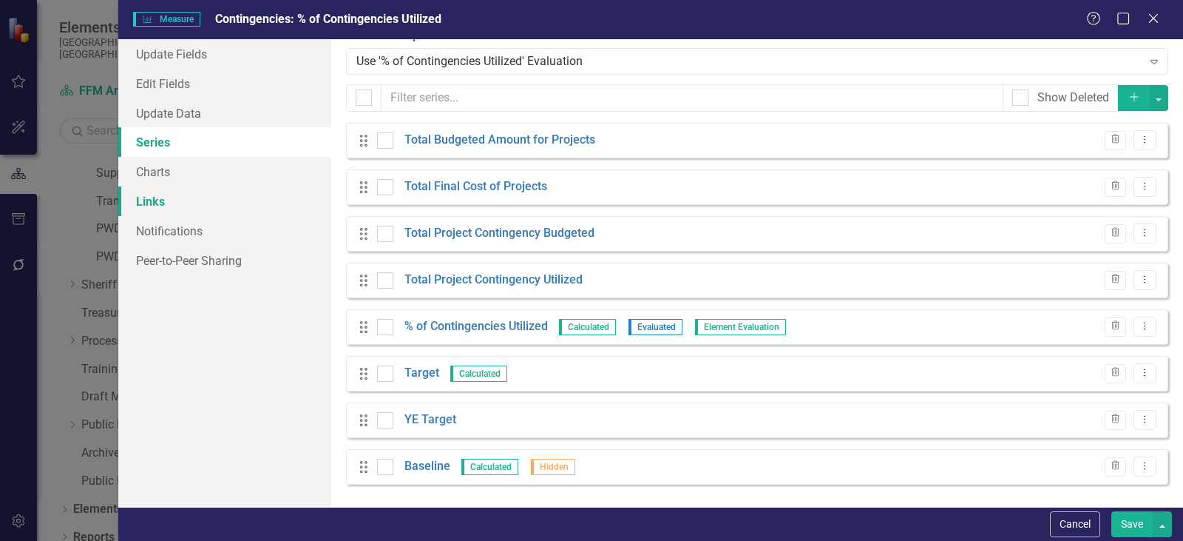
click at [166, 196] on link "Links" at bounding box center [224, 201] width 213 height 30
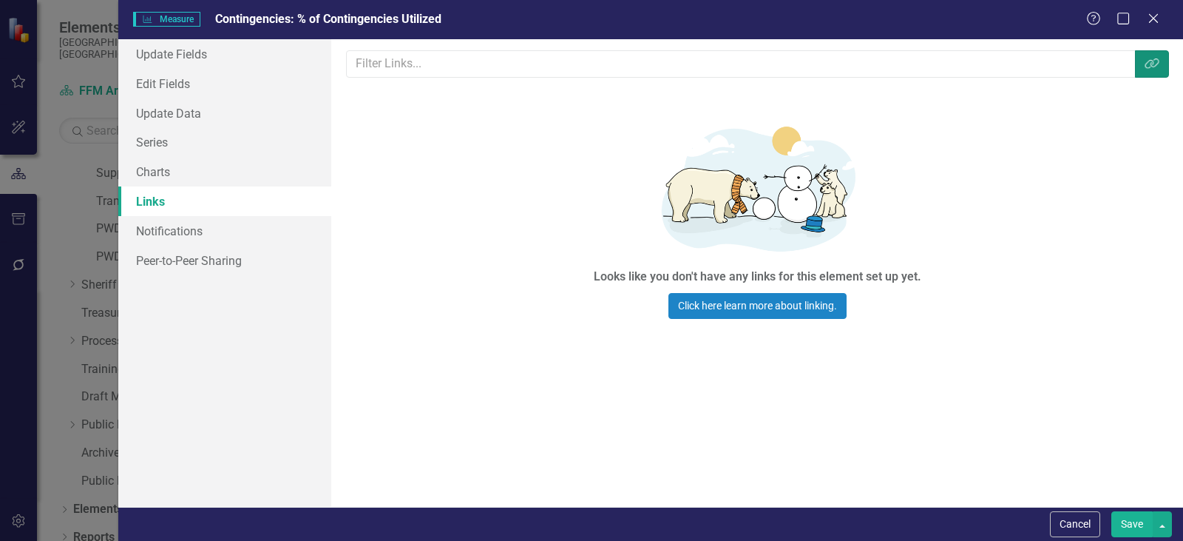
click at [1152, 64] on icon "Link Tag" at bounding box center [1152, 64] width 15 height 12
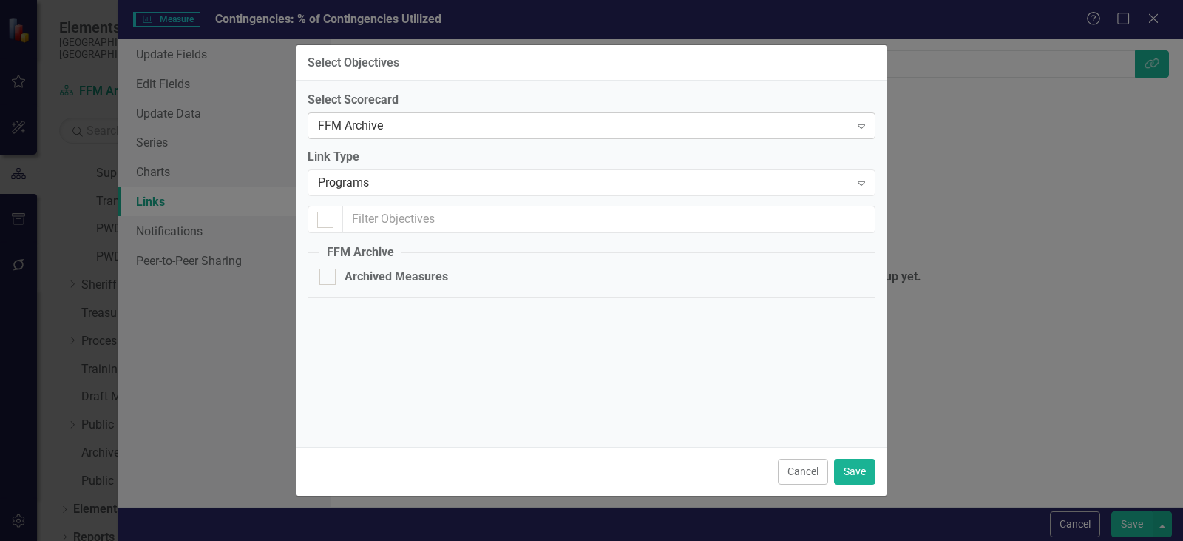
checkbox input "false"
click at [430, 128] on div "FFM Archive" at bounding box center [584, 126] width 532 height 17
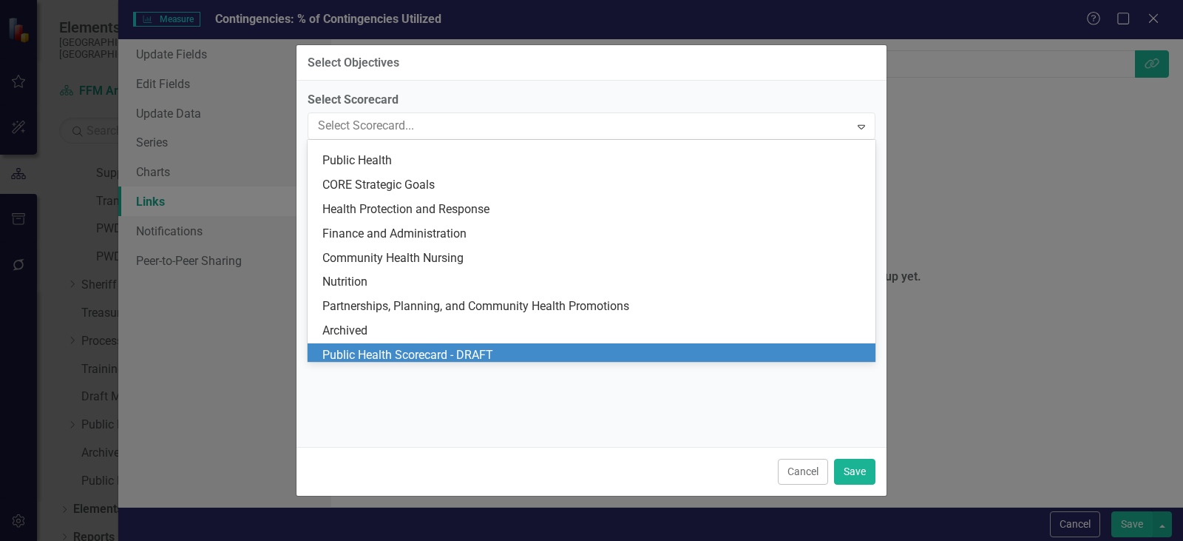
scroll to position [1698, 0]
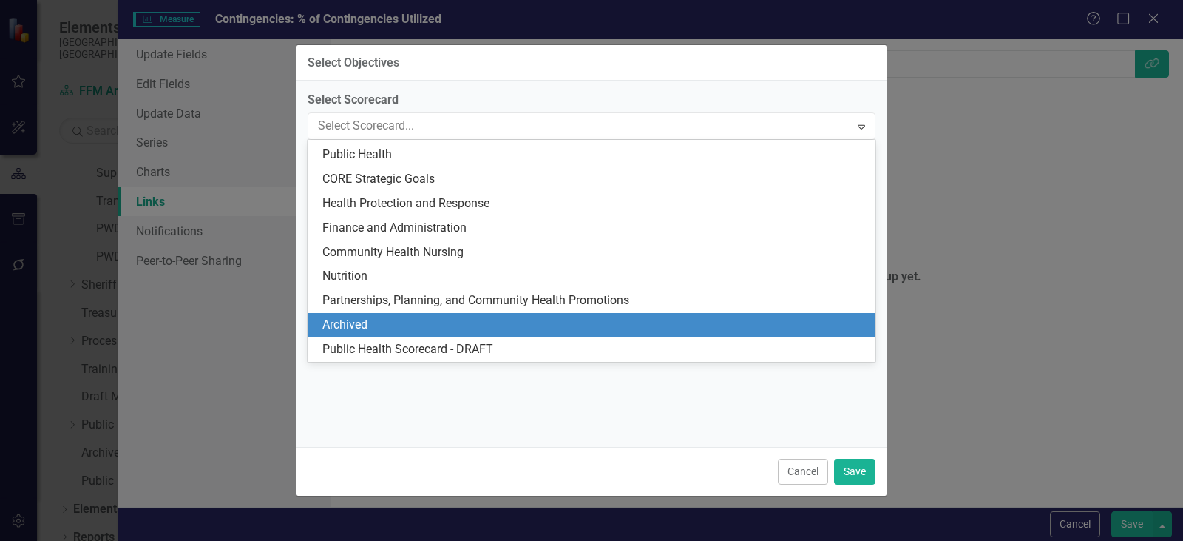
click at [340, 323] on div "Archived" at bounding box center [595, 325] width 544 height 17
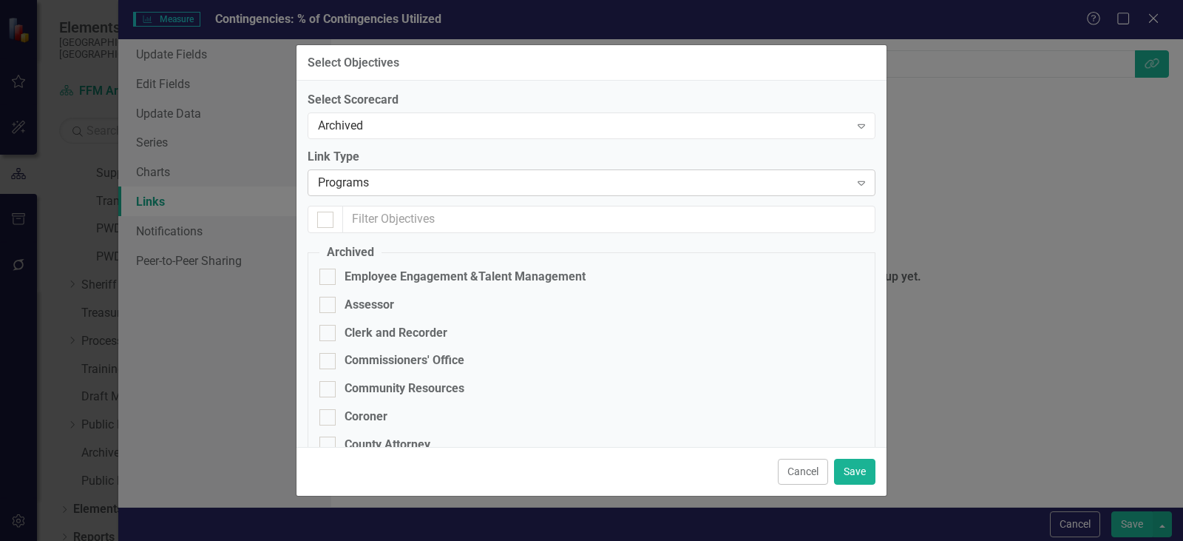
checkbox input "false"
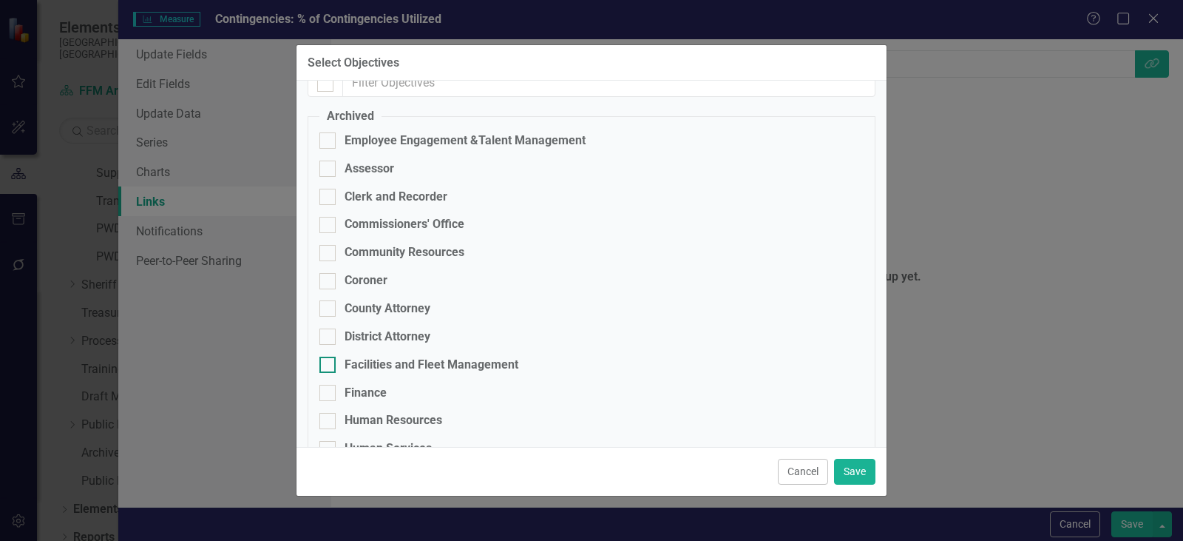
scroll to position [222, 0]
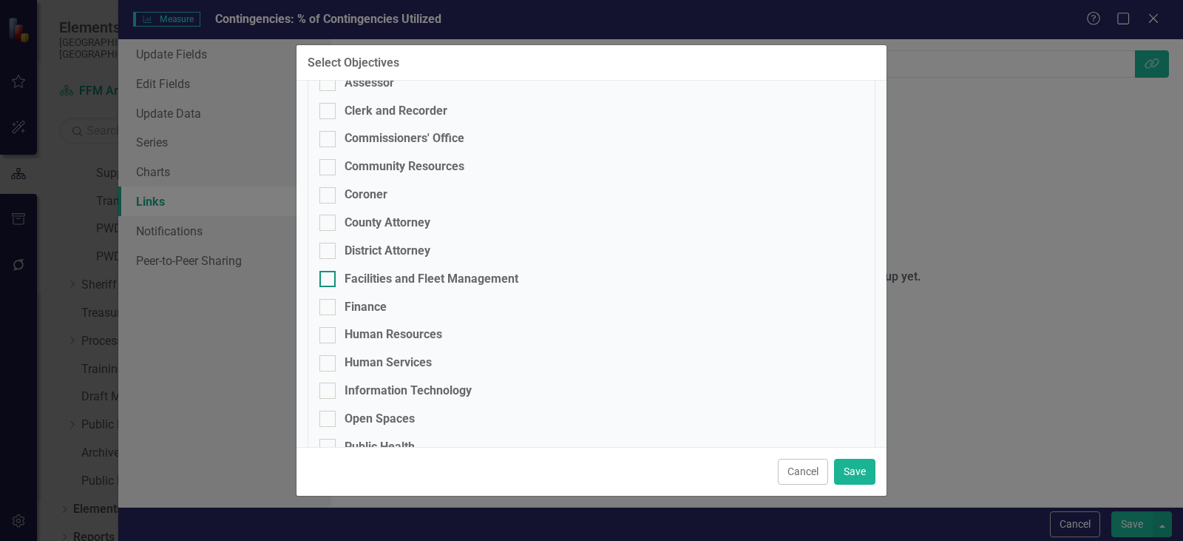
click at [416, 274] on div "Facilities and Fleet Management" at bounding box center [432, 279] width 174 height 17
click at [329, 274] on input "Facilities and Fleet Management" at bounding box center [325, 276] width 10 height 10
checkbox input "true"
click at [857, 467] on button "Save" at bounding box center [854, 472] width 41 height 26
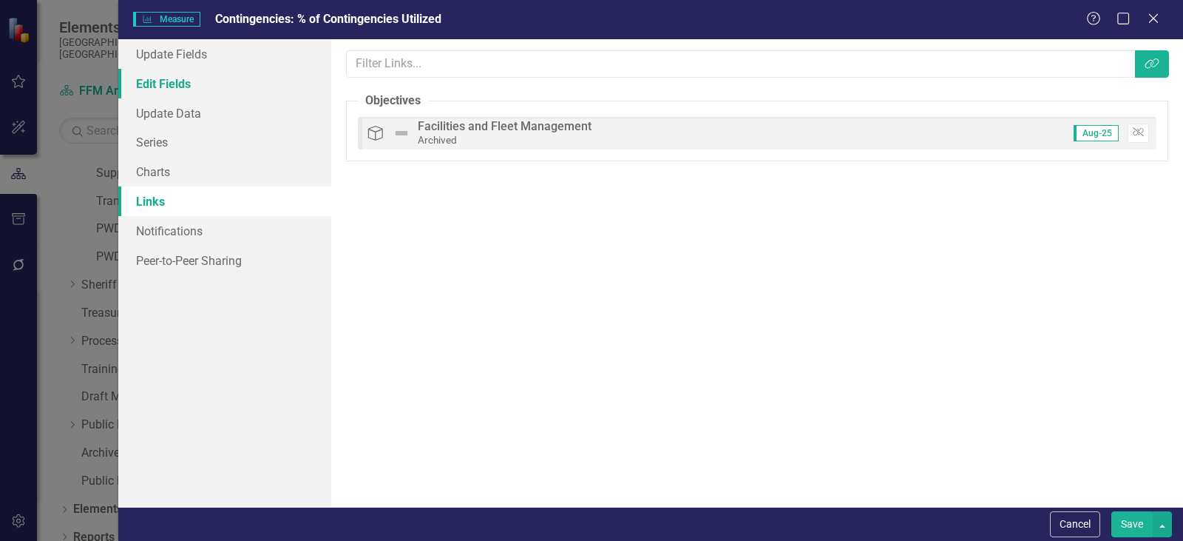
click at [183, 82] on link "Edit Fields" at bounding box center [224, 84] width 213 height 30
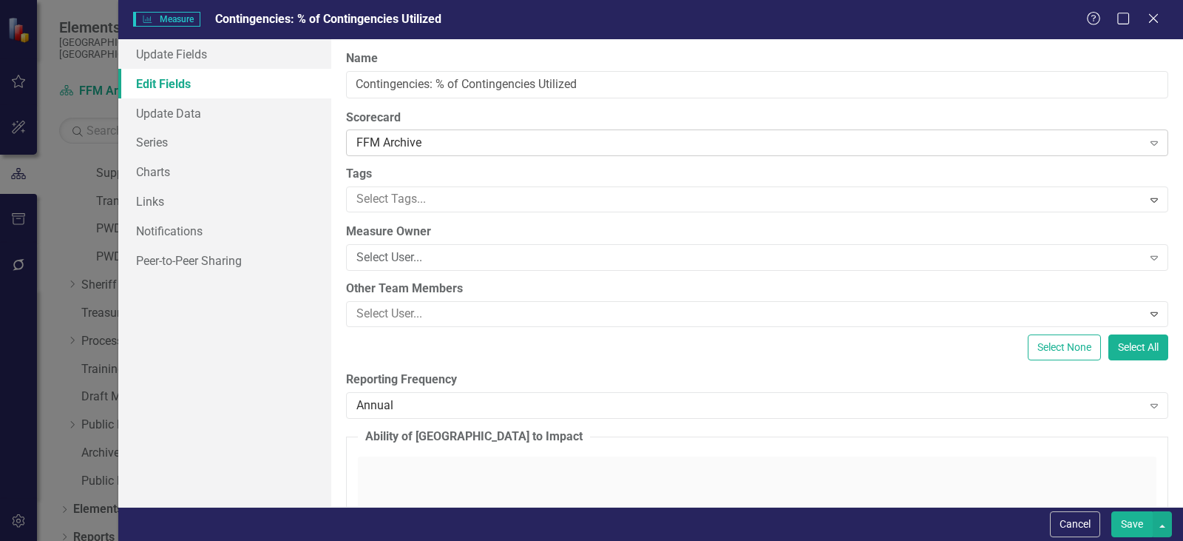
click at [457, 143] on div "FFM Archive" at bounding box center [750, 143] width 786 height 17
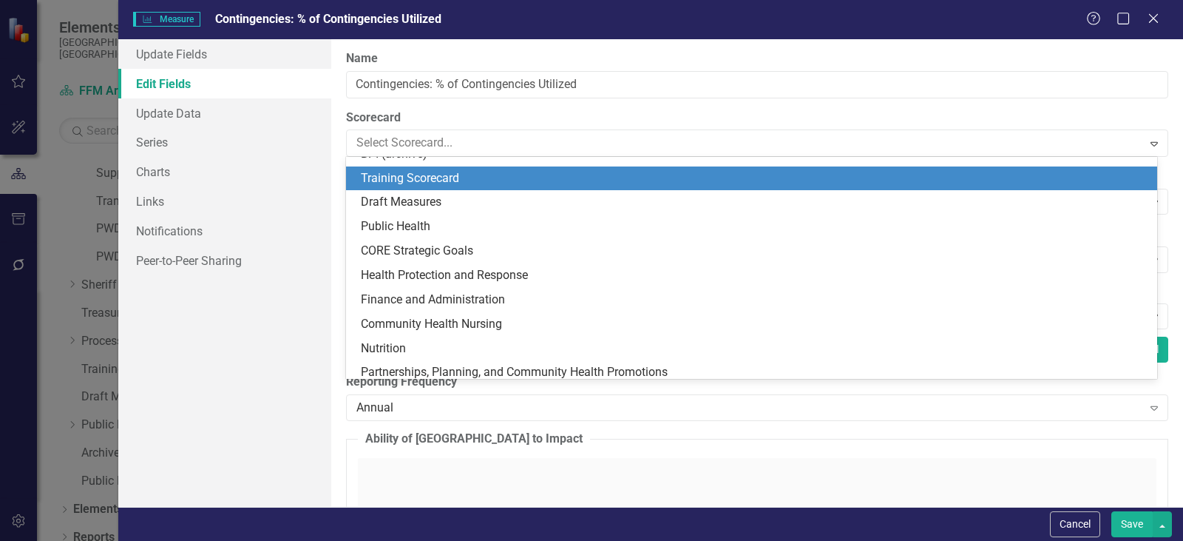
scroll to position [1698, 0]
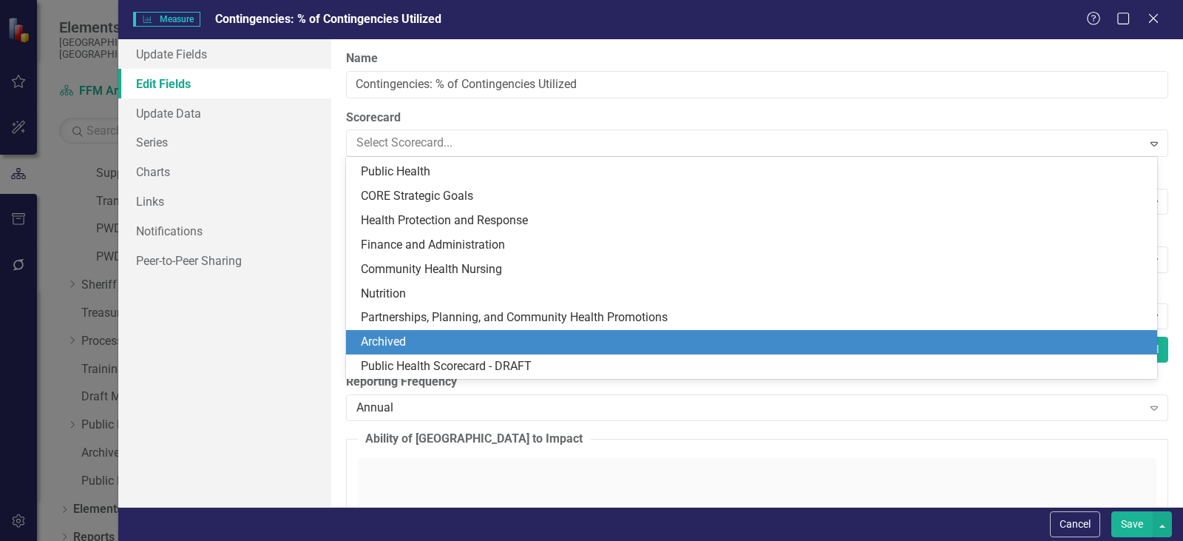
click at [422, 341] on div "Archived" at bounding box center [755, 342] width 788 height 17
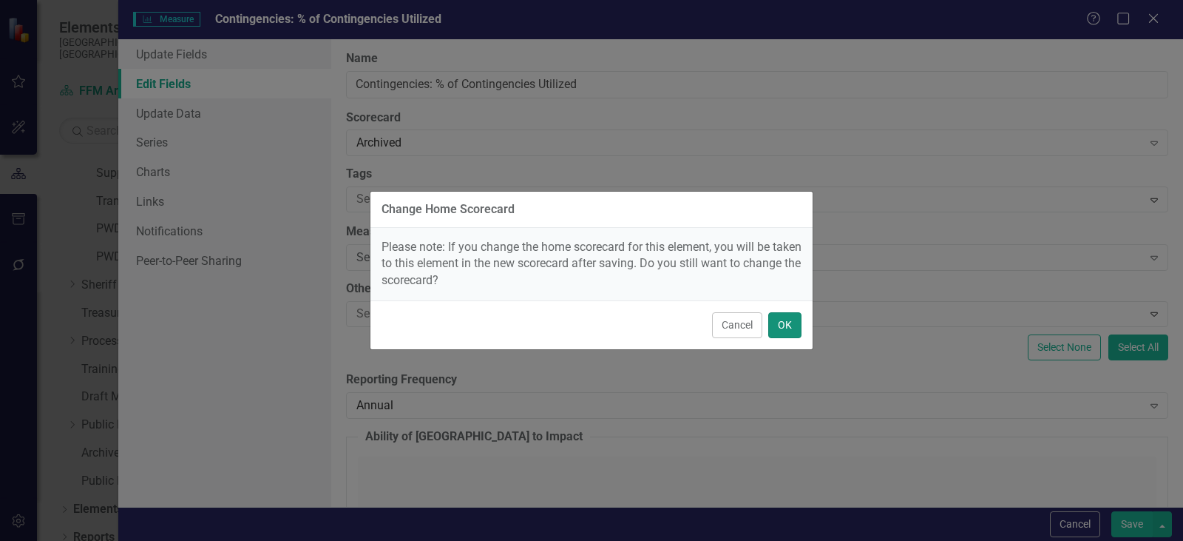
click at [783, 320] on button "OK" at bounding box center [785, 325] width 33 height 26
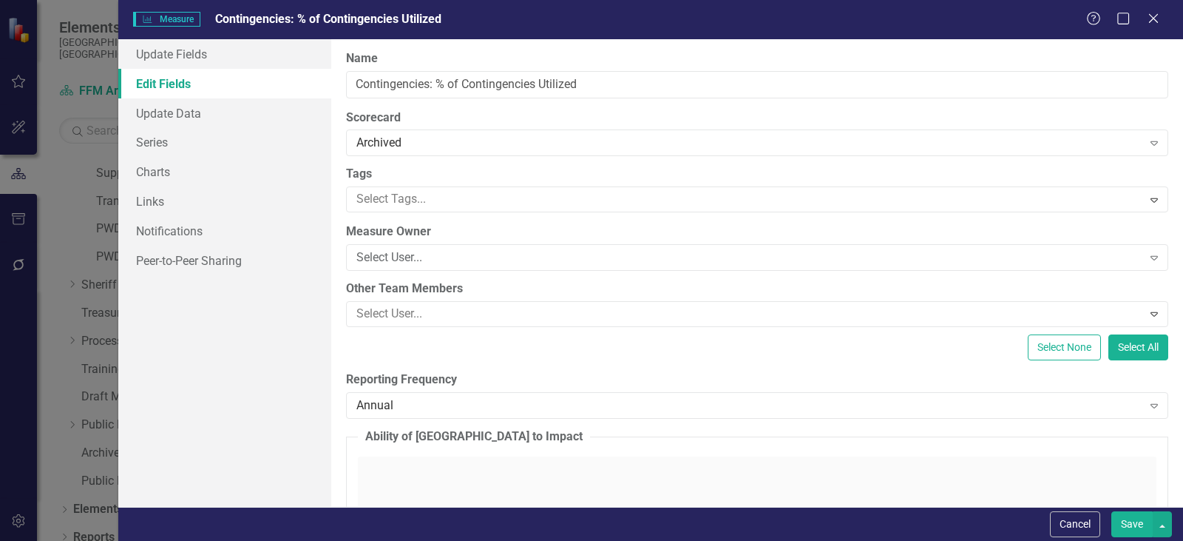
click at [1127, 533] on button "Save" at bounding box center [1132, 524] width 41 height 26
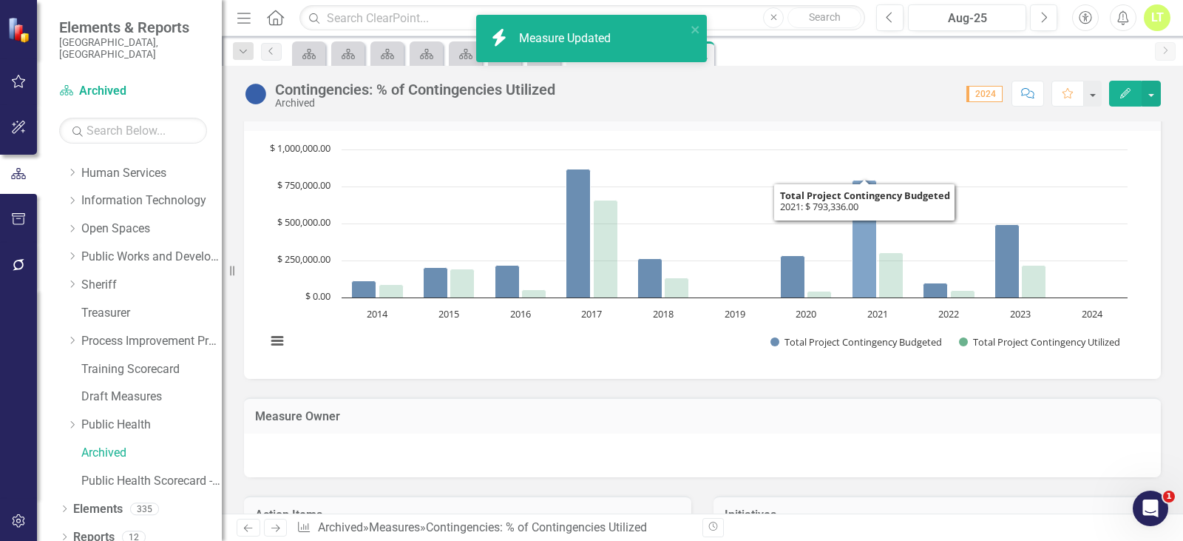
scroll to position [518, 0]
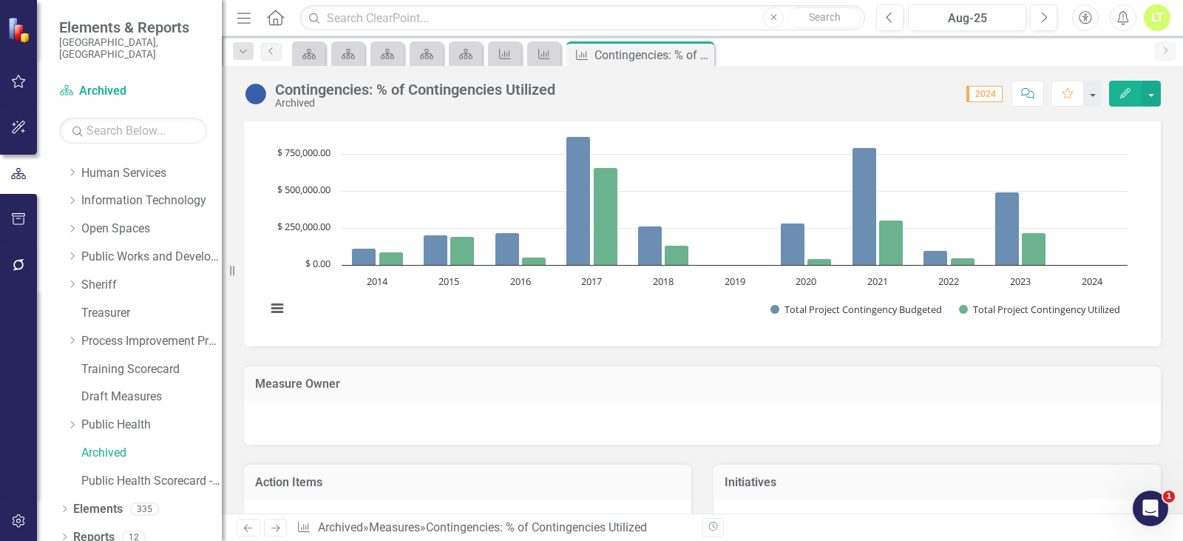
drag, startPoint x: 700, startPoint y: 55, endPoint x: 673, endPoint y: 69, distance: 30.8
click at [0, 0] on icon at bounding box center [0, 0] width 0 height 0
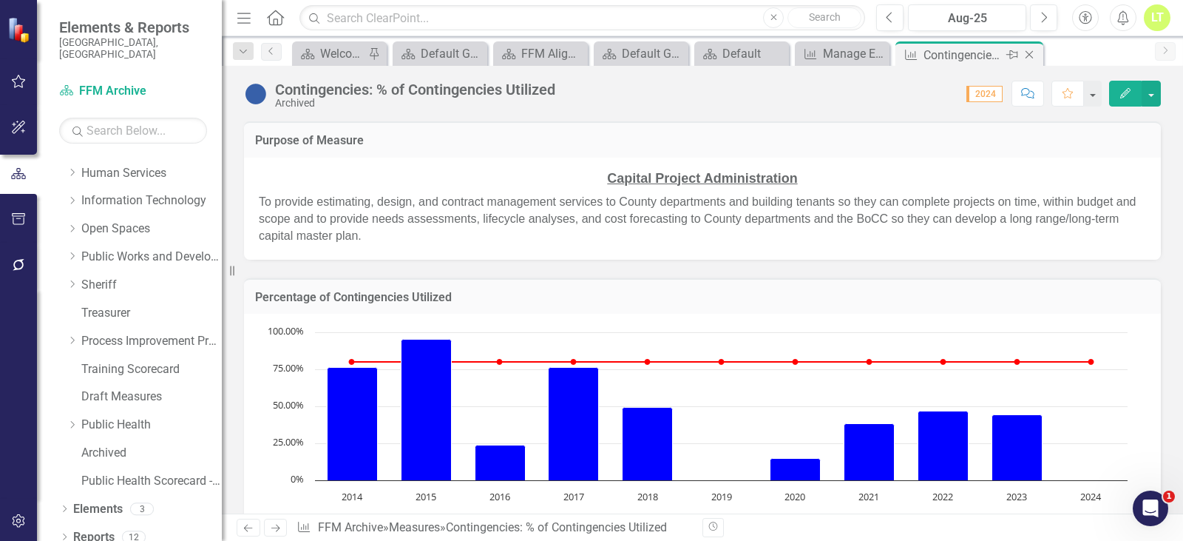
click at [1030, 47] on div "Close" at bounding box center [1030, 55] width 18 height 18
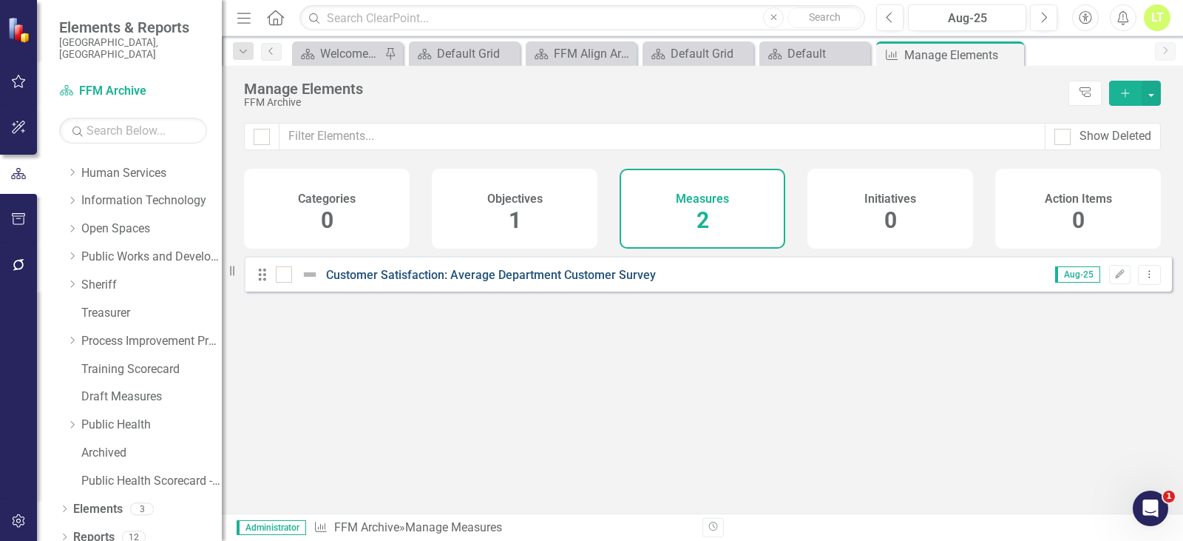
click at [396, 282] on link "Customer Satisfaction: Average Department Customer Survey" at bounding box center [491, 275] width 330 height 14
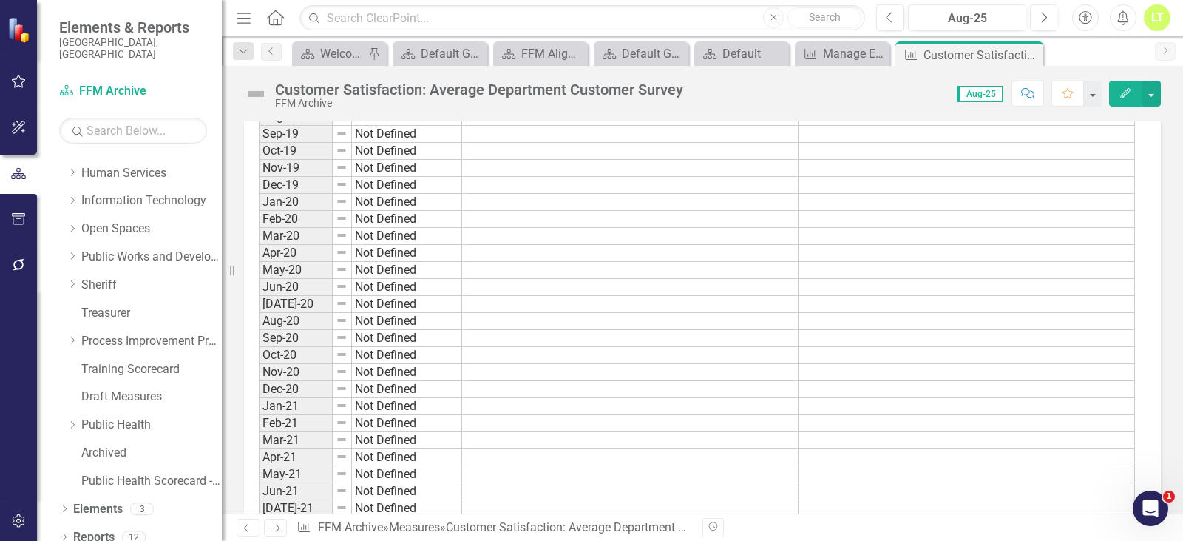
scroll to position [1627, 0]
click at [1035, 47] on div "Close" at bounding box center [1030, 55] width 18 height 18
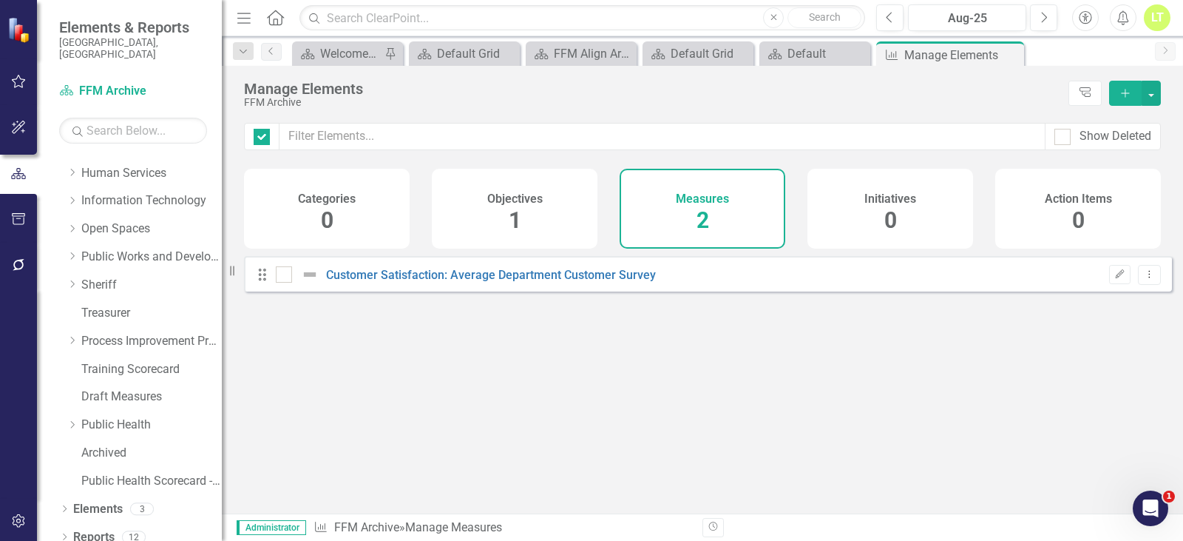
checkbox input "false"
click at [939, 55] on div "Manage Elements" at bounding box center [944, 55] width 79 height 18
click at [1144, 279] on icon "Dropdown Menu" at bounding box center [1150, 274] width 13 height 10
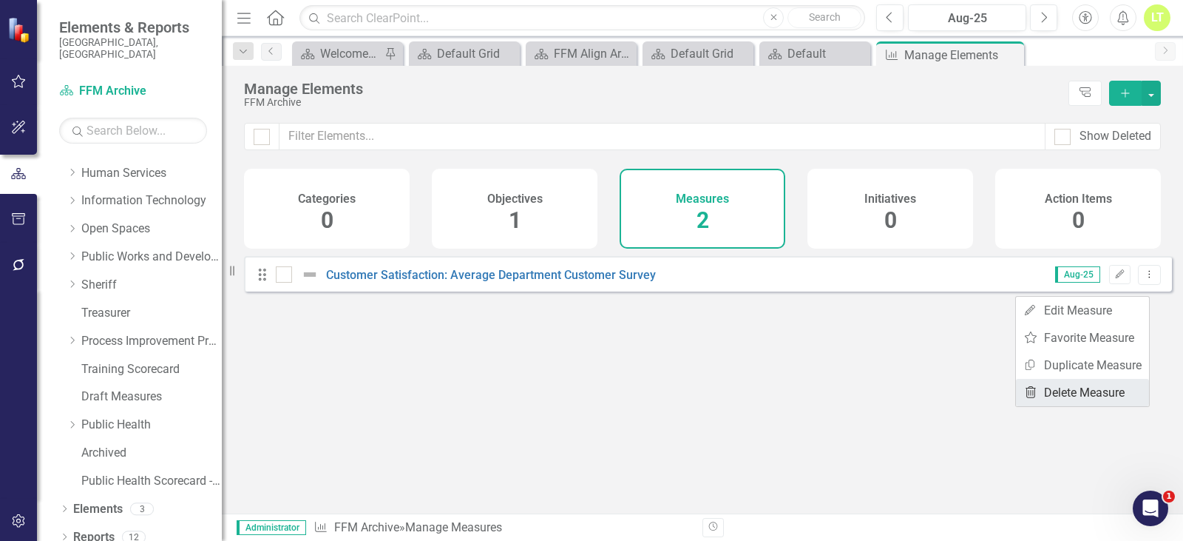
click at [1066, 385] on link "Trash Delete Measure" at bounding box center [1082, 392] width 133 height 27
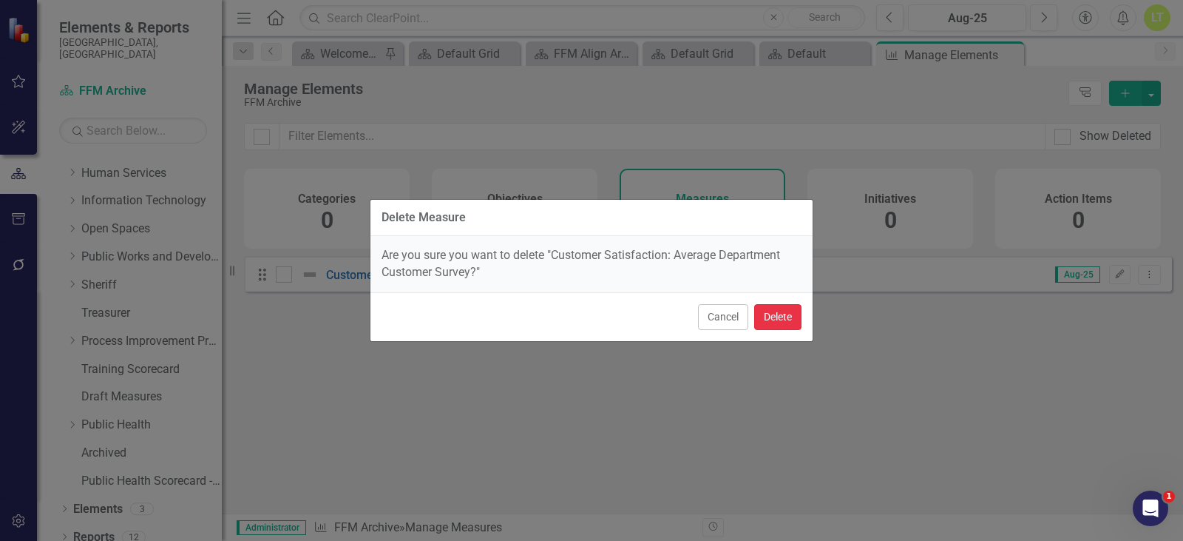
click at [781, 321] on button "Delete" at bounding box center [777, 317] width 47 height 26
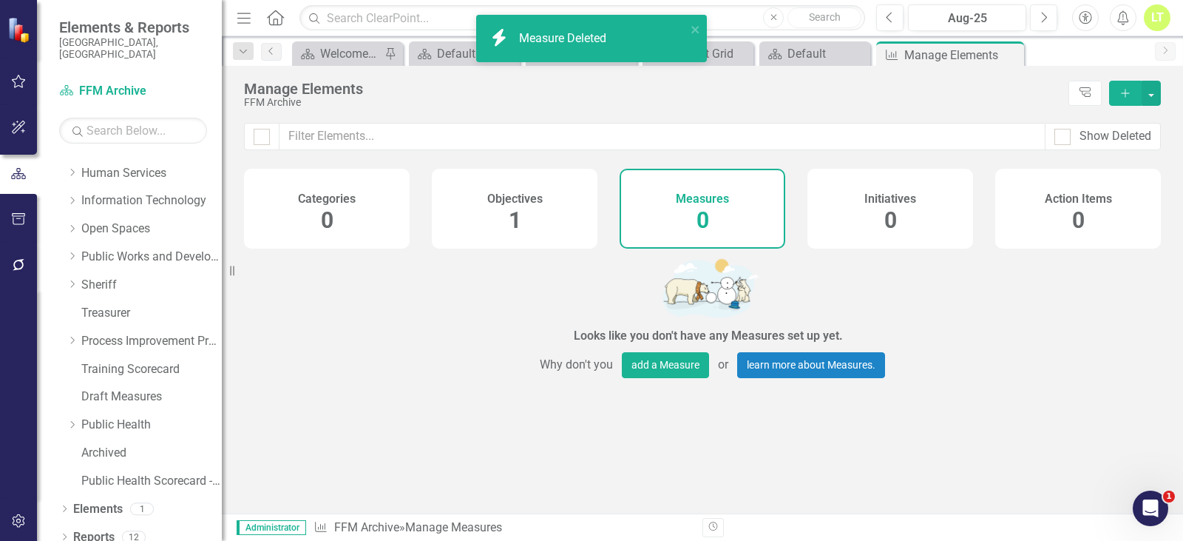
click at [494, 196] on h4 "Objectives" at bounding box center [514, 198] width 55 height 13
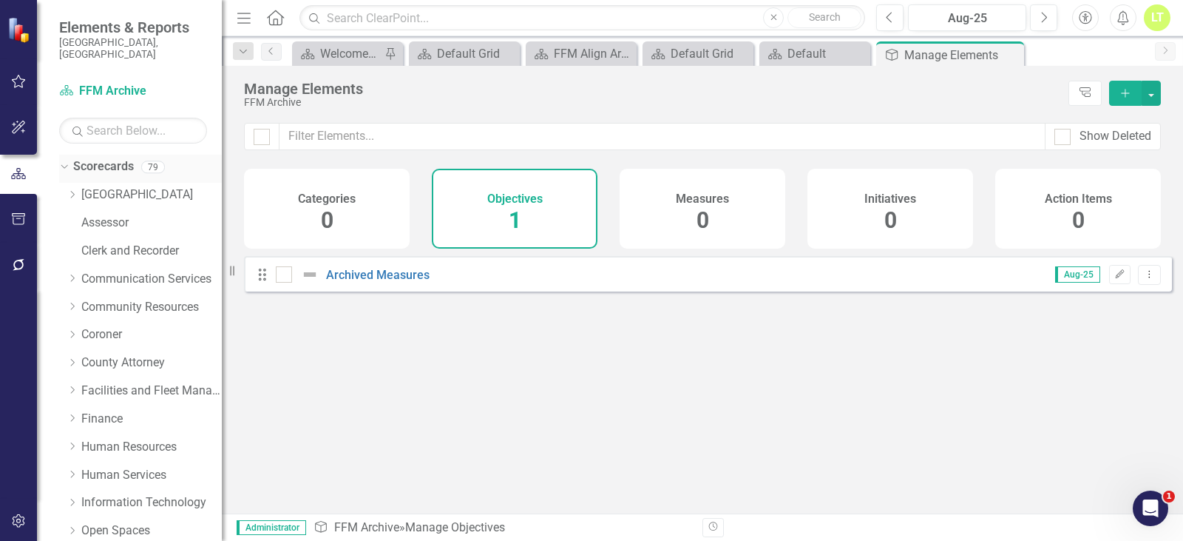
click at [101, 158] on link "Scorecards" at bounding box center [103, 166] width 61 height 17
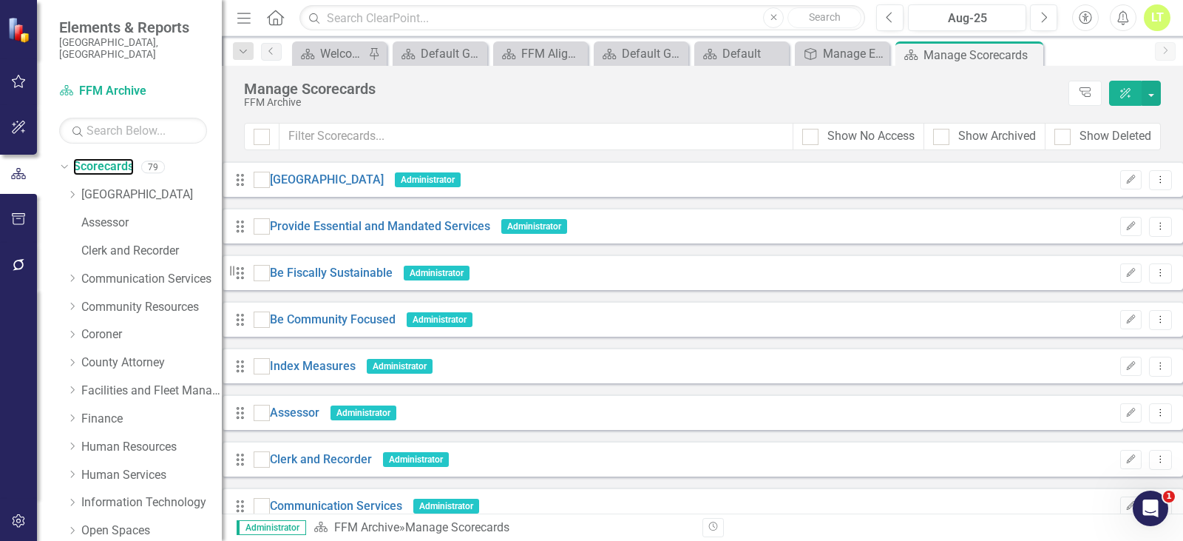
scroll to position [962, 0]
click at [845, 51] on div "Manage Elements" at bounding box center [845, 53] width 44 height 18
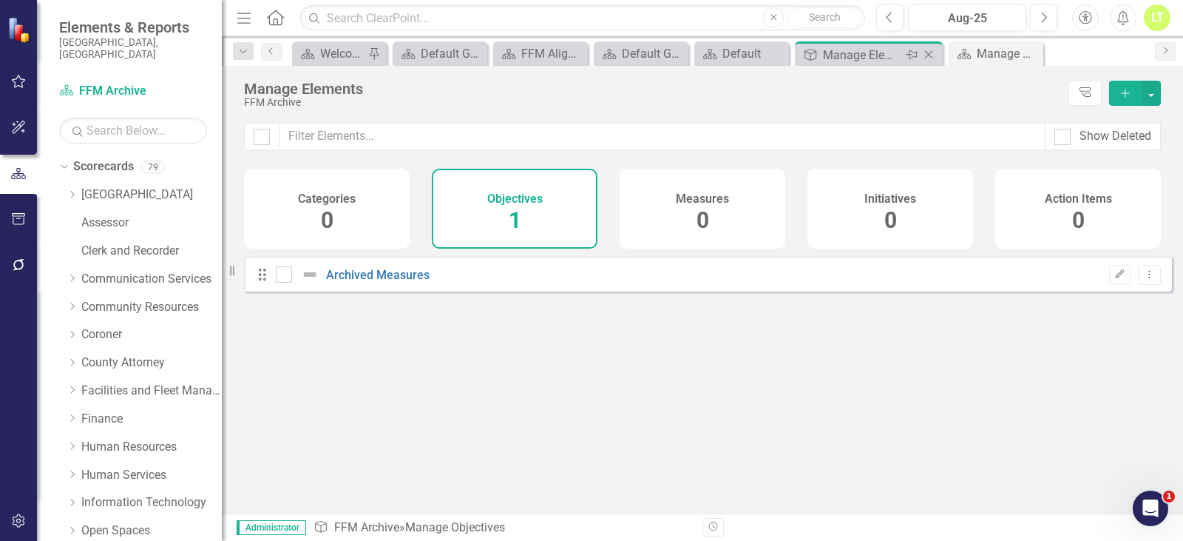
checkbox input "false"
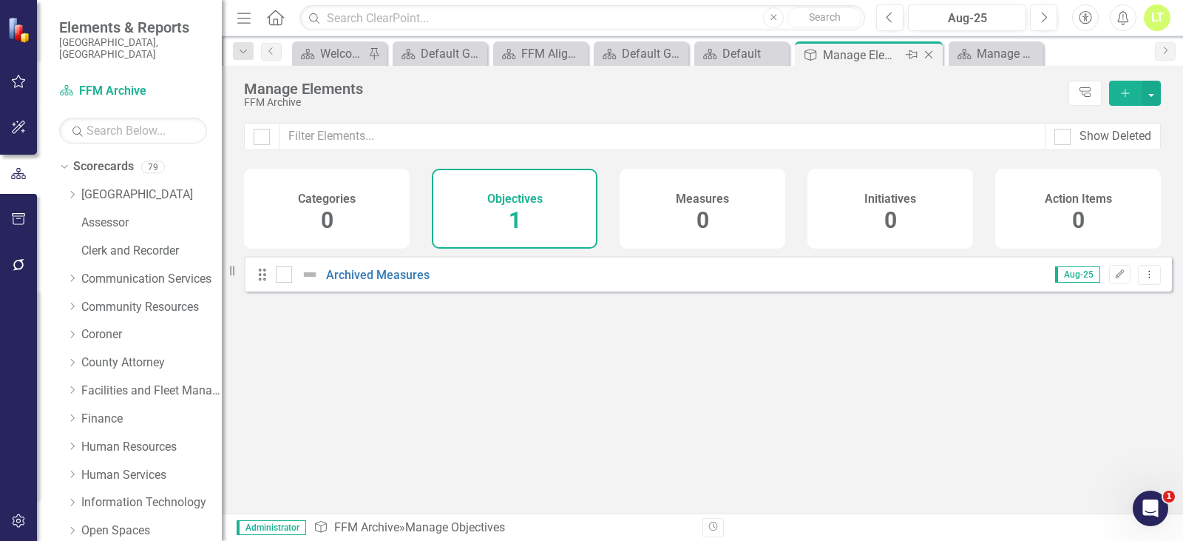
click at [931, 55] on icon "Close" at bounding box center [929, 55] width 15 height 12
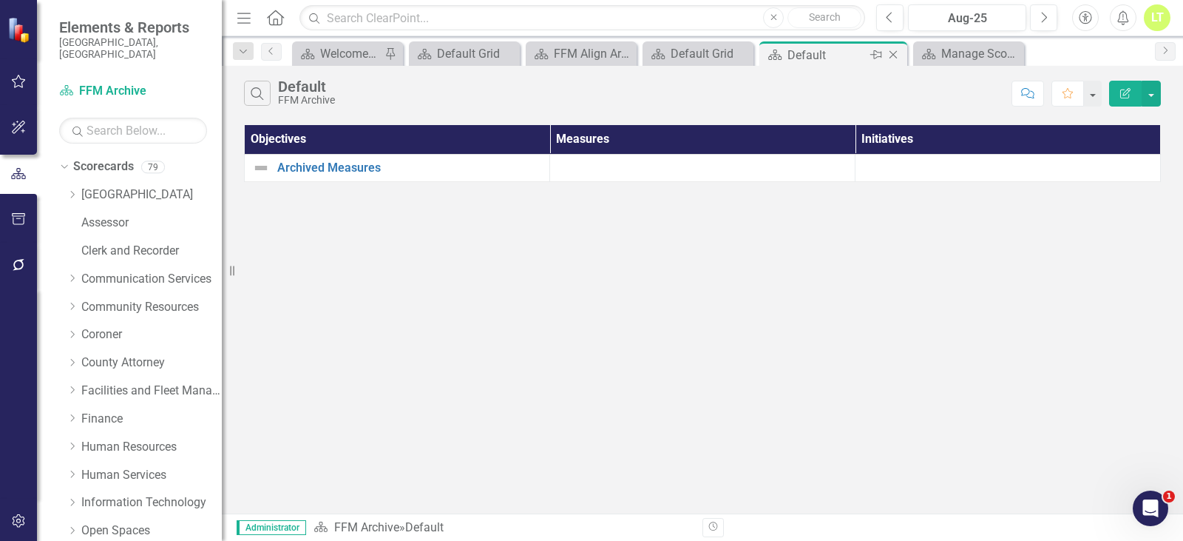
click at [888, 56] on icon "Close" at bounding box center [893, 55] width 15 height 12
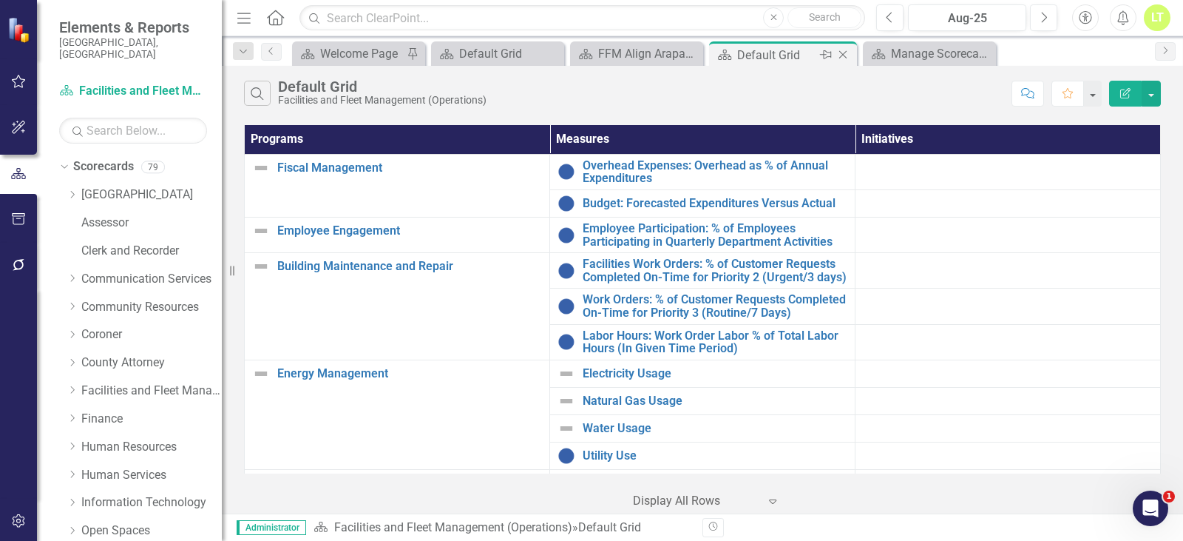
click at [738, 52] on div "Default Grid" at bounding box center [776, 55] width 79 height 18
click at [914, 53] on div "Manage Scorecards" at bounding box center [932, 53] width 83 height 18
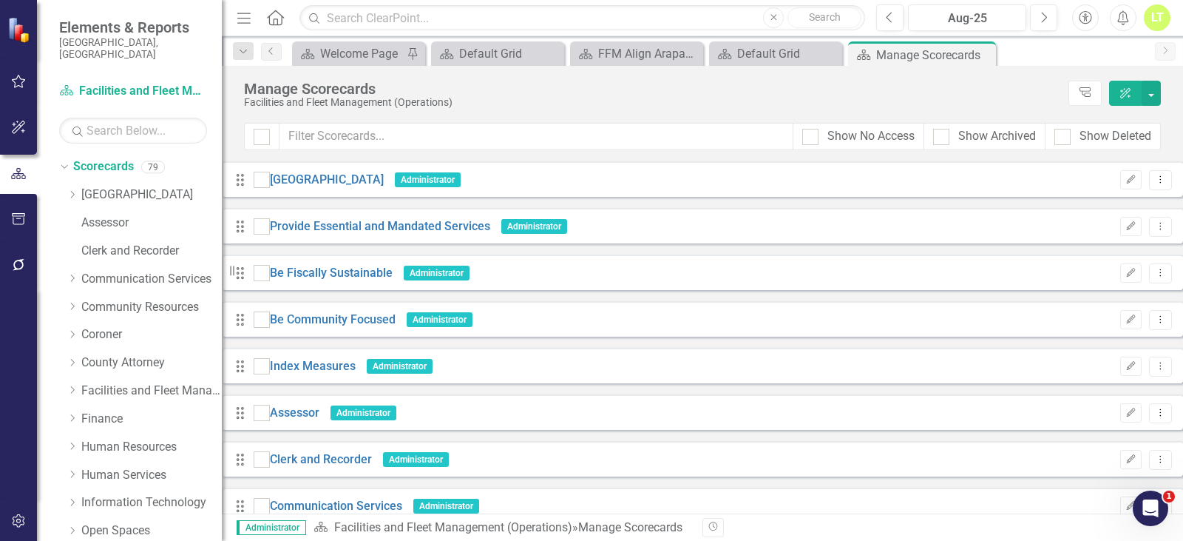
scroll to position [962, 0]
click at [1047, 488] on link "Trash Delete Scorecard" at bounding box center [1063, 489] width 163 height 27
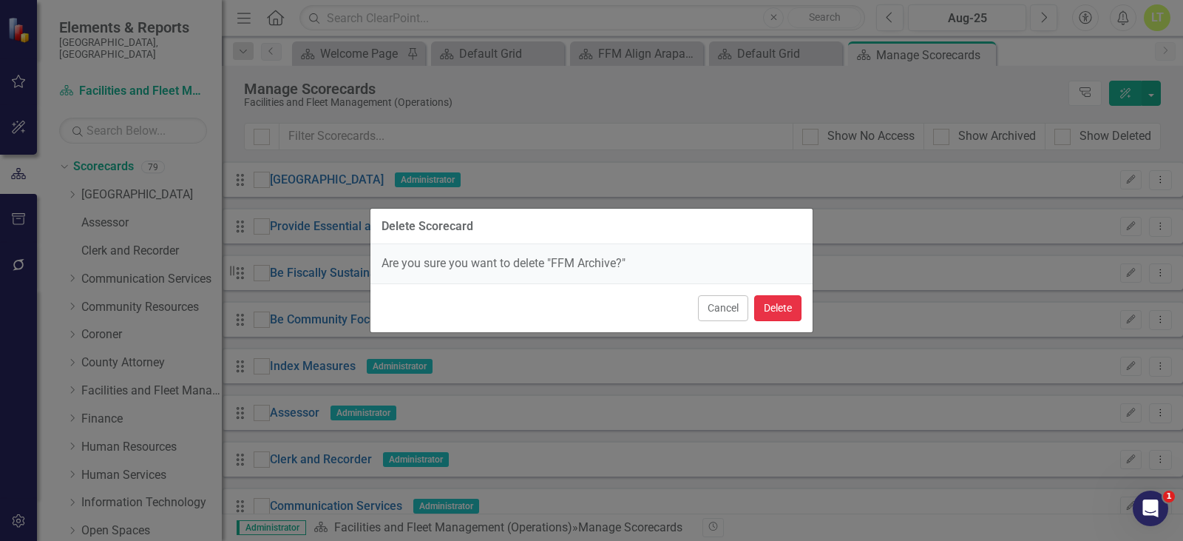
click at [777, 296] on button "Delete" at bounding box center [777, 308] width 47 height 26
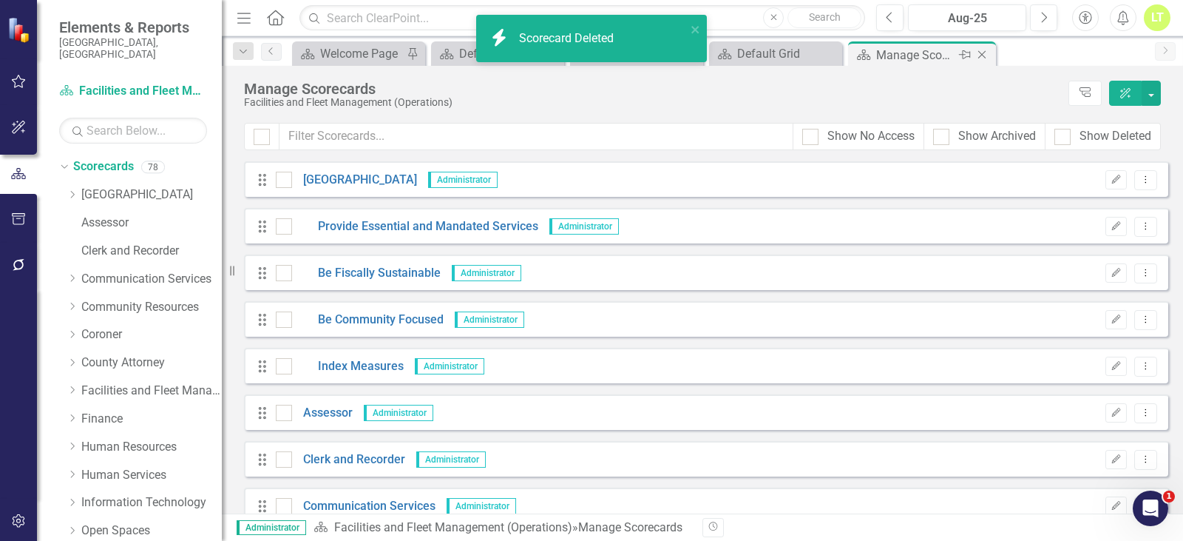
scroll to position [962, 0]
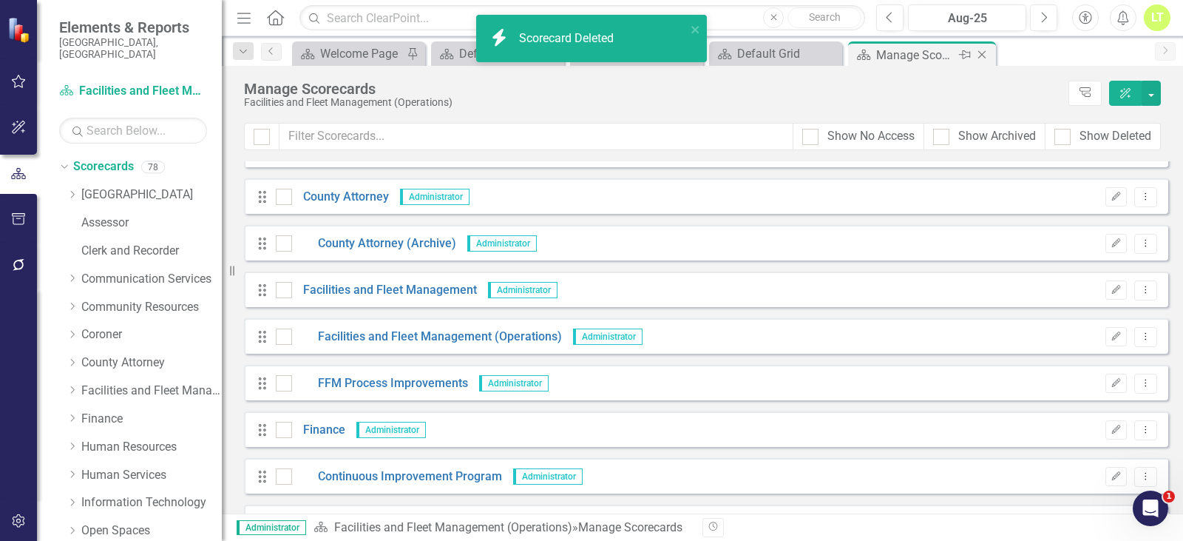
click at [982, 54] on icon "Close" at bounding box center [982, 55] width 15 height 12
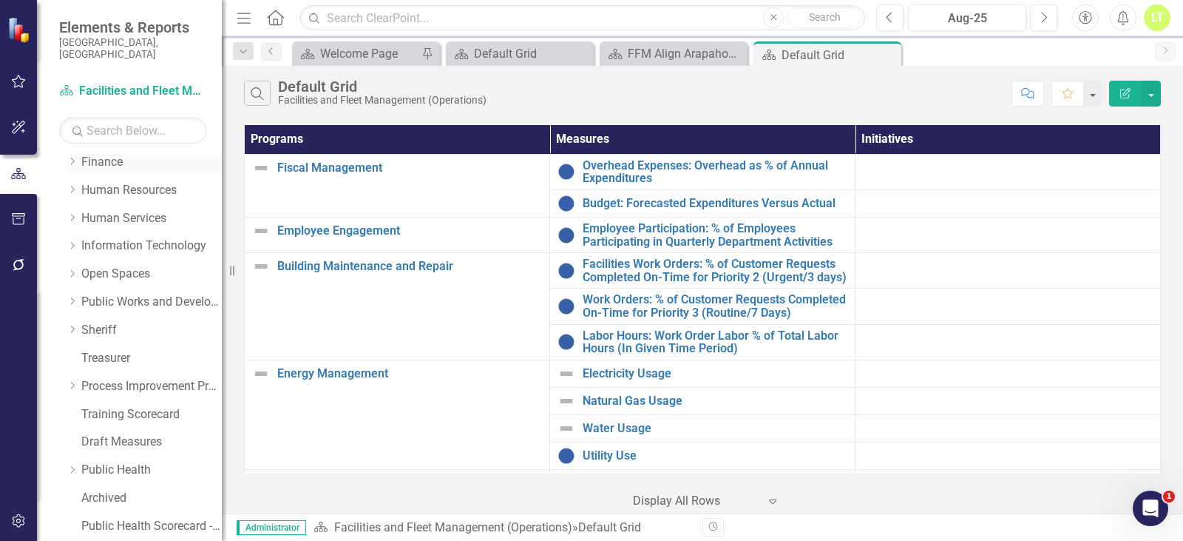
scroll to position [296, 0]
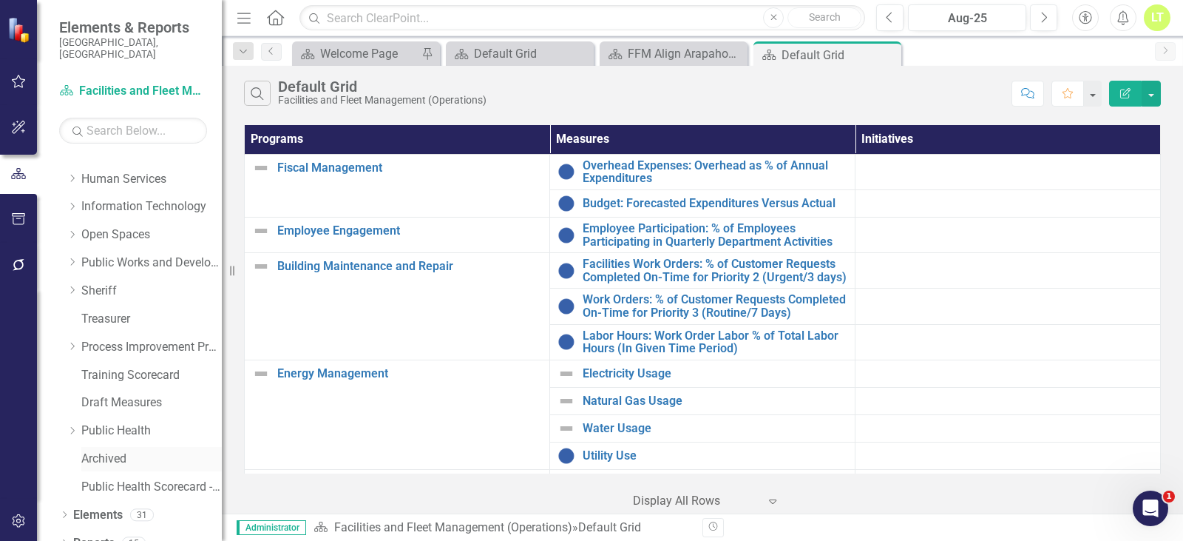
click at [119, 450] on link "Archived" at bounding box center [151, 458] width 141 height 17
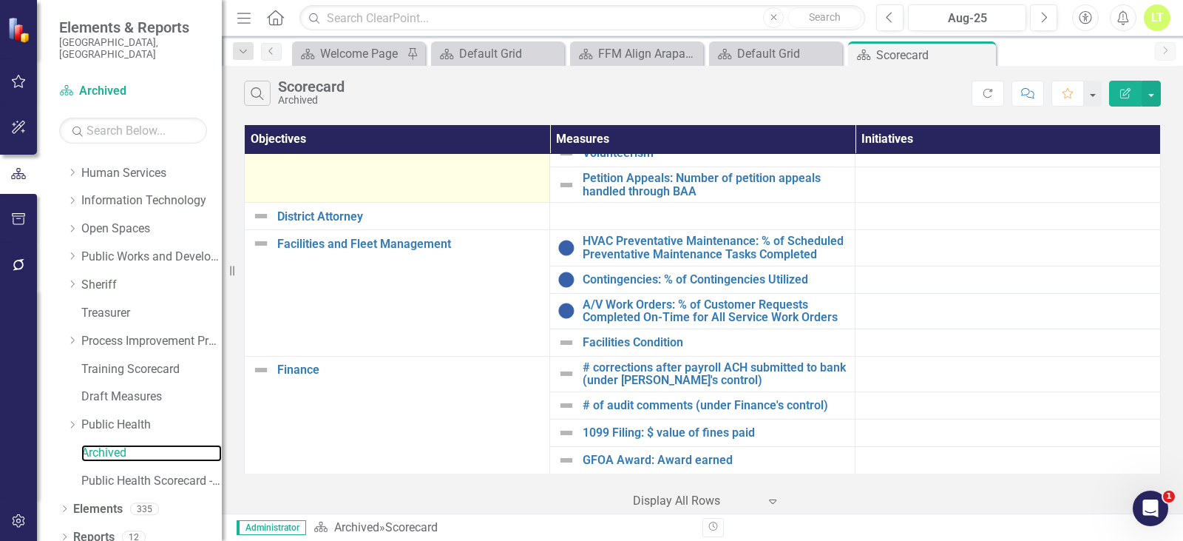
scroll to position [3550, 0]
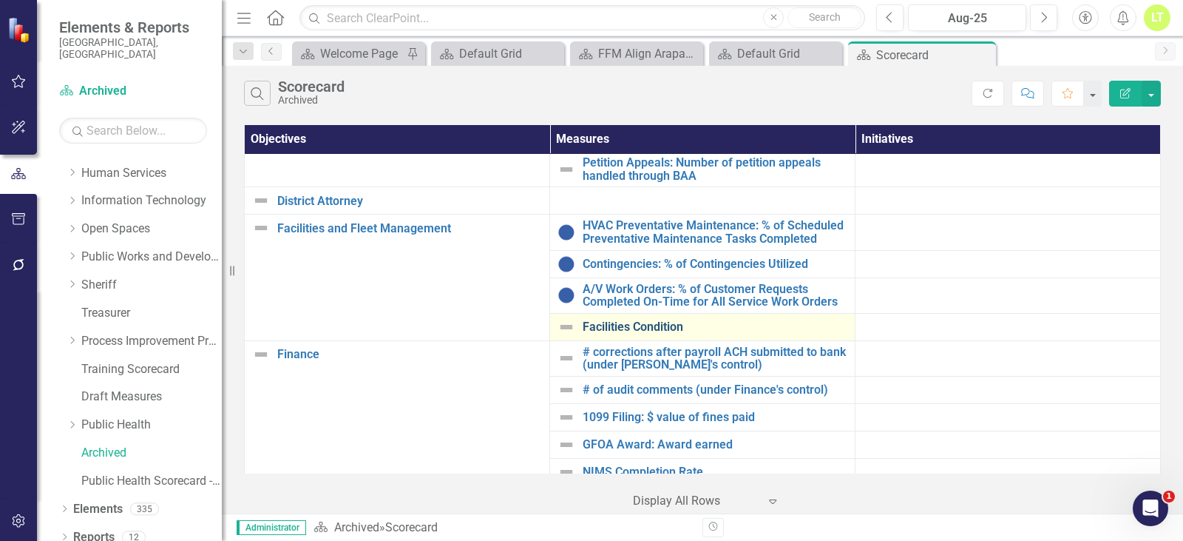
click at [631, 320] on link "Facilities Condition" at bounding box center [715, 326] width 265 height 13
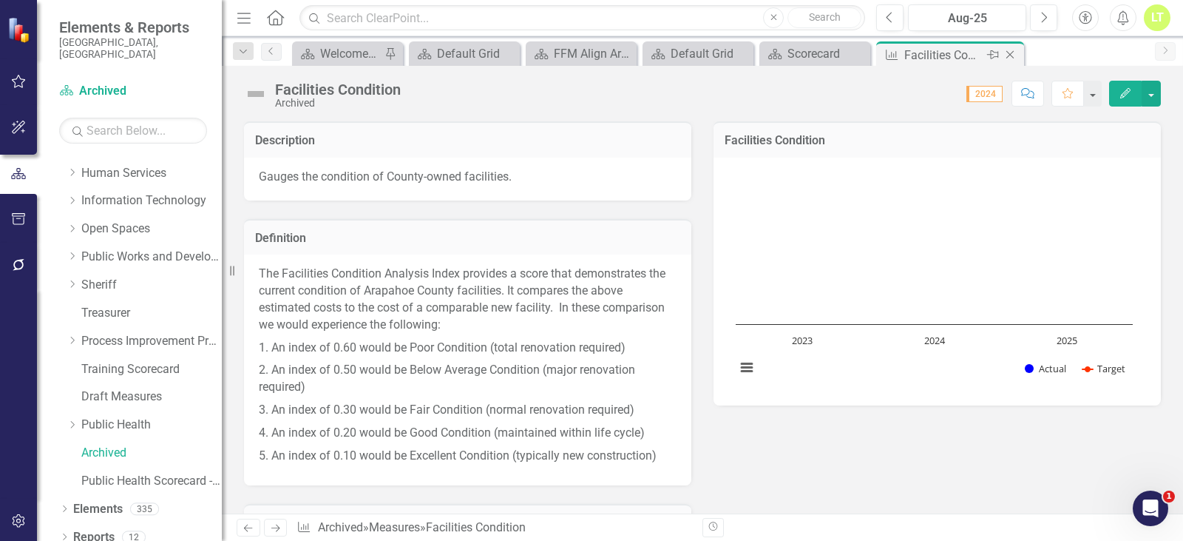
click at [1007, 53] on icon "Close" at bounding box center [1010, 55] width 15 height 12
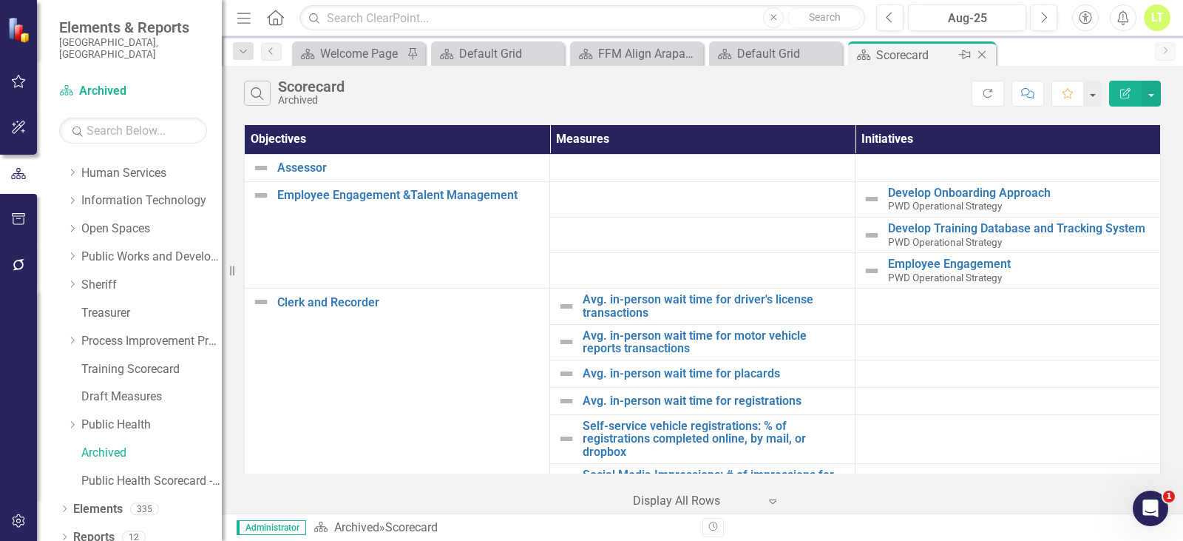
click at [980, 49] on icon "Close" at bounding box center [982, 55] width 15 height 12
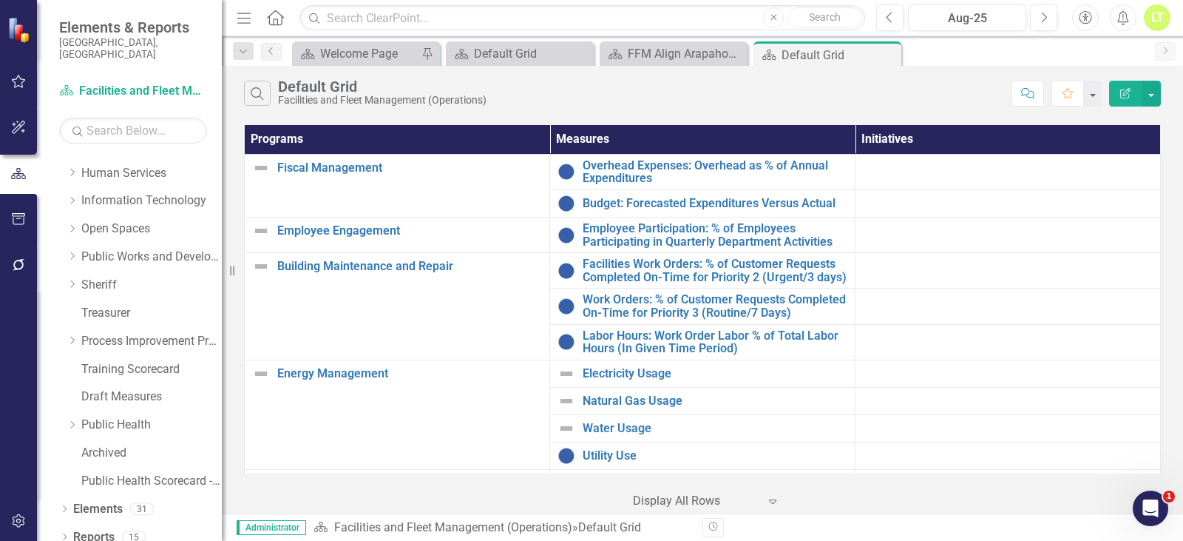
drag, startPoint x: 890, startPoint y: 55, endPoint x: 846, endPoint y: 58, distance: 43.7
click at [0, 0] on icon "Close" at bounding box center [0, 0] width 0 height 0
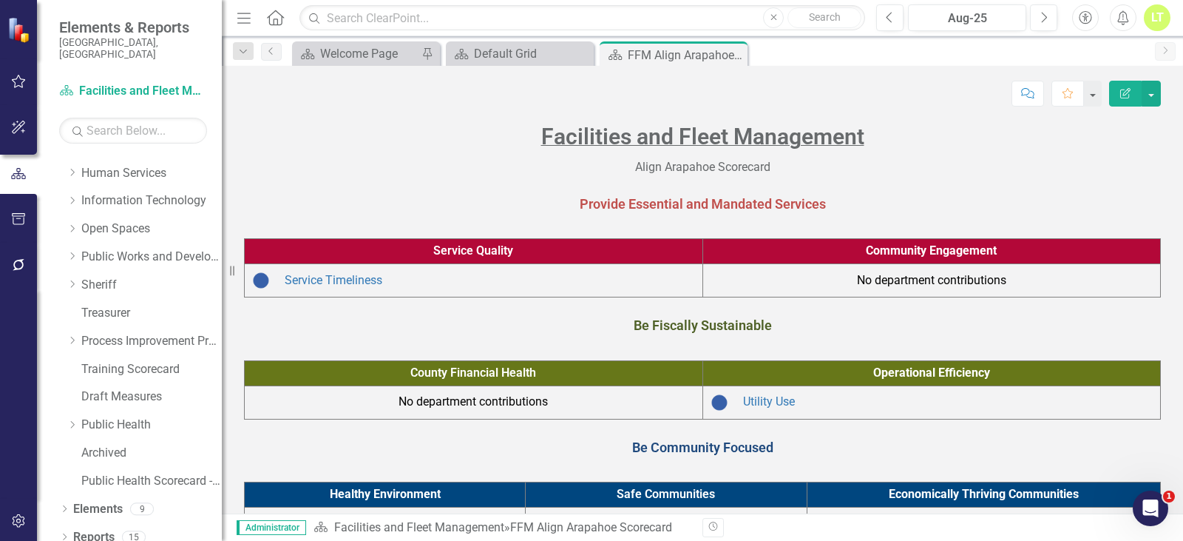
drag, startPoint x: 732, startPoint y: 55, endPoint x: 405, endPoint y: 43, distance: 326.4
click at [0, 0] on icon "Close" at bounding box center [0, 0] width 0 height 0
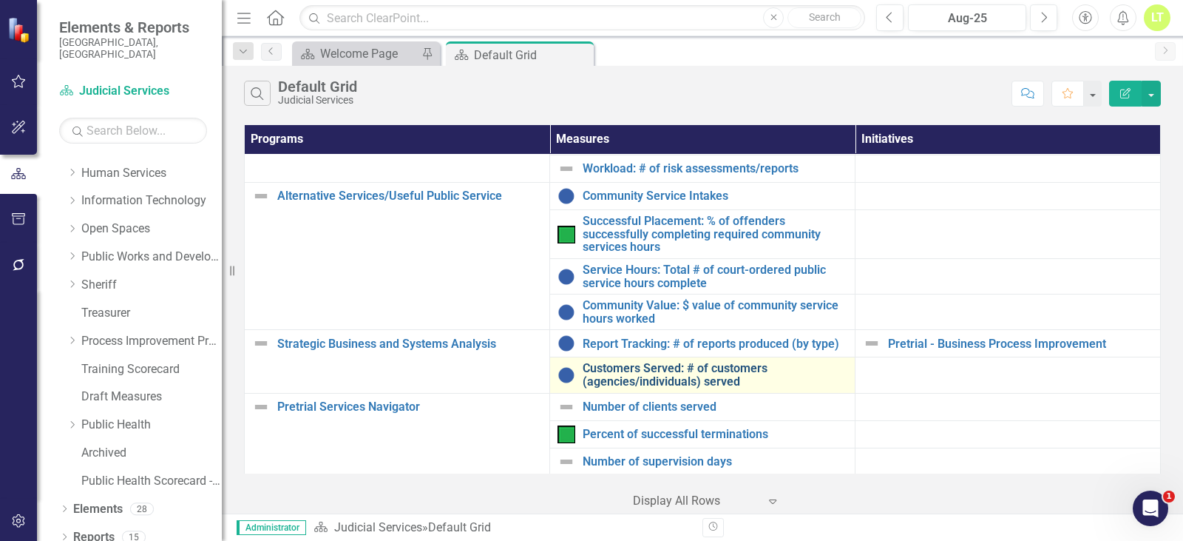
scroll to position [305, 0]
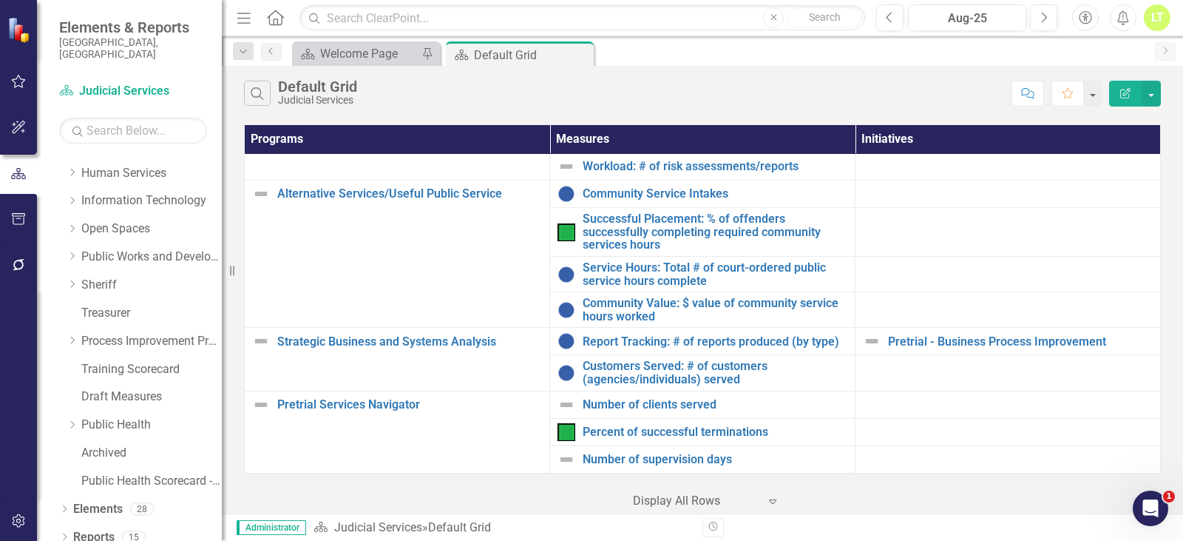
click at [773, 502] on icon "Expand" at bounding box center [773, 501] width 15 height 12
